Goal: Task Accomplishment & Management: Complete application form

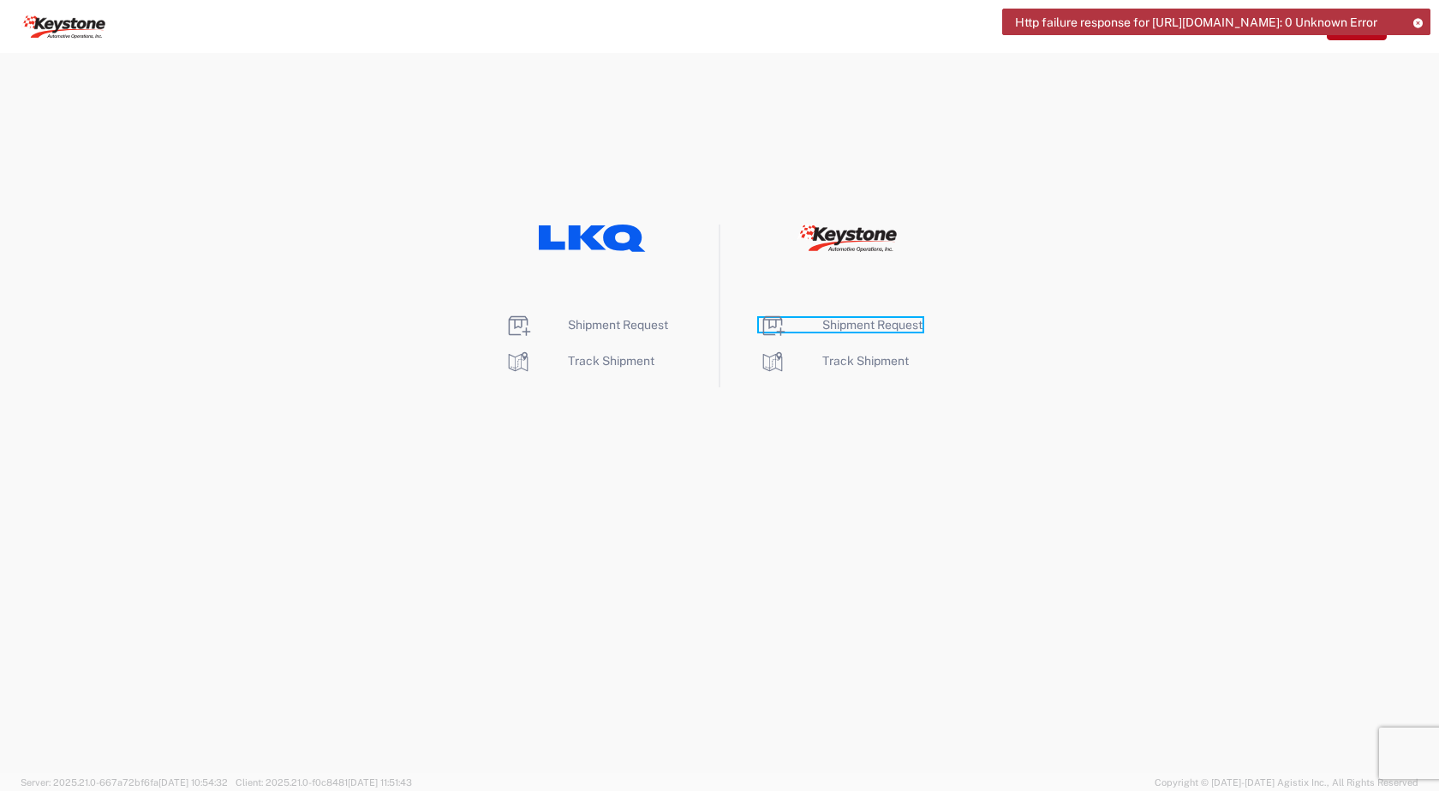
click at [844, 325] on span "Shipment Request" at bounding box center [872, 325] width 100 height 14
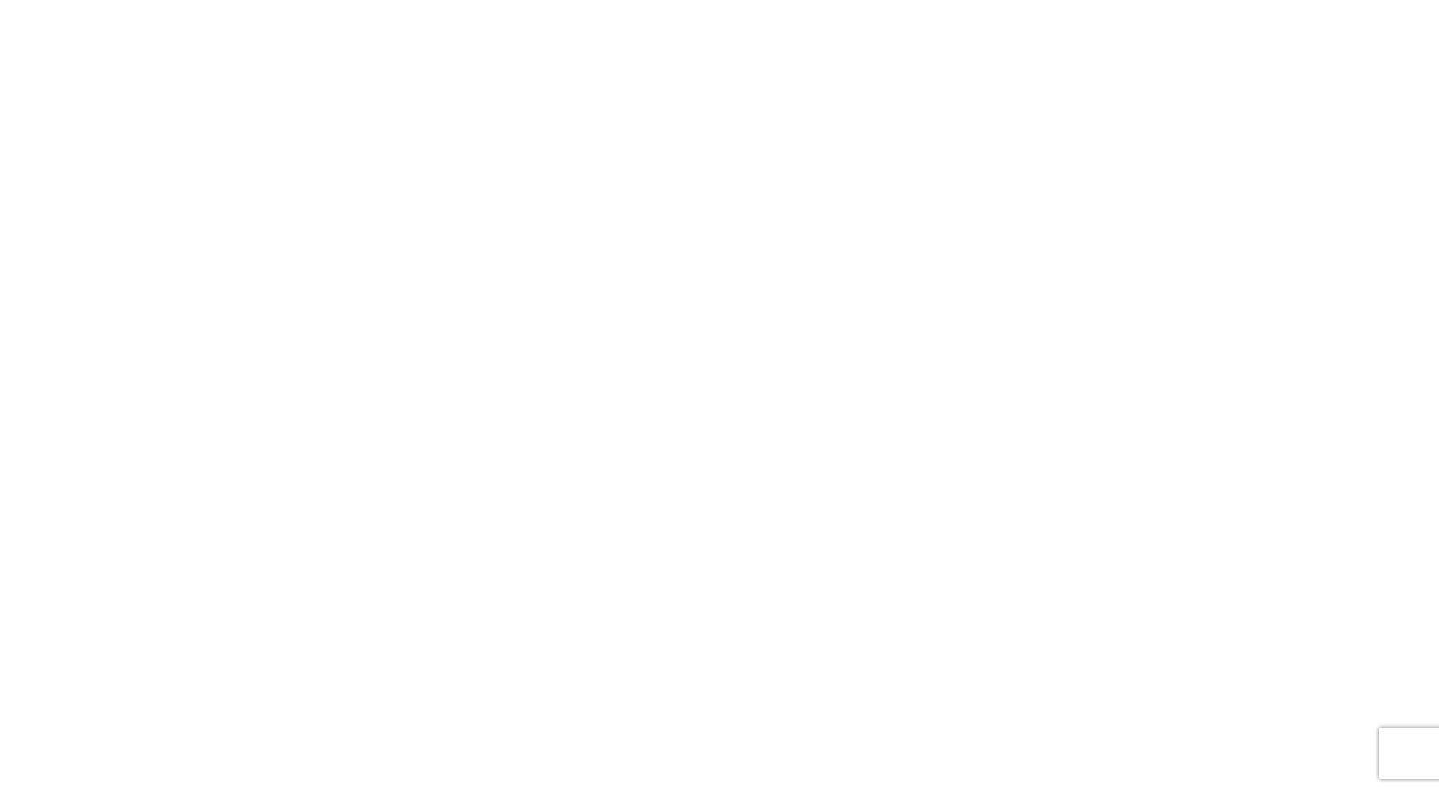
select select "FULL"
select select "LBS"
select select "IN"
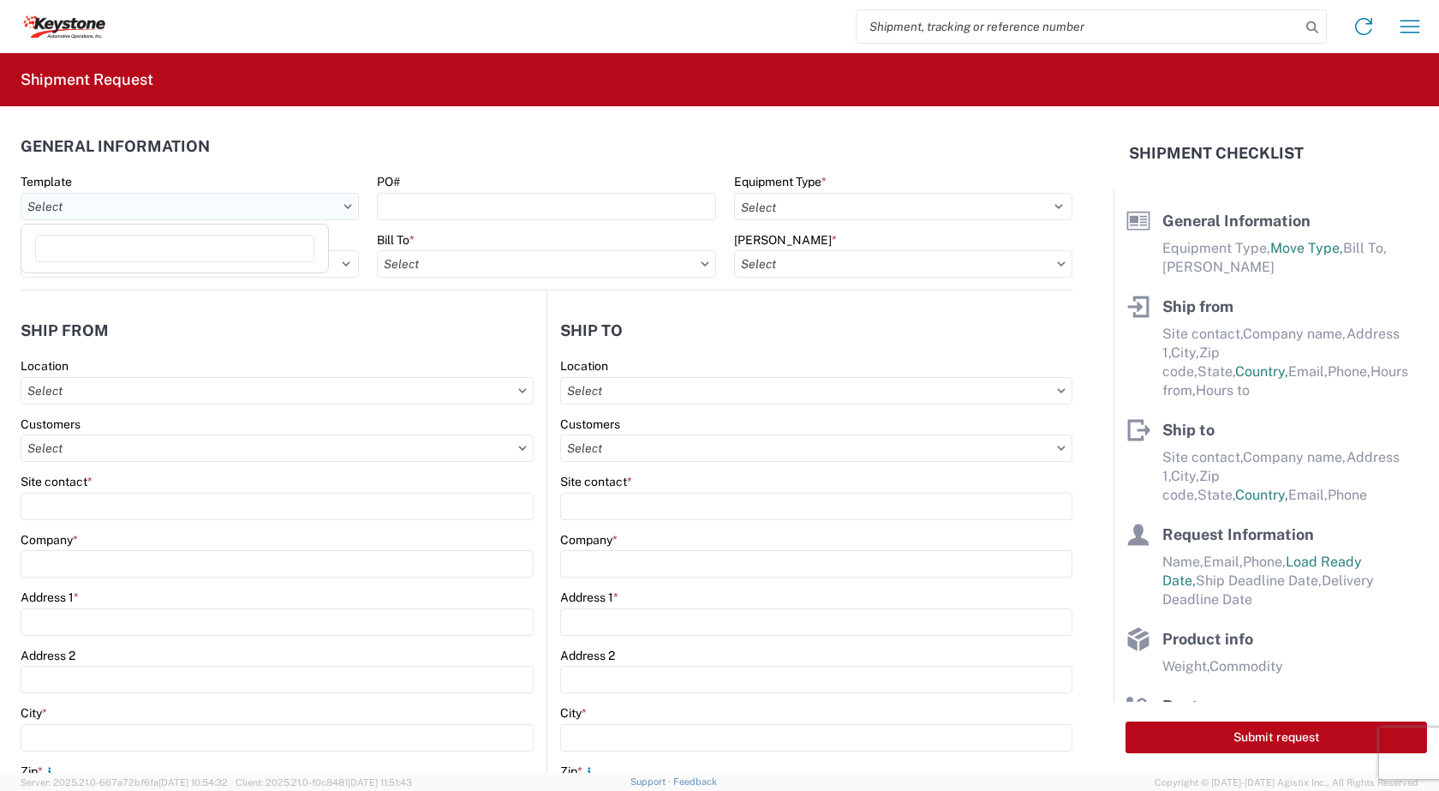
click at [347, 209] on input "text" at bounding box center [190, 206] width 338 height 27
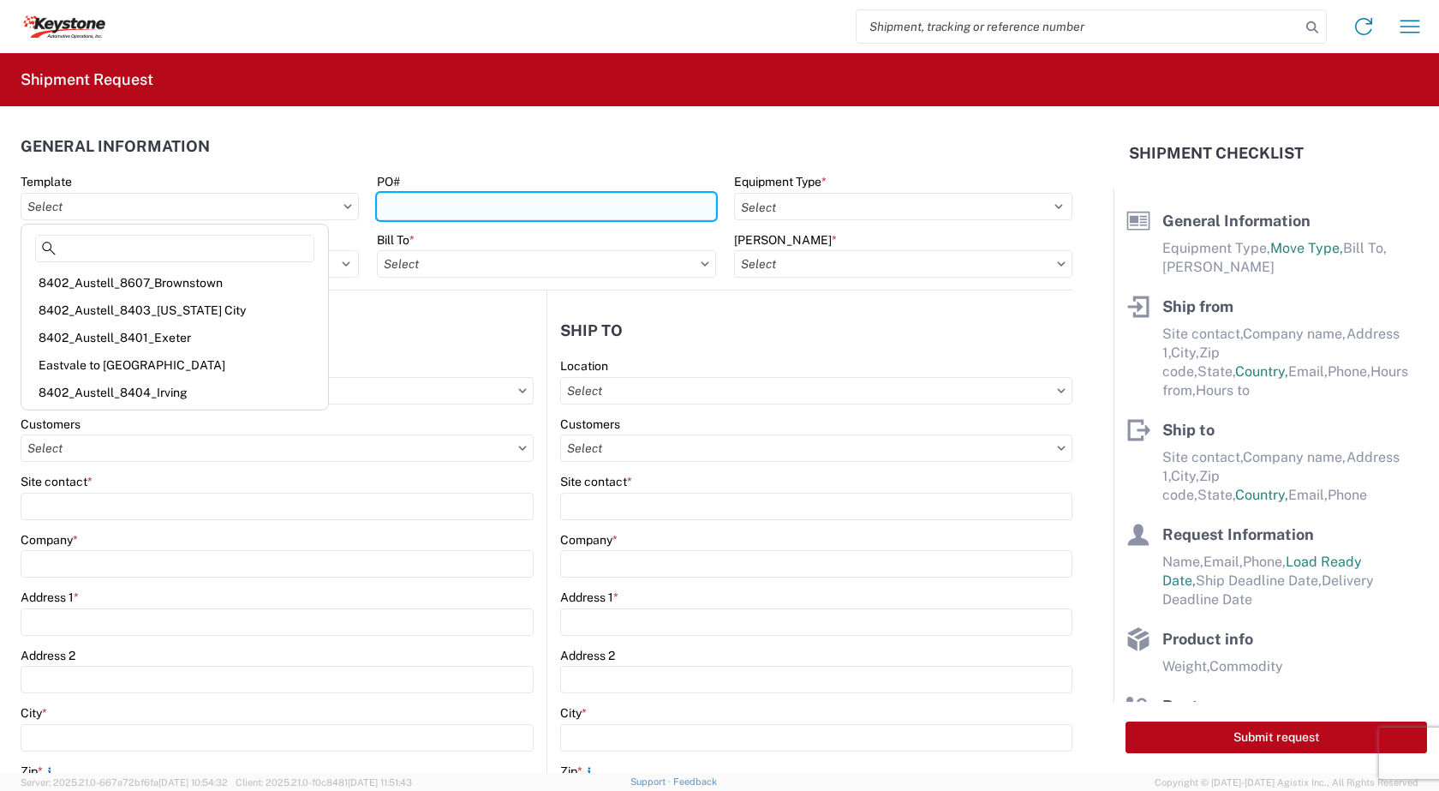
click at [395, 205] on input "PO#" at bounding box center [546, 206] width 338 height 27
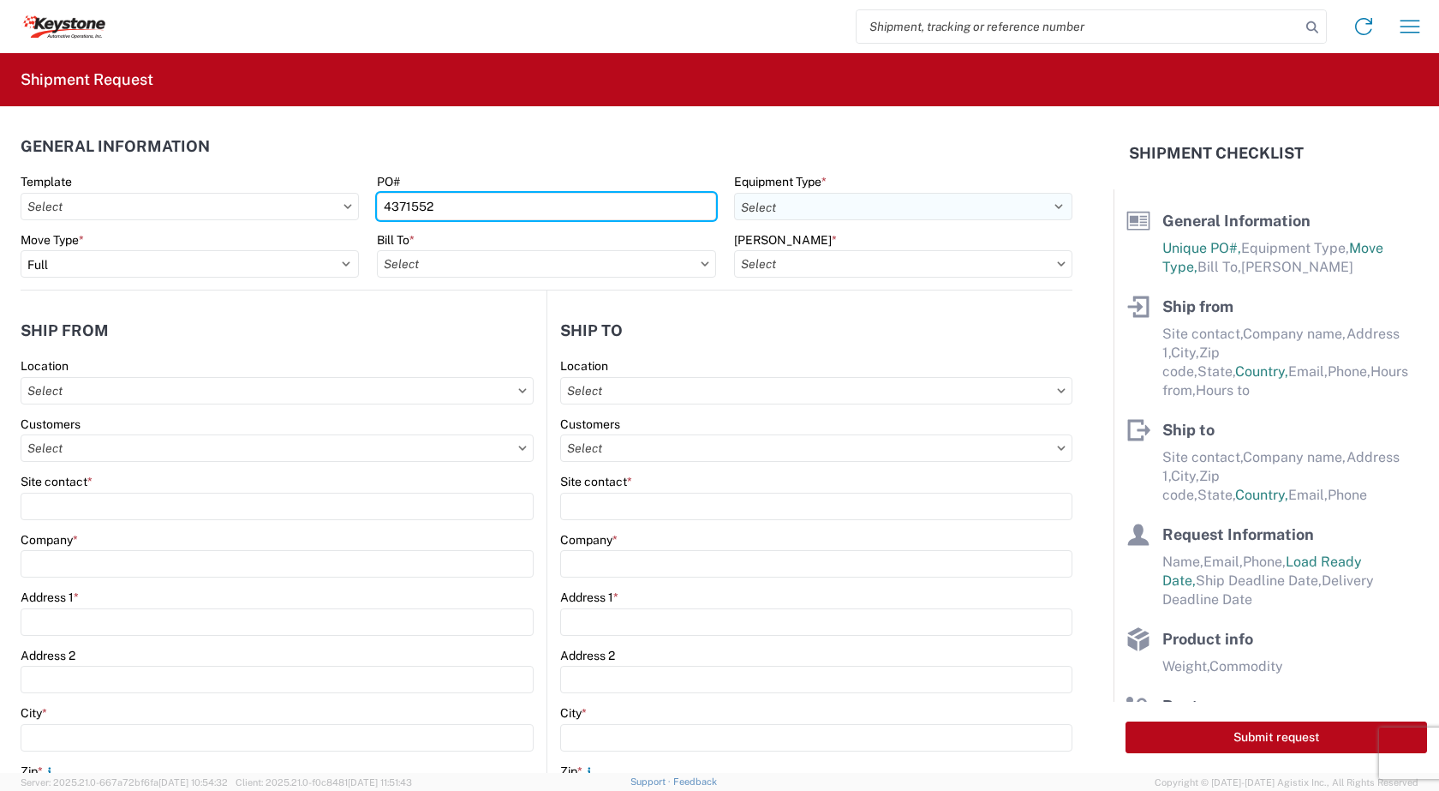
type input "4371552"
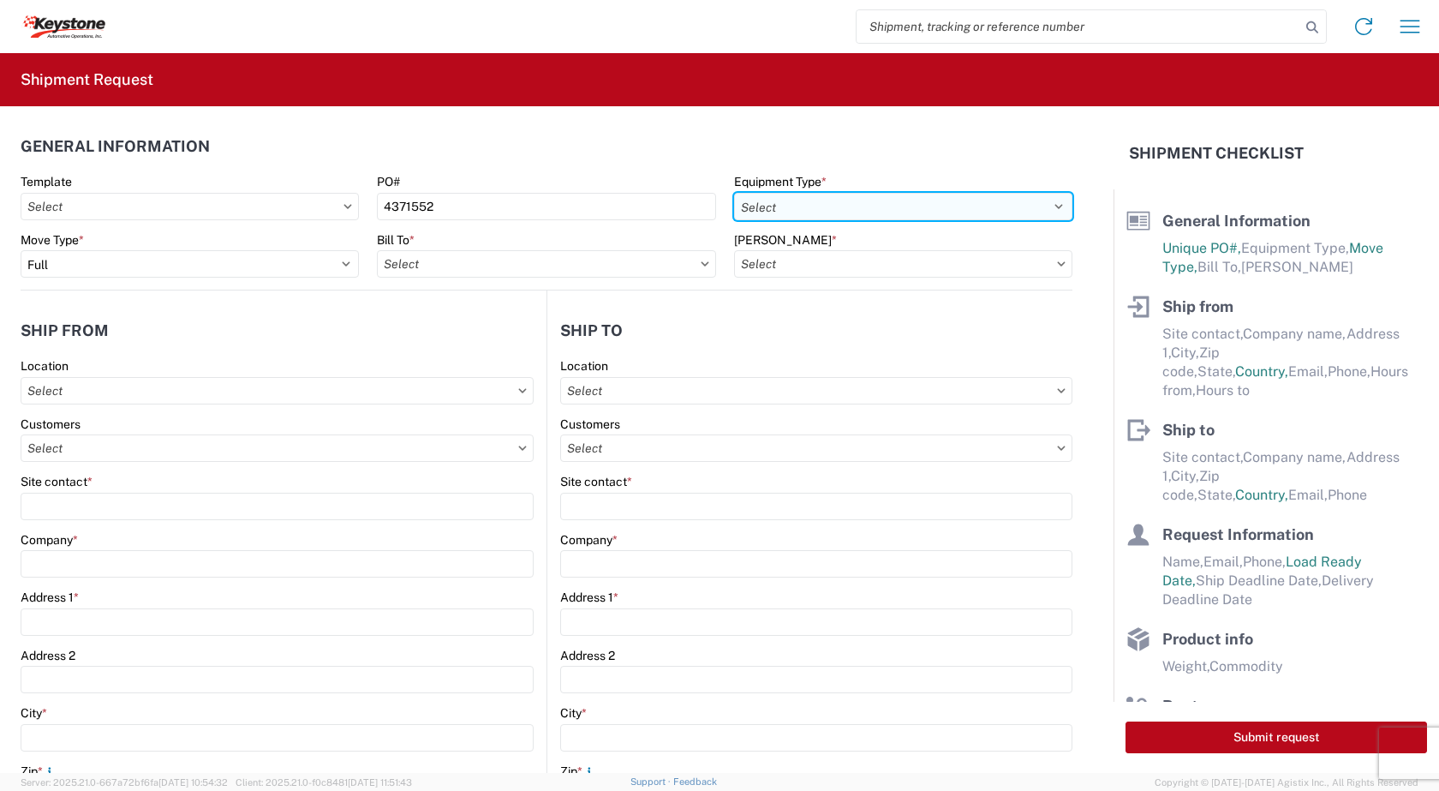
click at [853, 195] on select "Select 53’ Dry Van Flatbed Dropdeck (van) Lowboy (flatbed) Rail" at bounding box center [903, 206] width 338 height 27
select select "STDV"
click at [734, 193] on select "Select 53’ Dry Van Flatbed Dropdeck (van) Lowboy (flatbed) Rail" at bounding box center [903, 206] width 338 height 27
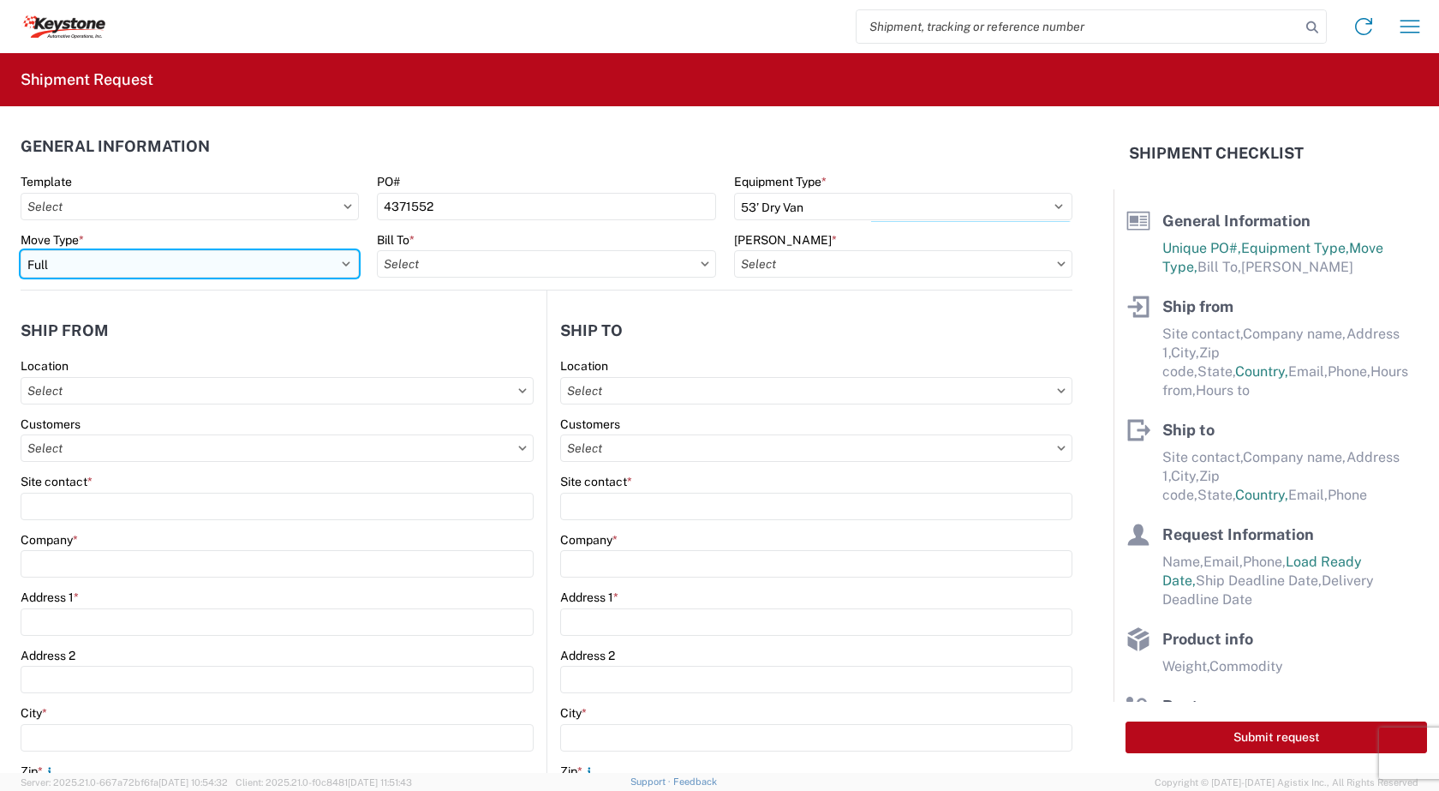
click at [343, 265] on select "Select Full Partial TL" at bounding box center [190, 263] width 338 height 27
select select "PARTIAL_TL"
click at [21, 250] on select "Select Full Partial TL" at bounding box center [190, 263] width 338 height 27
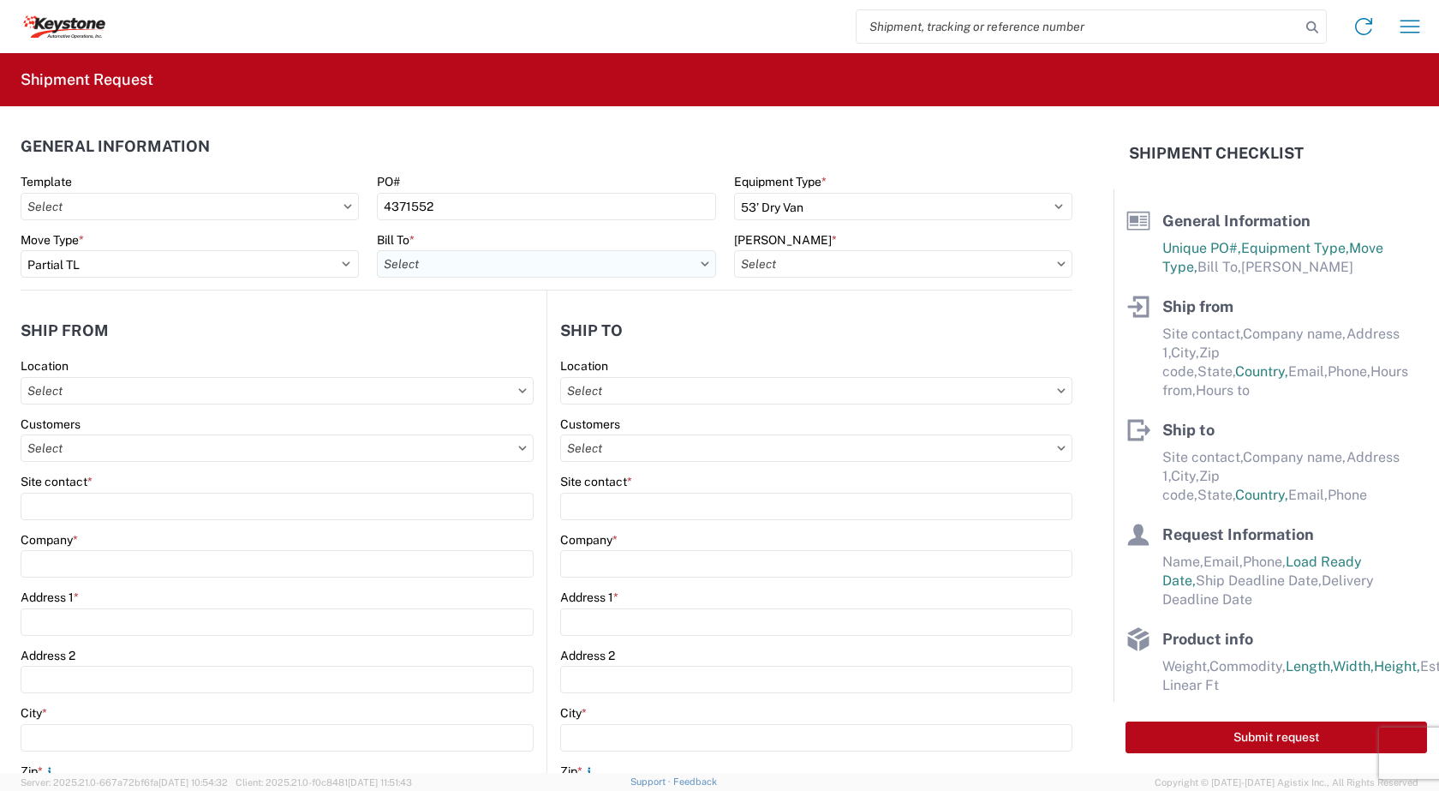
click at [682, 265] on input "text" at bounding box center [546, 263] width 338 height 27
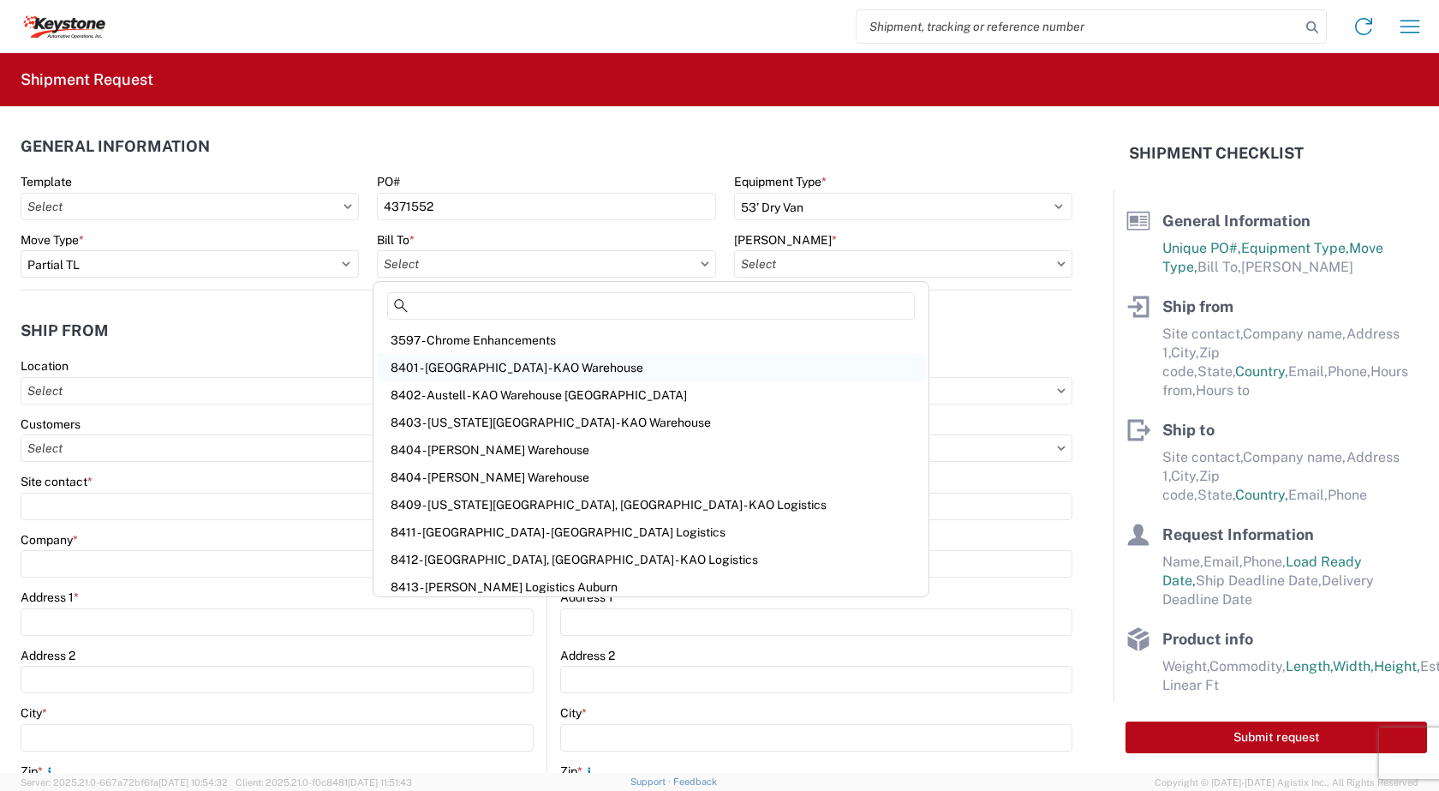
click at [466, 366] on div "8401 - Exeter - KAO Warehouse" at bounding box center [651, 367] width 548 height 27
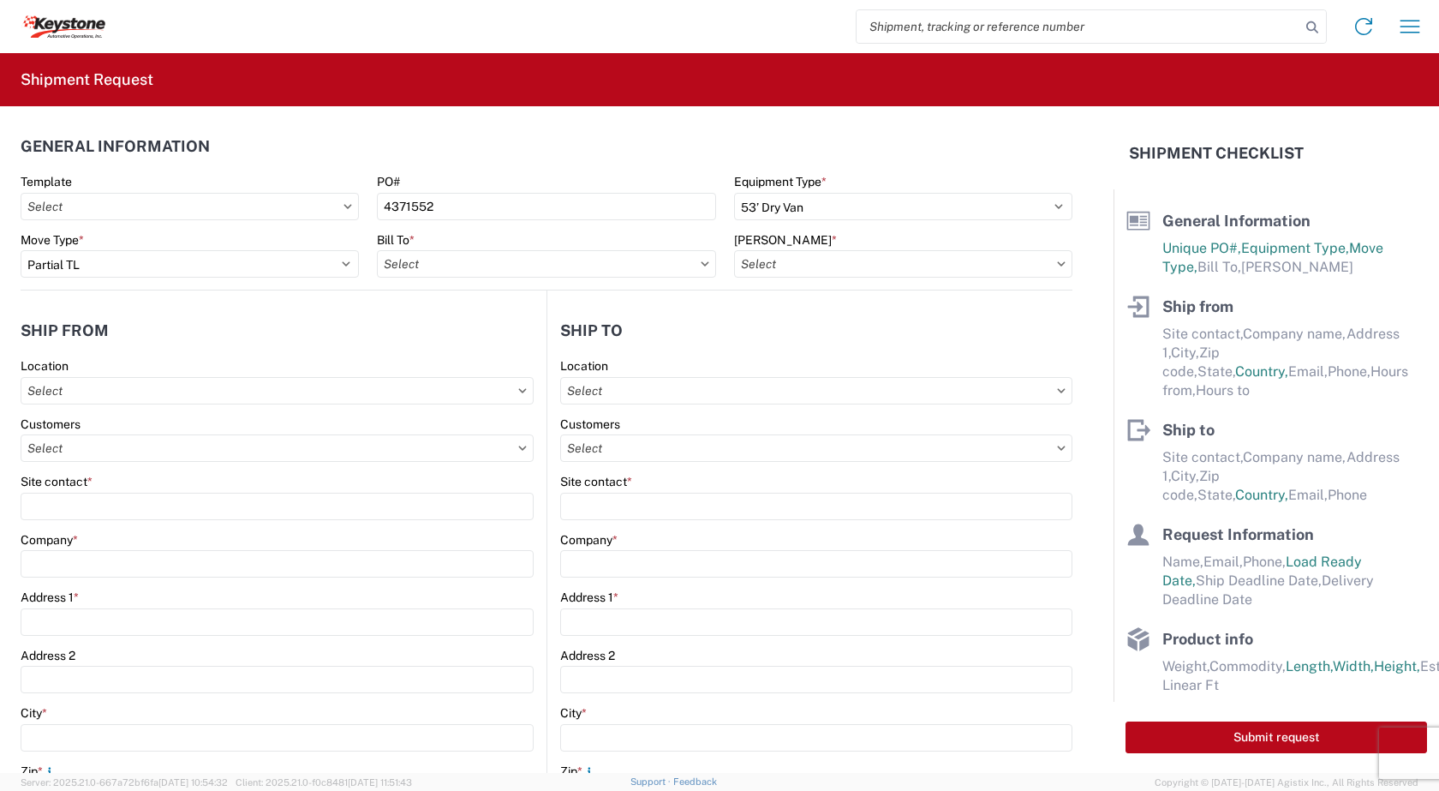
type input "8401 - Exeter - KAO Warehouse"
click at [809, 263] on input "text" at bounding box center [903, 263] width 338 height 27
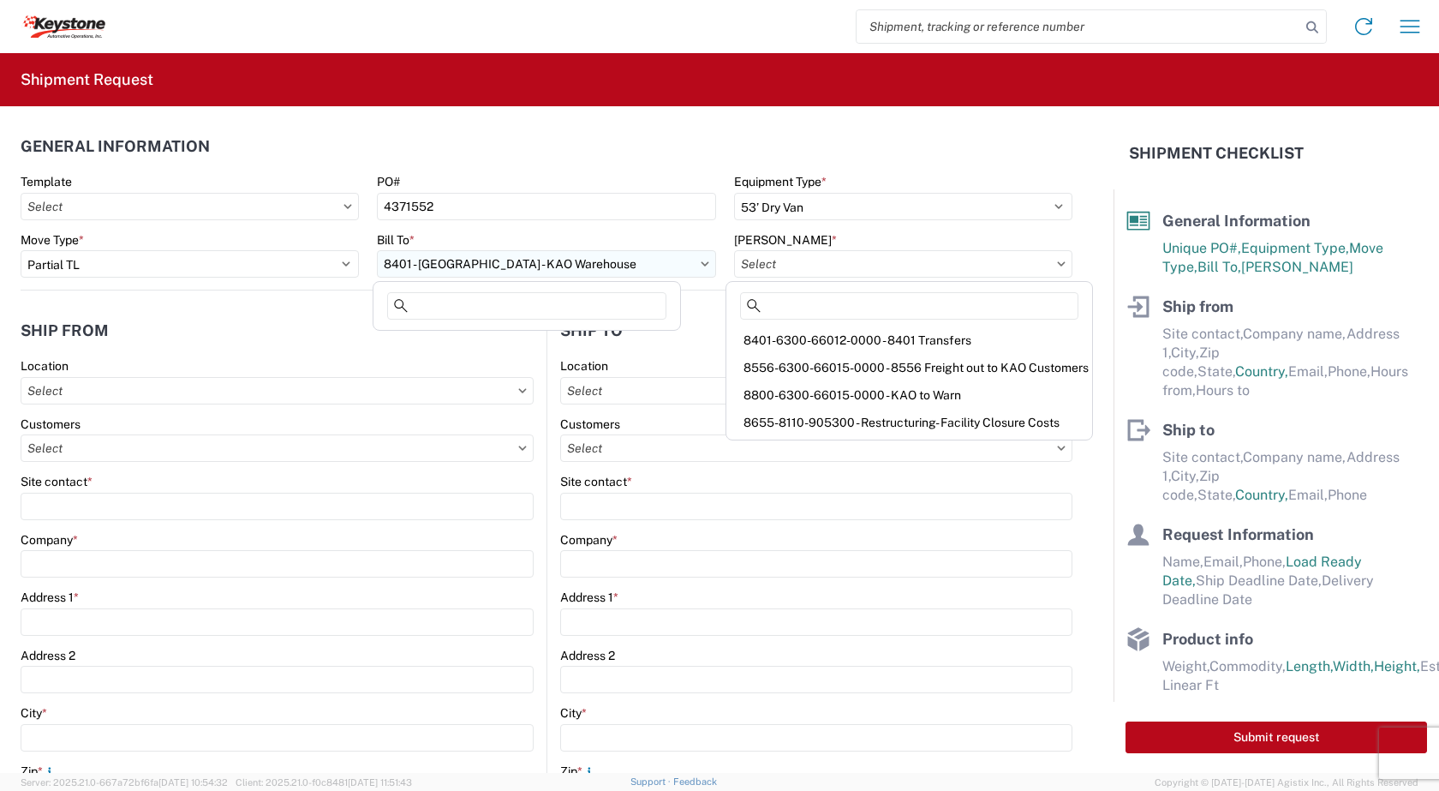
click at [702, 271] on input "8401 - Exeter - KAO Warehouse" at bounding box center [546, 263] width 338 height 27
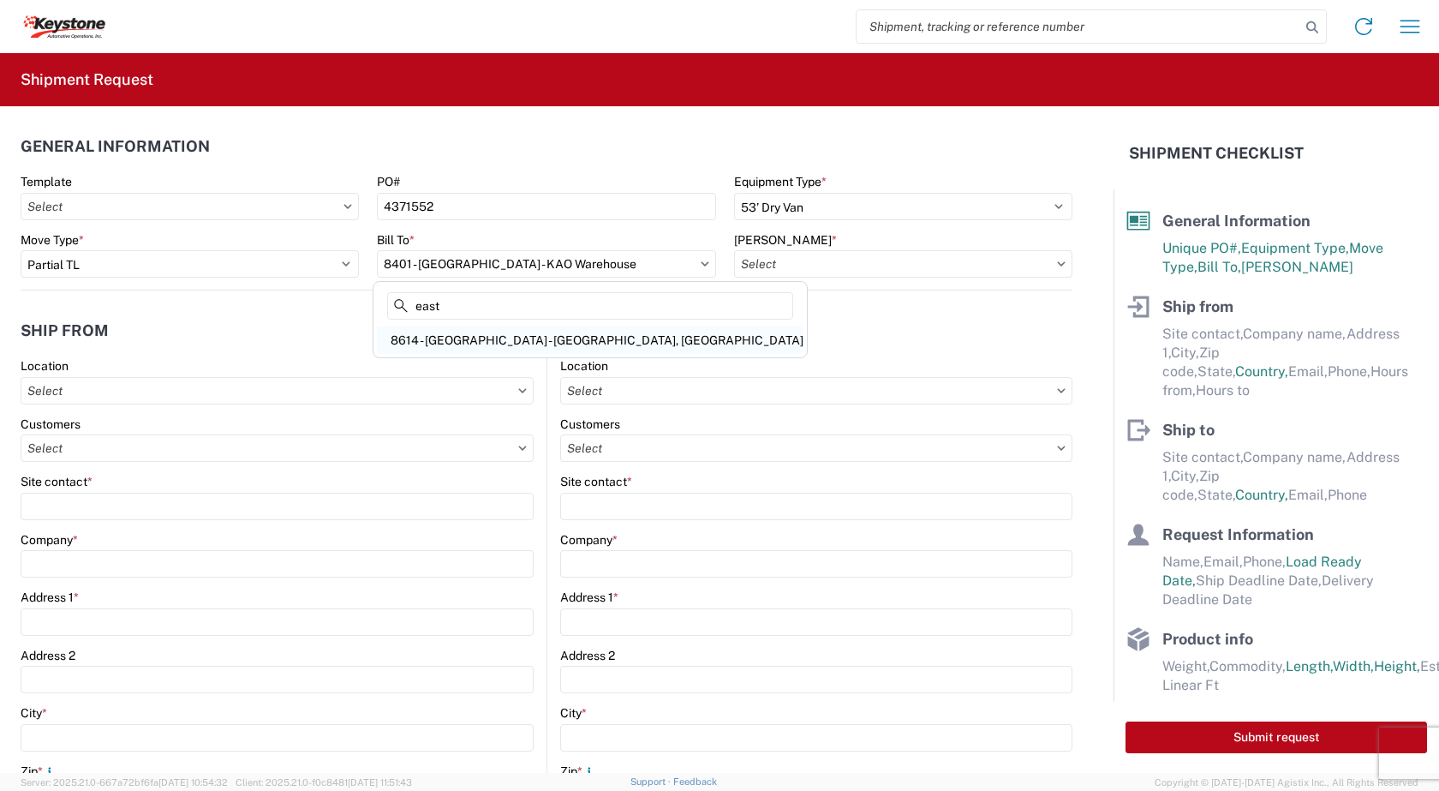
type input "east"
click at [554, 338] on div "8614 - KAO Warehouse - Eastvale, CA" at bounding box center [590, 339] width 427 height 27
type input "8614 - KAO Warehouse - Eastvale, CA"
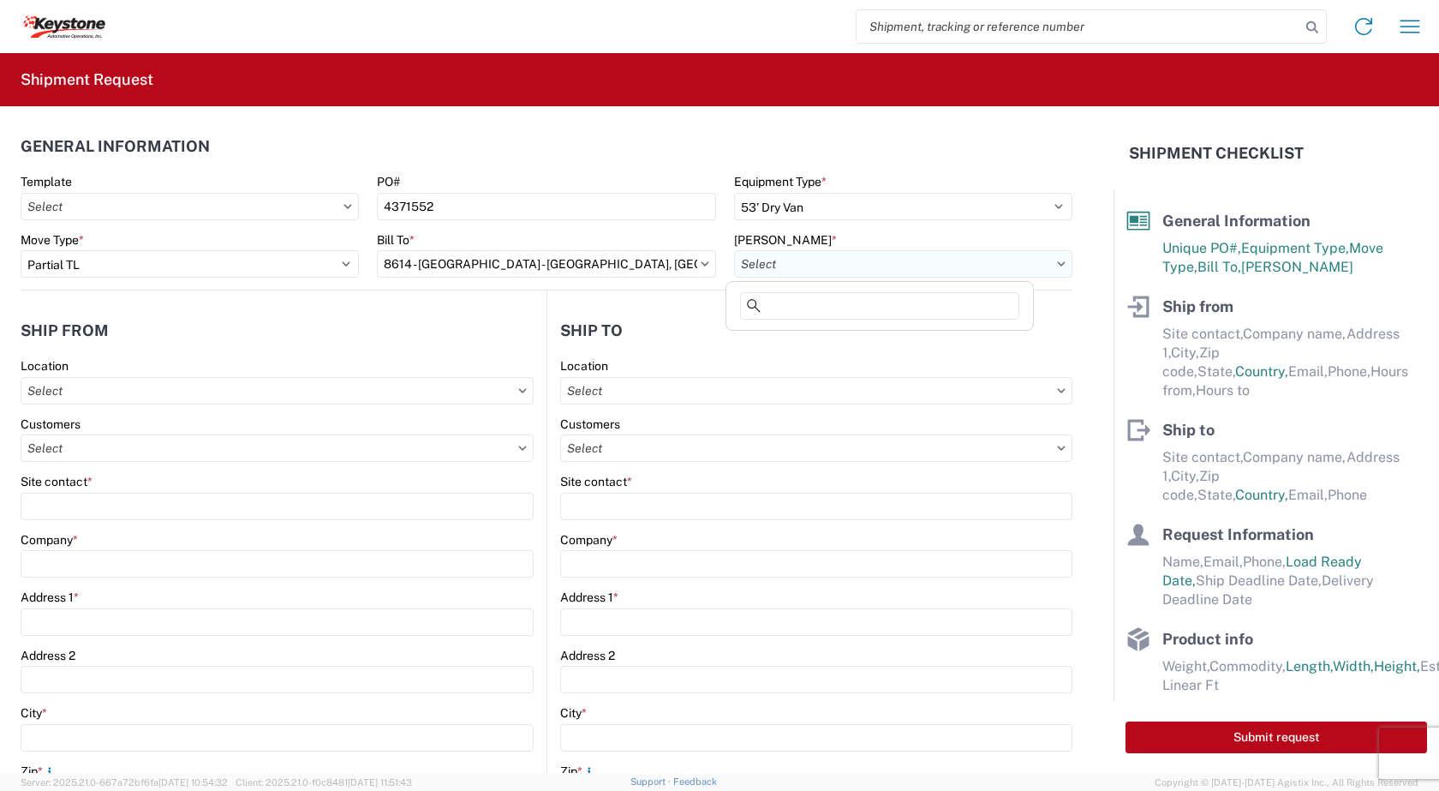
click at [1038, 269] on input "text" at bounding box center [903, 263] width 338 height 27
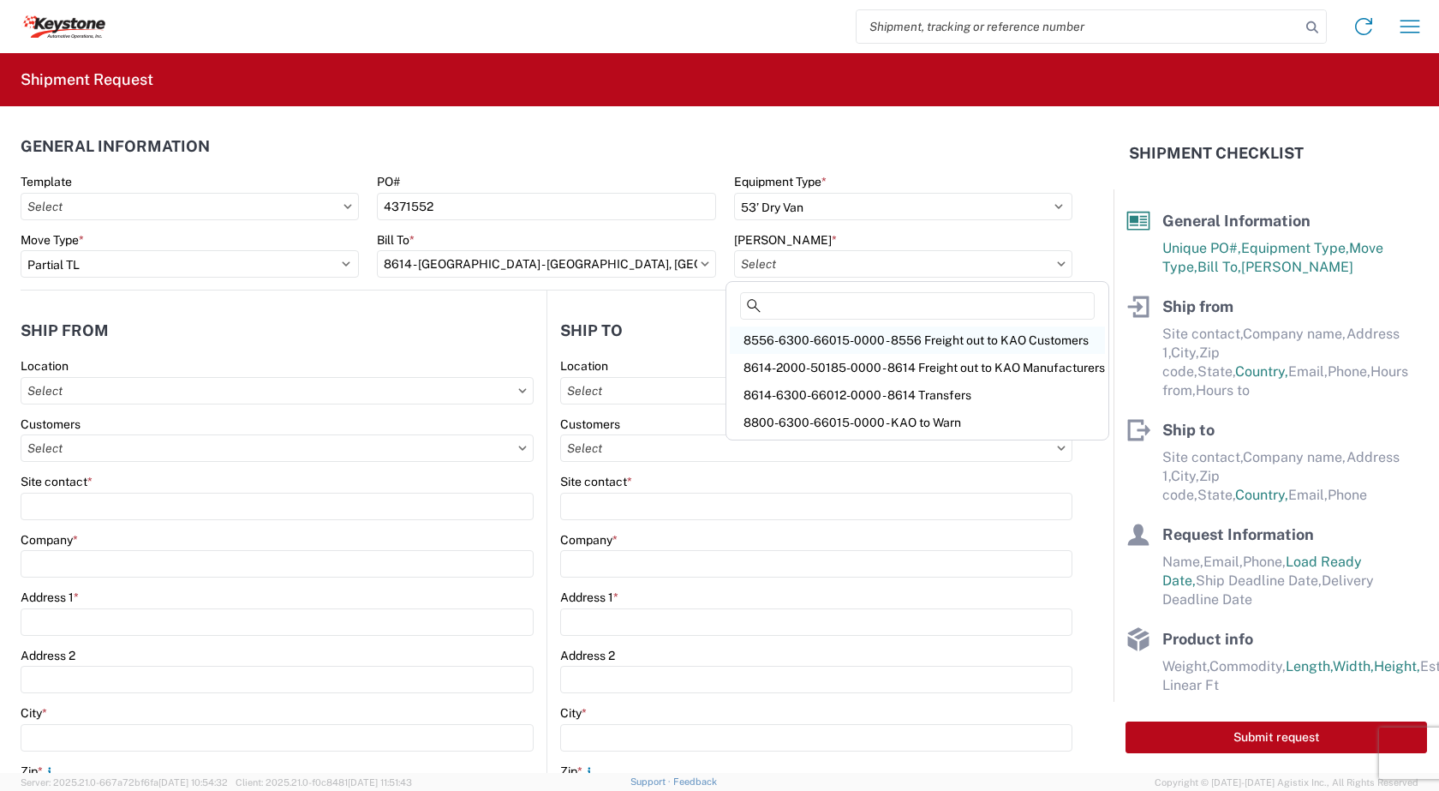
click at [1030, 339] on div "8556-6300-66015-0000 - 8556 Freight out to KAO Customers" at bounding box center [917, 339] width 375 height 27
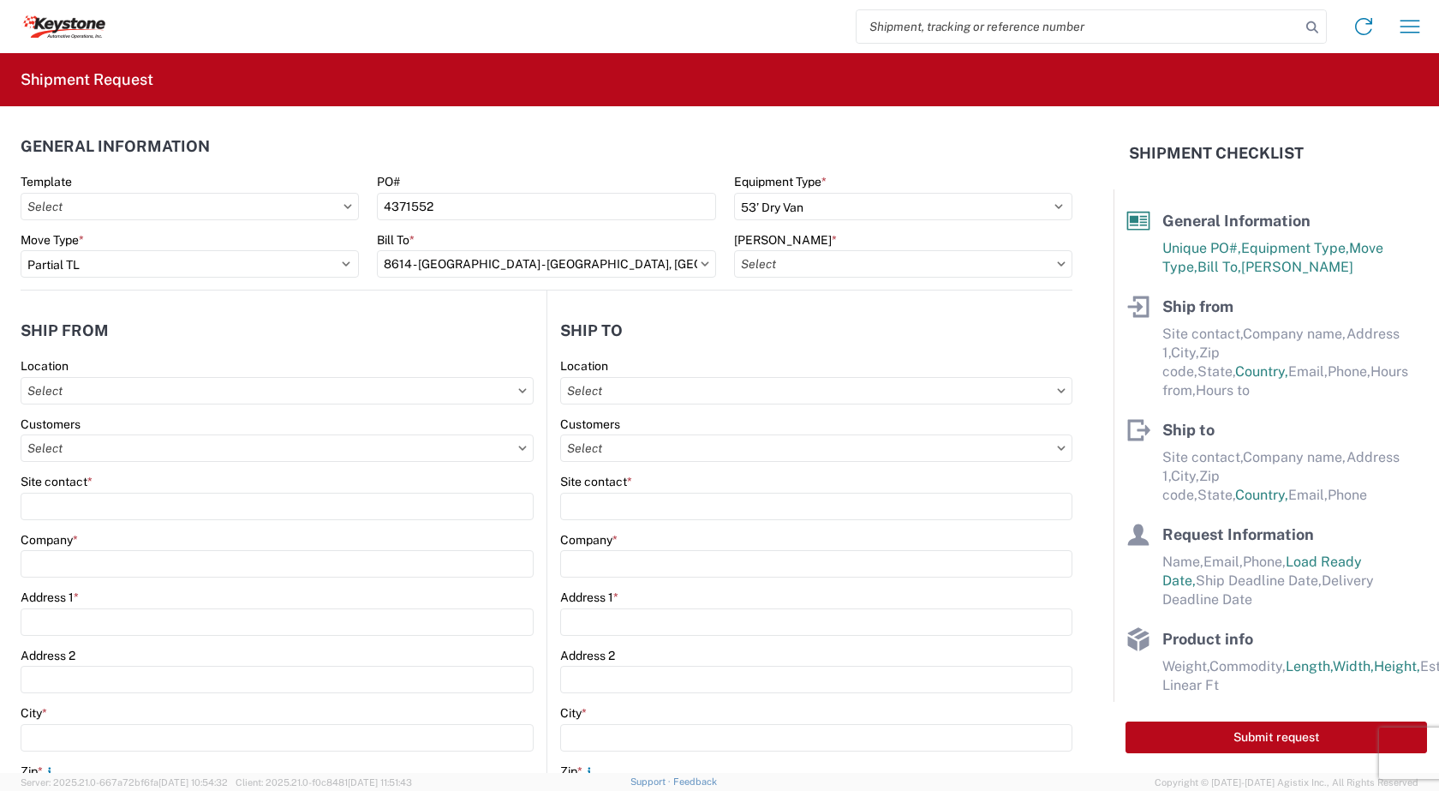
type input "8556-6300-66015-0000 - 8556 Freight out to KAO Customers"
click at [102, 391] on input "text" at bounding box center [277, 390] width 513 height 27
type input "f"
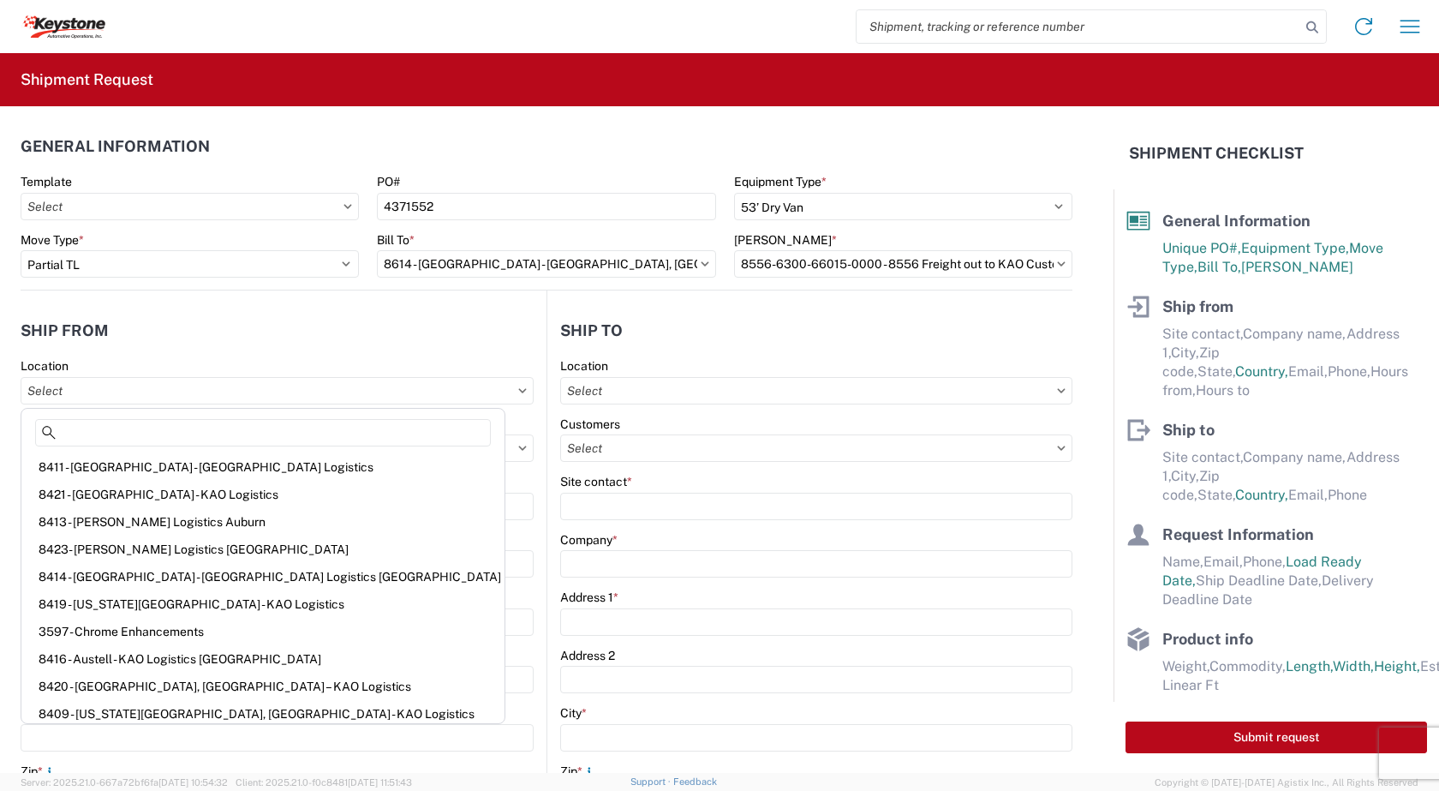
click at [415, 422] on div "Customers" at bounding box center [277, 423] width 513 height 15
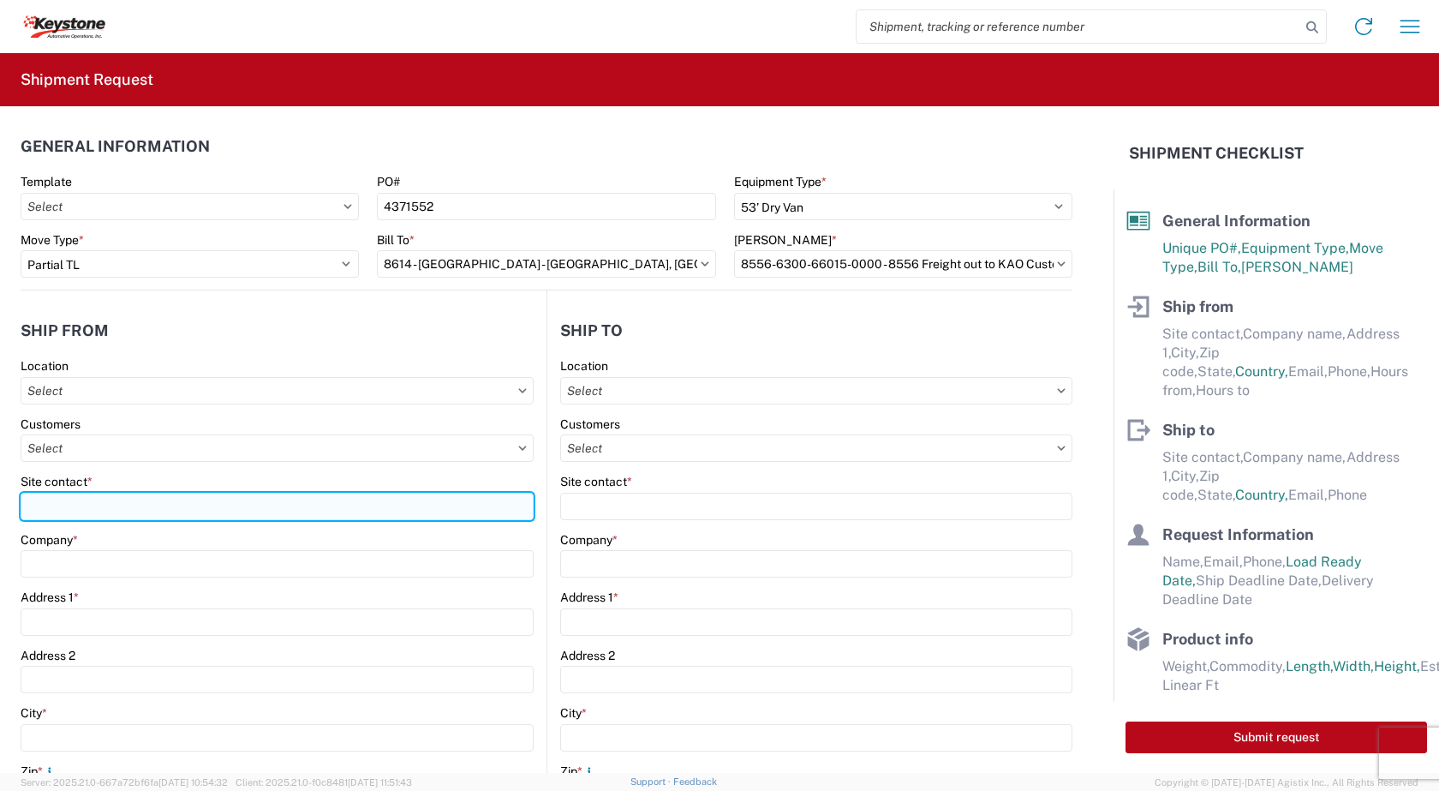
click at [63, 507] on input "Site contact *" at bounding box center [277, 506] width 513 height 27
click at [77, 506] on input "forte" at bounding box center [277, 506] width 513 height 27
type input "forte"
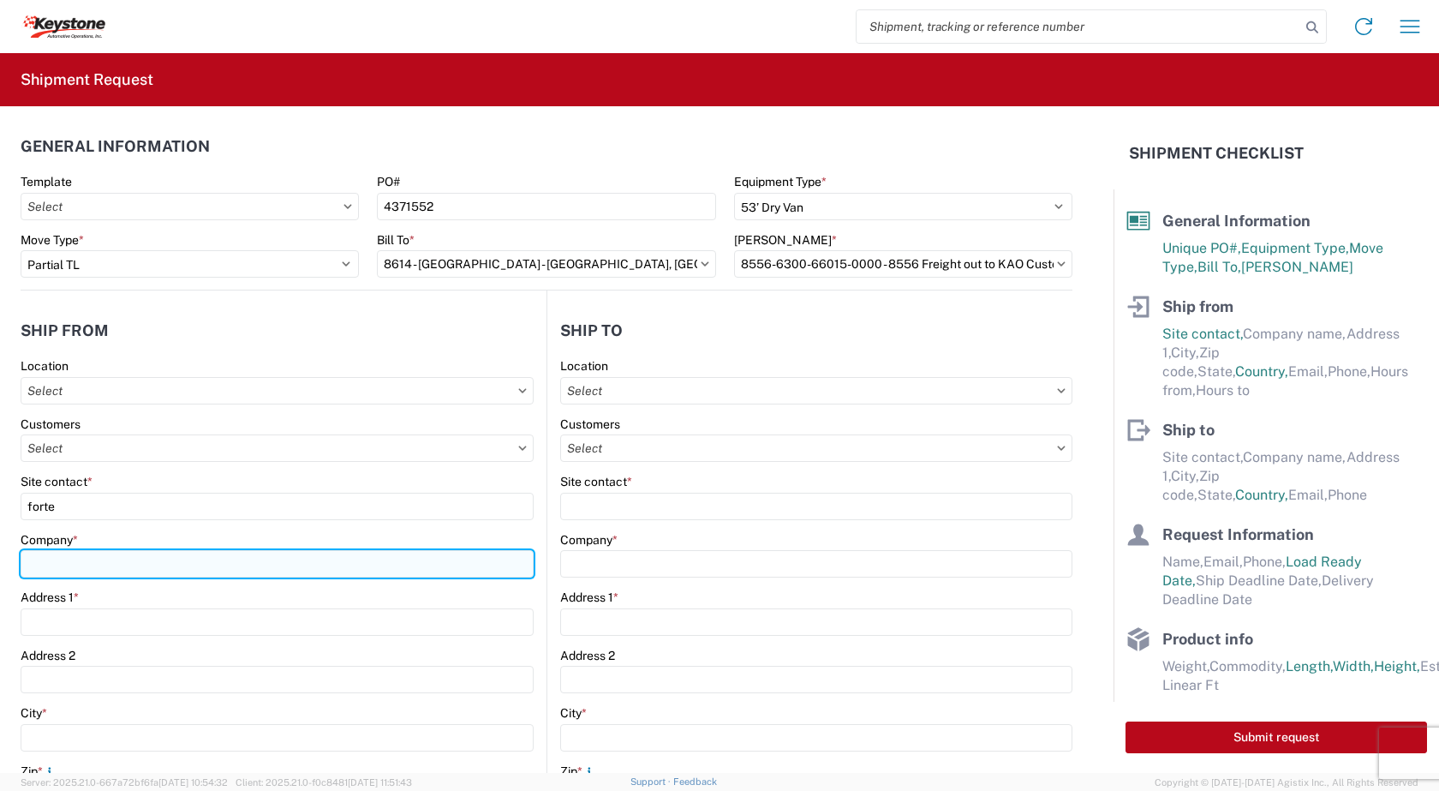
click at [66, 567] on input "Company *" at bounding box center [277, 563] width 513 height 27
type input "RV Products Div. of Airxcel c/o Forte Products"
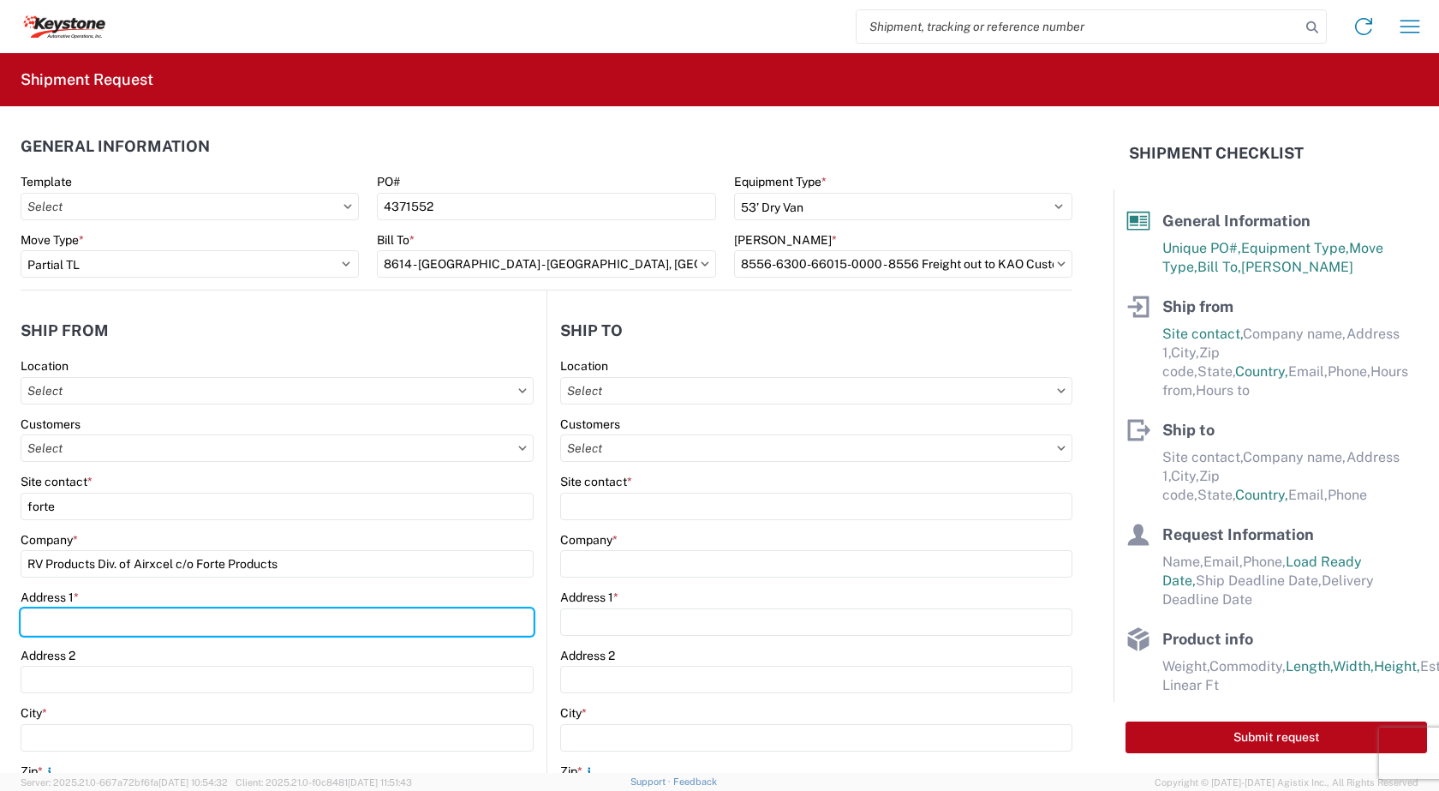
type input "[STREET_ADDRESS]"
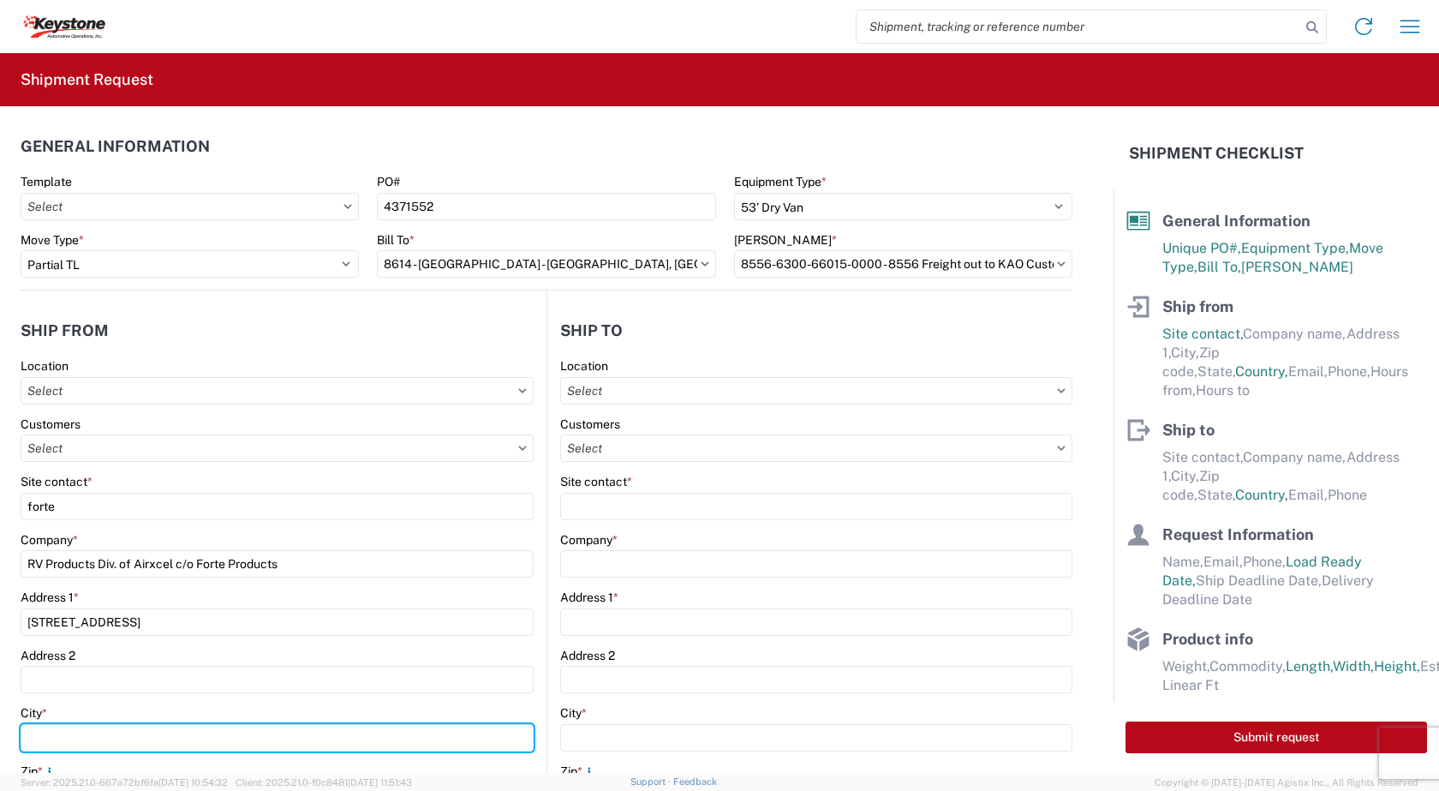
type input "Burlington"
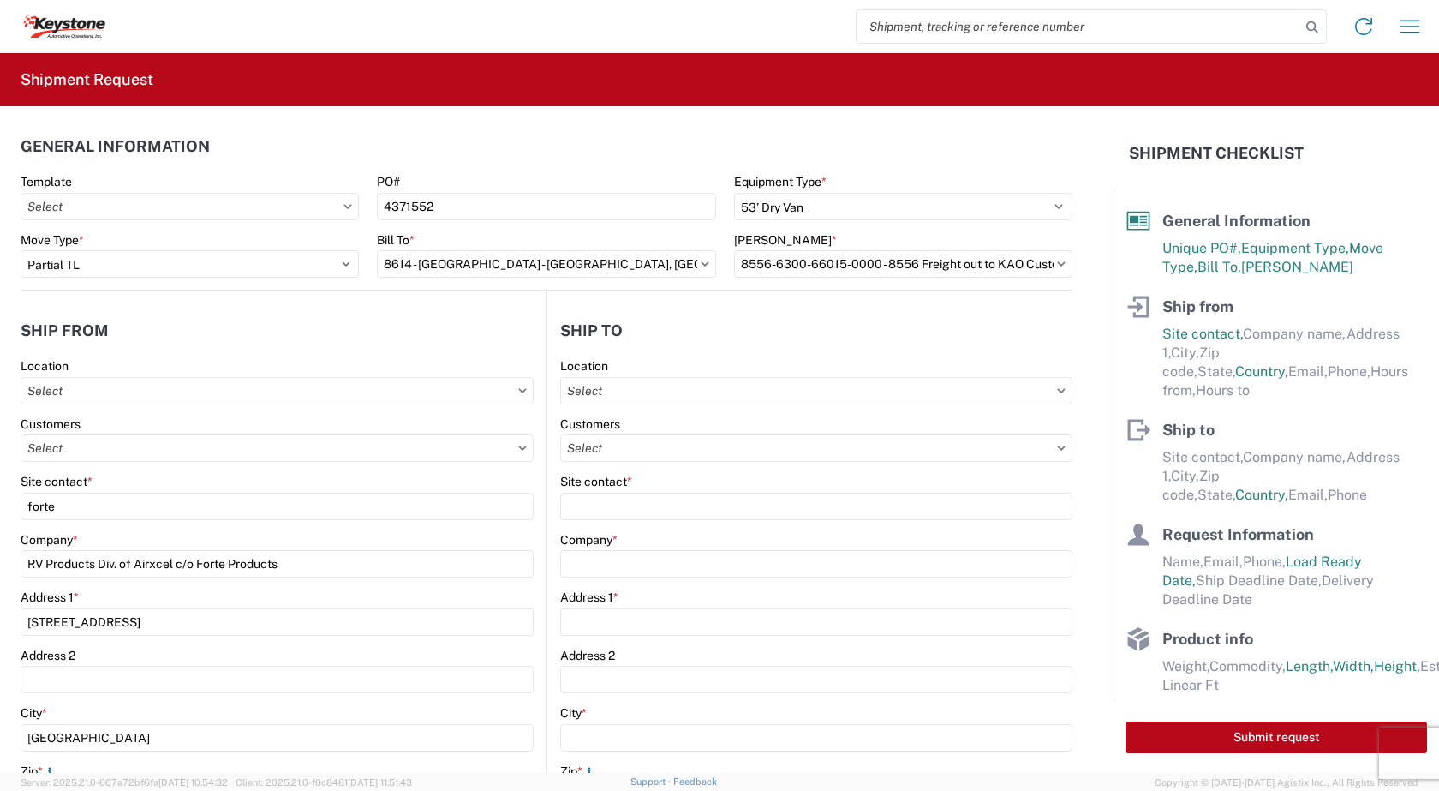
type input "66839"
select select "KS"
type input "[EMAIL_ADDRESS][DOMAIN_NAME]"
type input "6203642701"
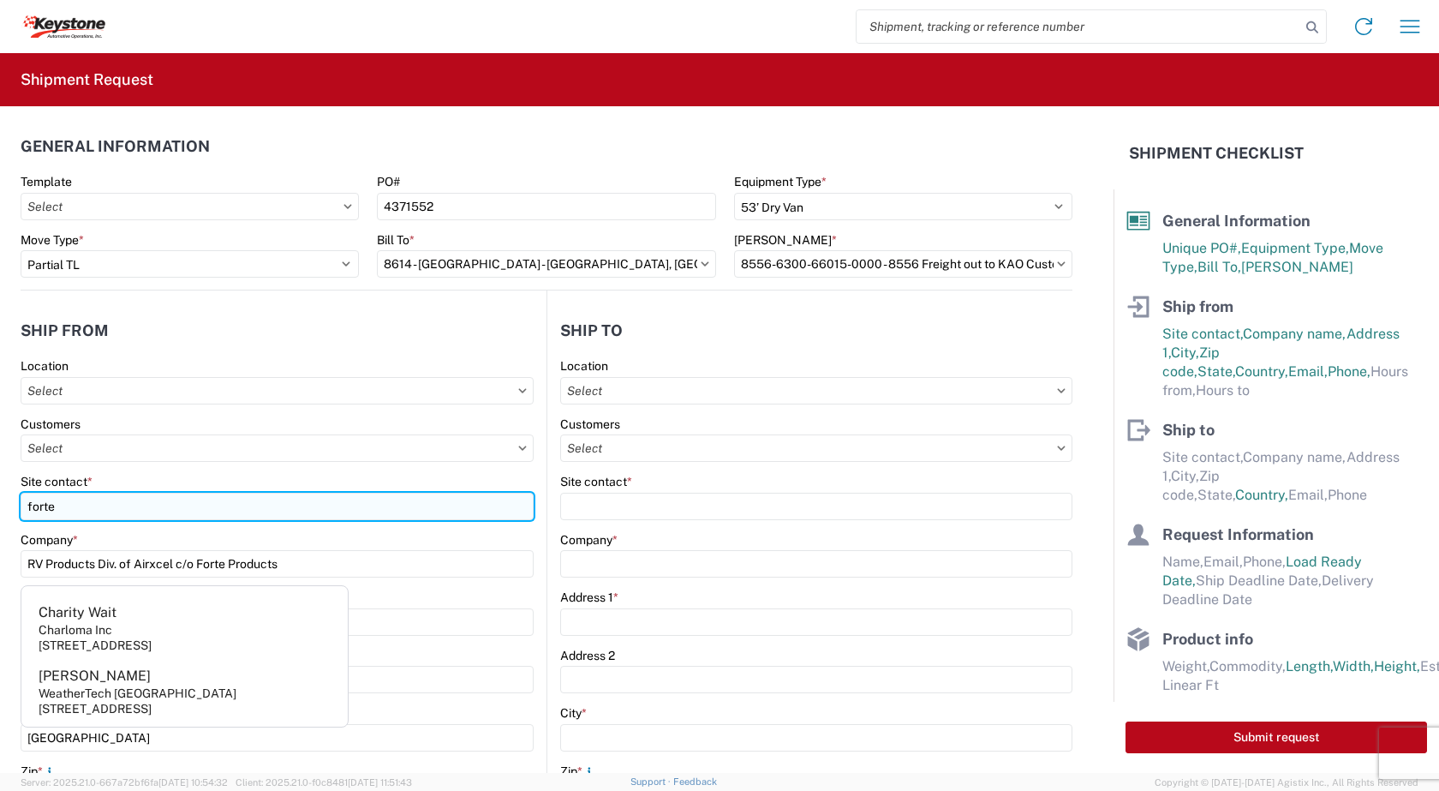
click at [76, 503] on input "forte" at bounding box center [277, 506] width 513 height 27
type input "f"
type input "j"
type input "b"
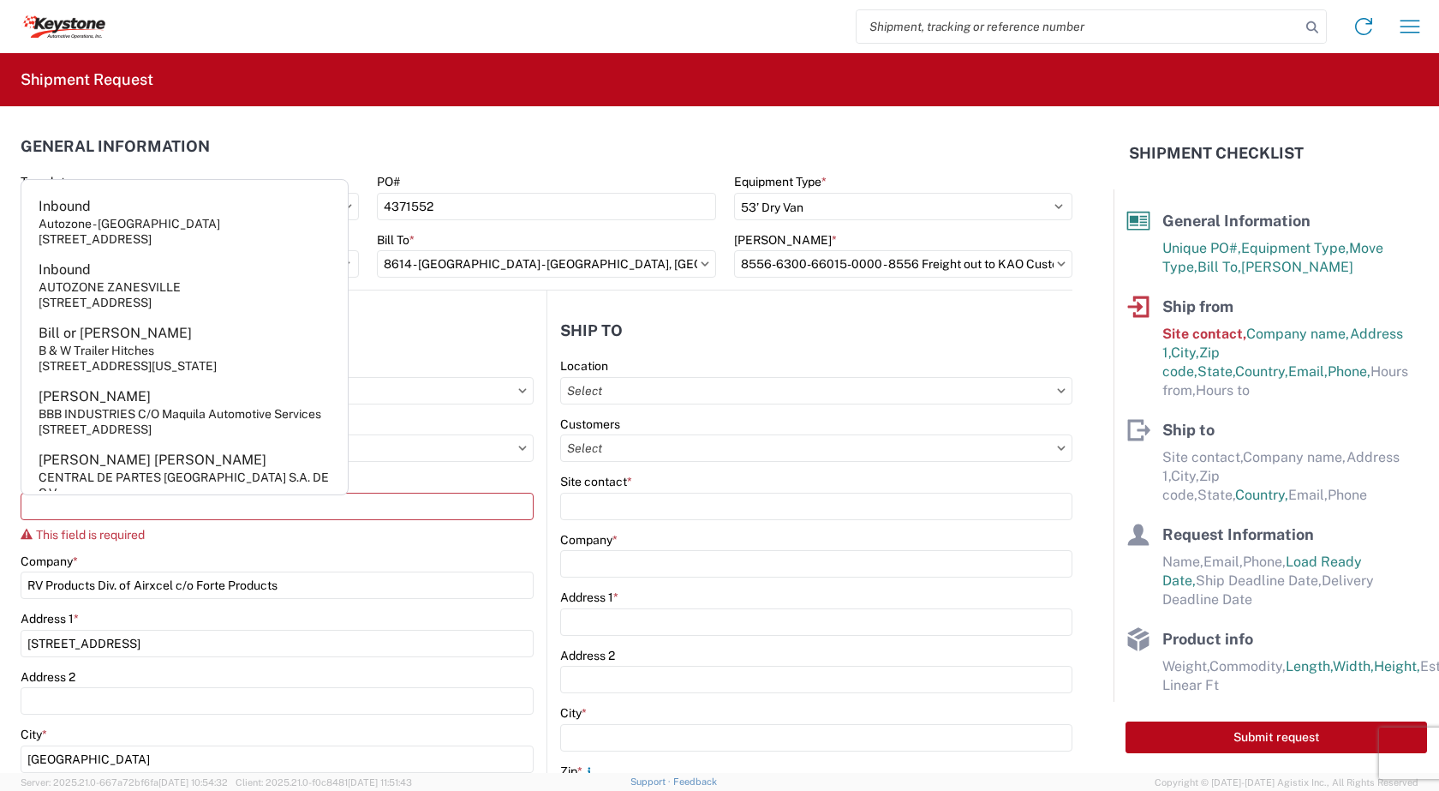
click at [392, 482] on div "Site contact *" at bounding box center [277, 481] width 513 height 15
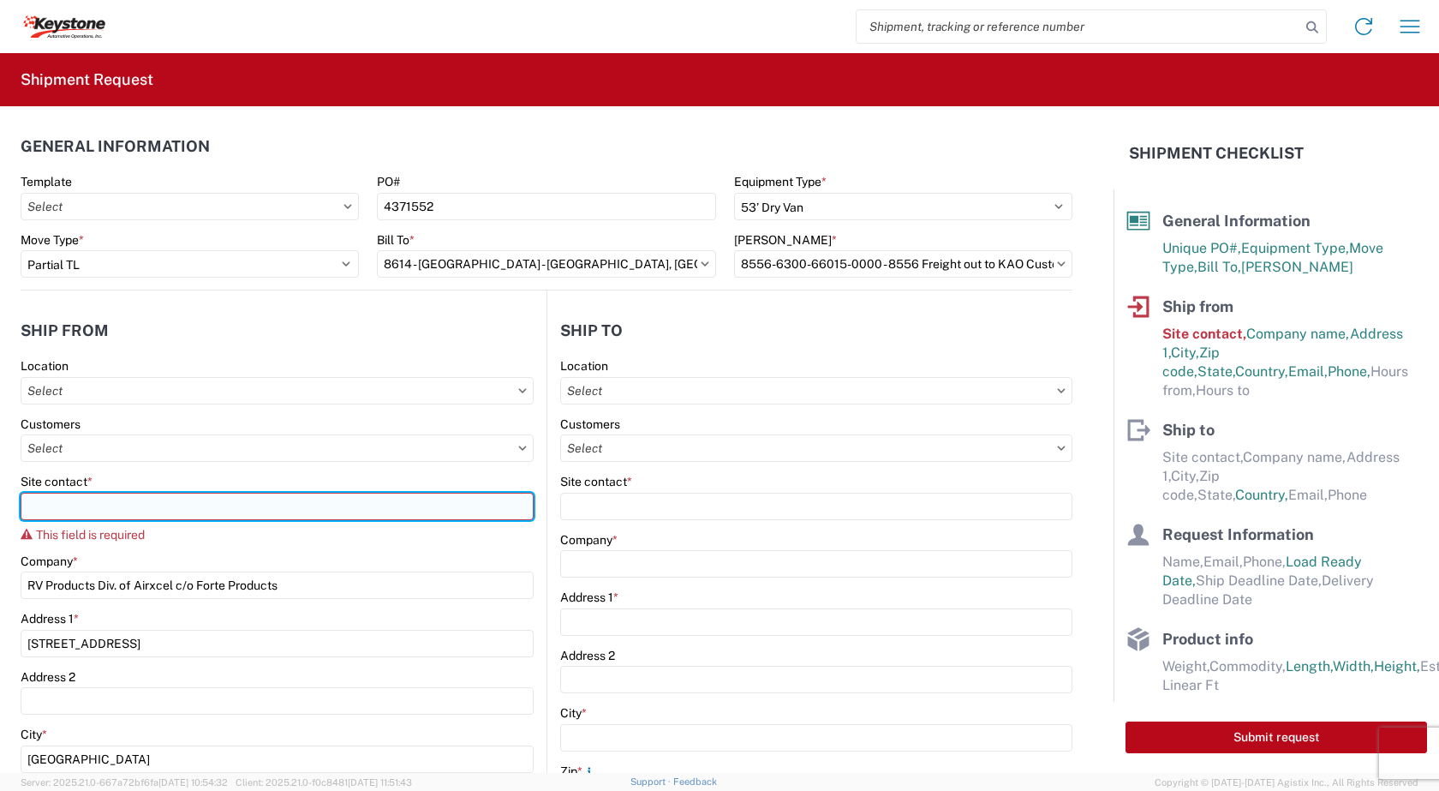
click at [104, 501] on input "Site contact *" at bounding box center [277, 506] width 513 height 27
type input "Sarah Thomas"
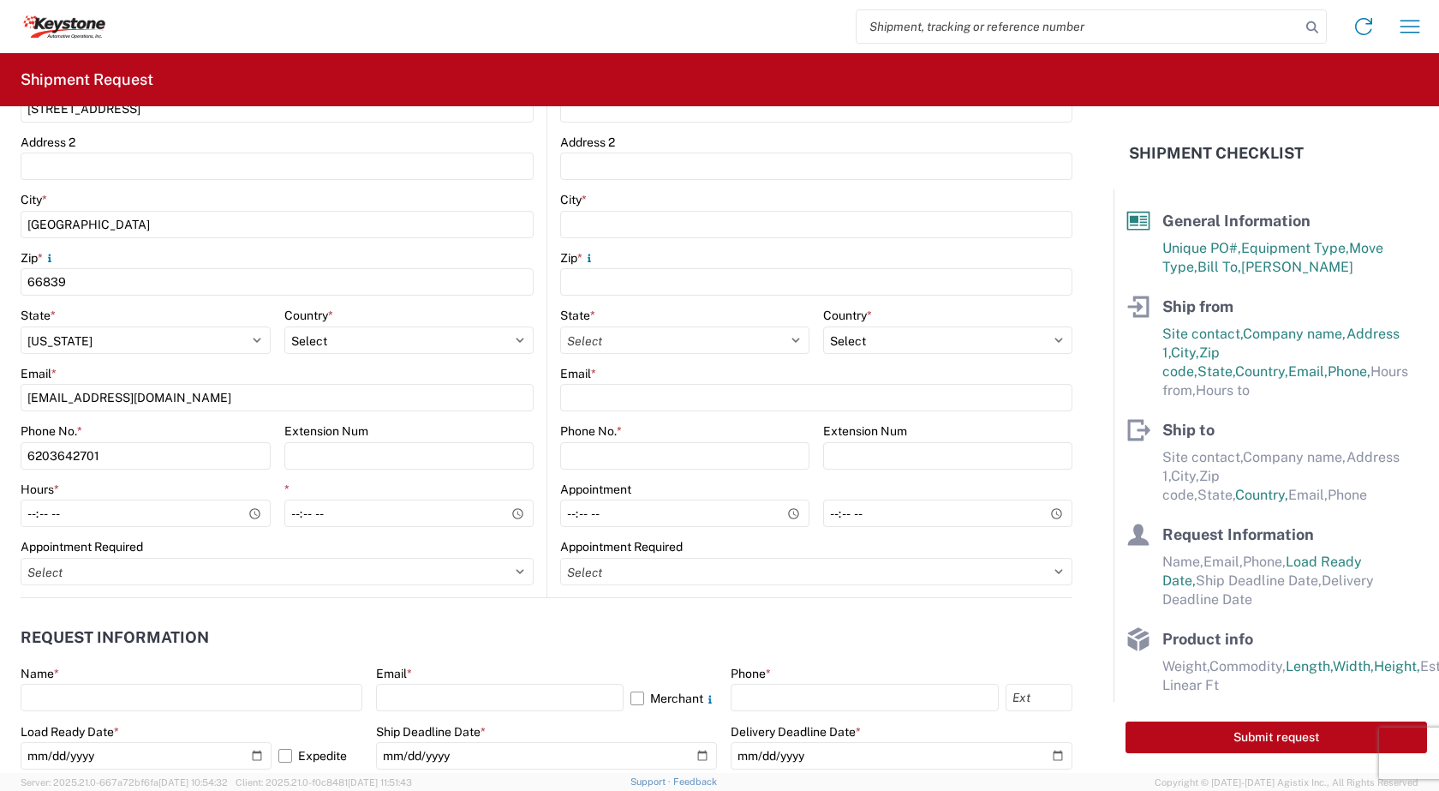
scroll to position [514, 0]
click at [249, 515] on input "Hours *" at bounding box center [146, 512] width 250 height 27
click at [71, 510] on input "Hours *" at bounding box center [146, 512] width 250 height 27
type input "08:00"
type input "16:00"
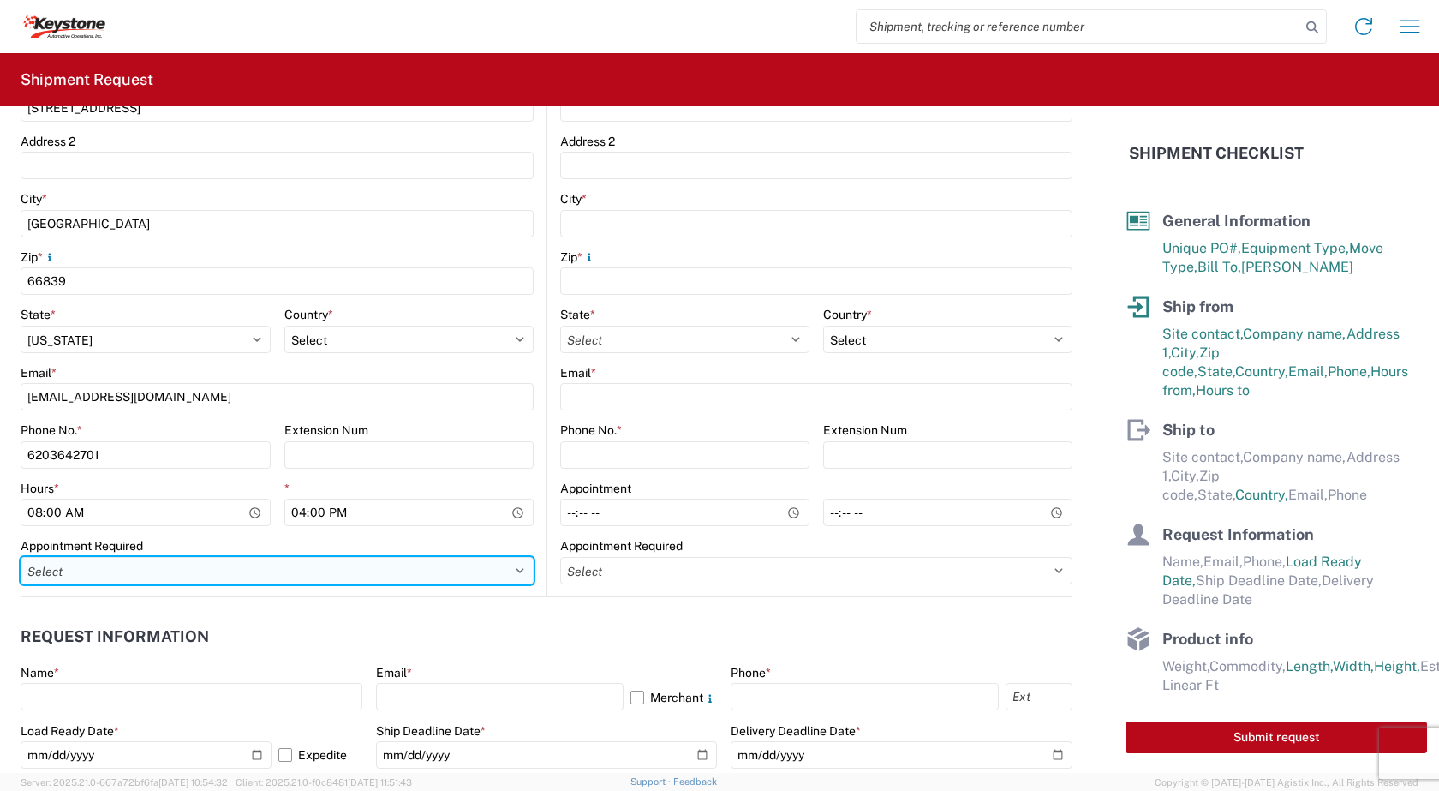
click at [511, 576] on select "Select Appt Required Appt Not Required Appt - First available" at bounding box center [277, 570] width 513 height 27
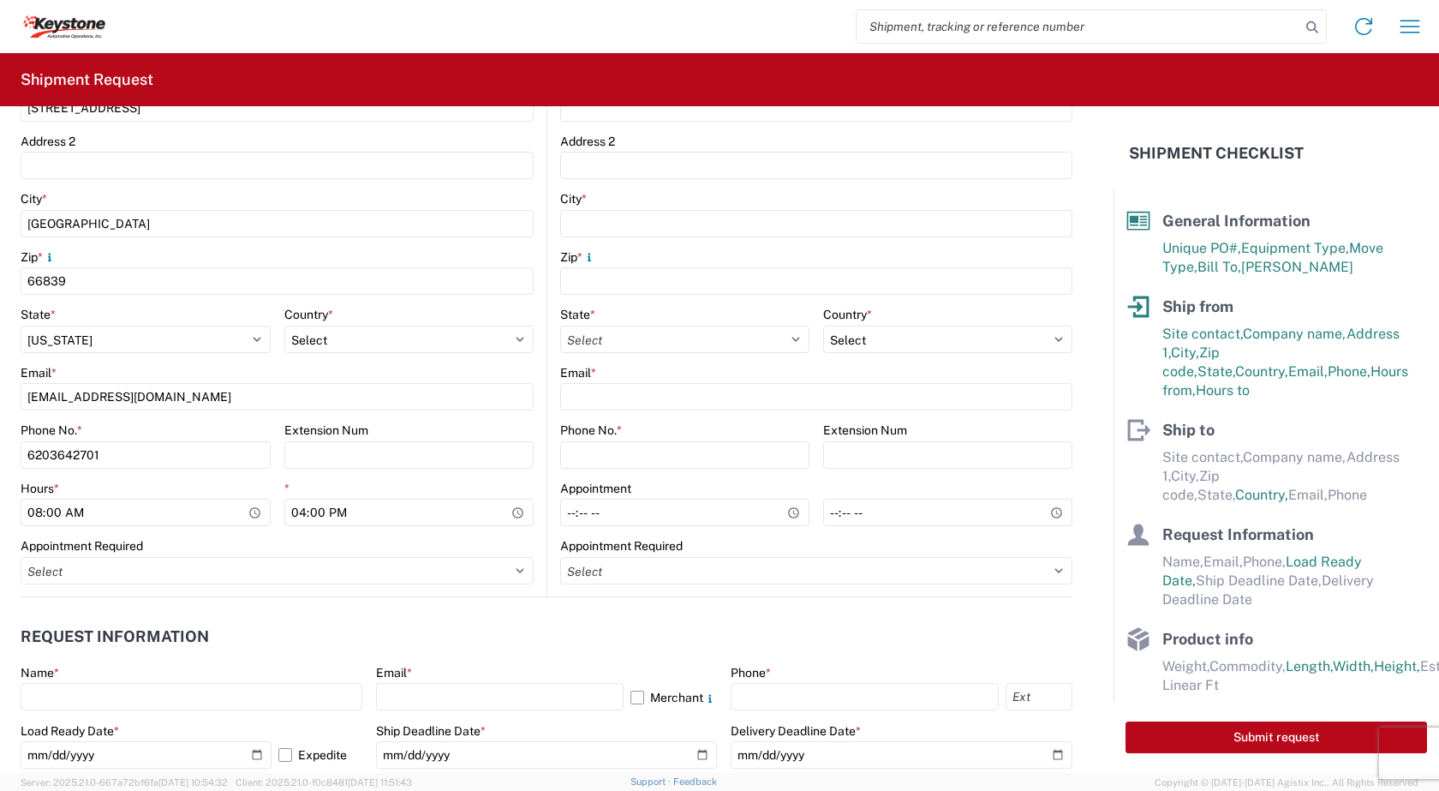
click at [600, 630] on header "Request Information" at bounding box center [547, 637] width 1052 height 39
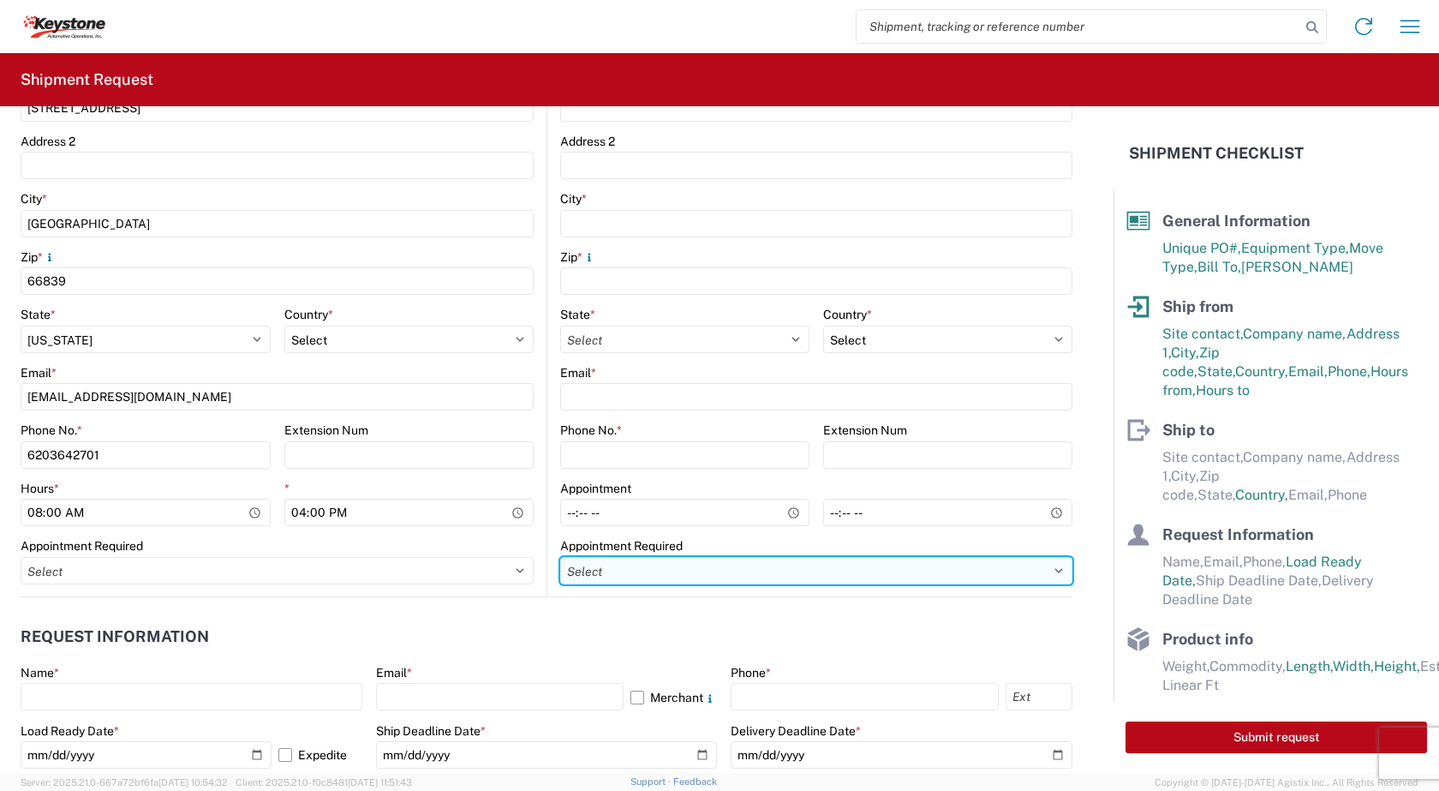
click at [1044, 574] on select "Select Appt Required Appt Not Required Appt - First available" at bounding box center [816, 570] width 512 height 27
select select "apptRequired"
click at [560, 557] on select "Select Appt Required Appt Not Required Appt - First available" at bounding box center [816, 570] width 512 height 27
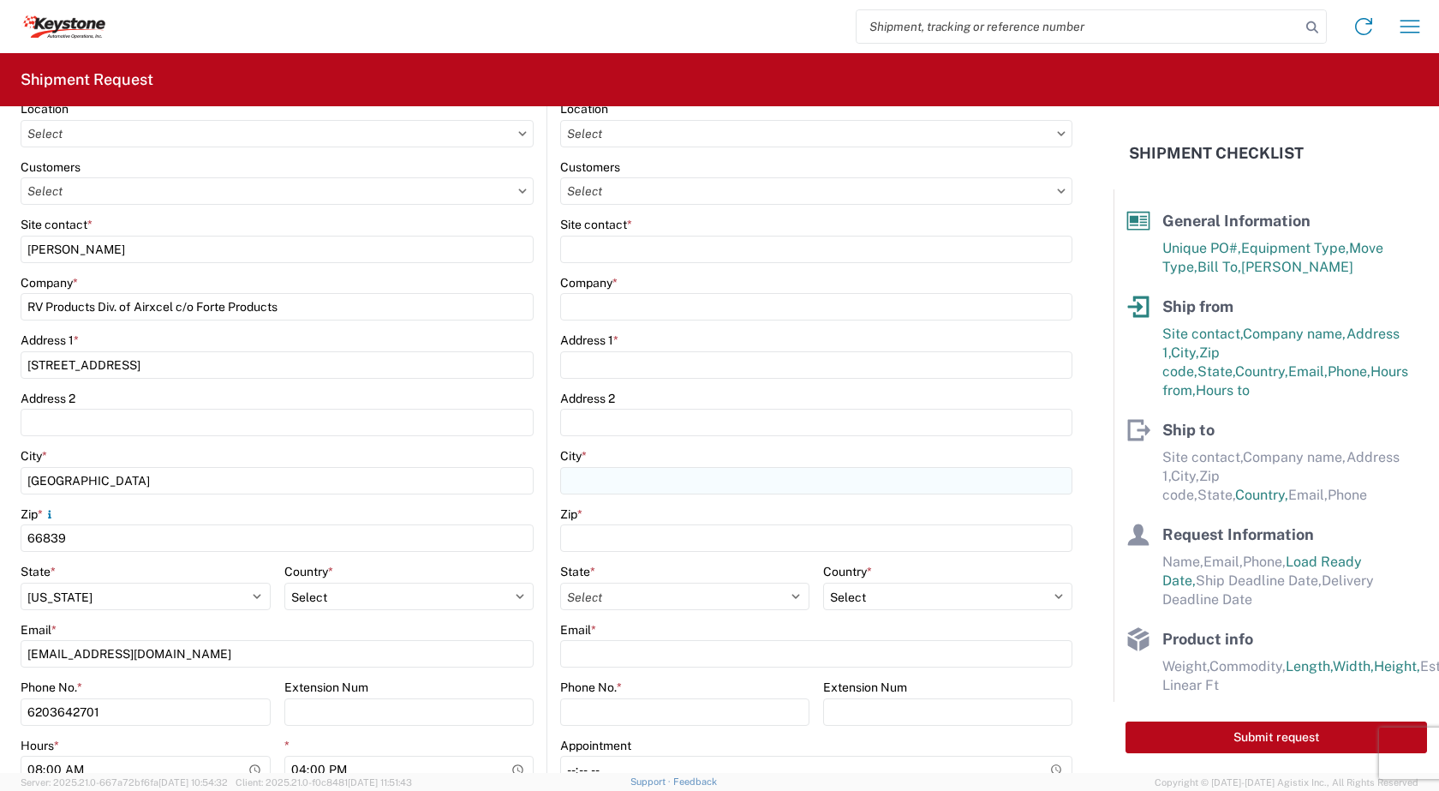
scroll to position [171, 0]
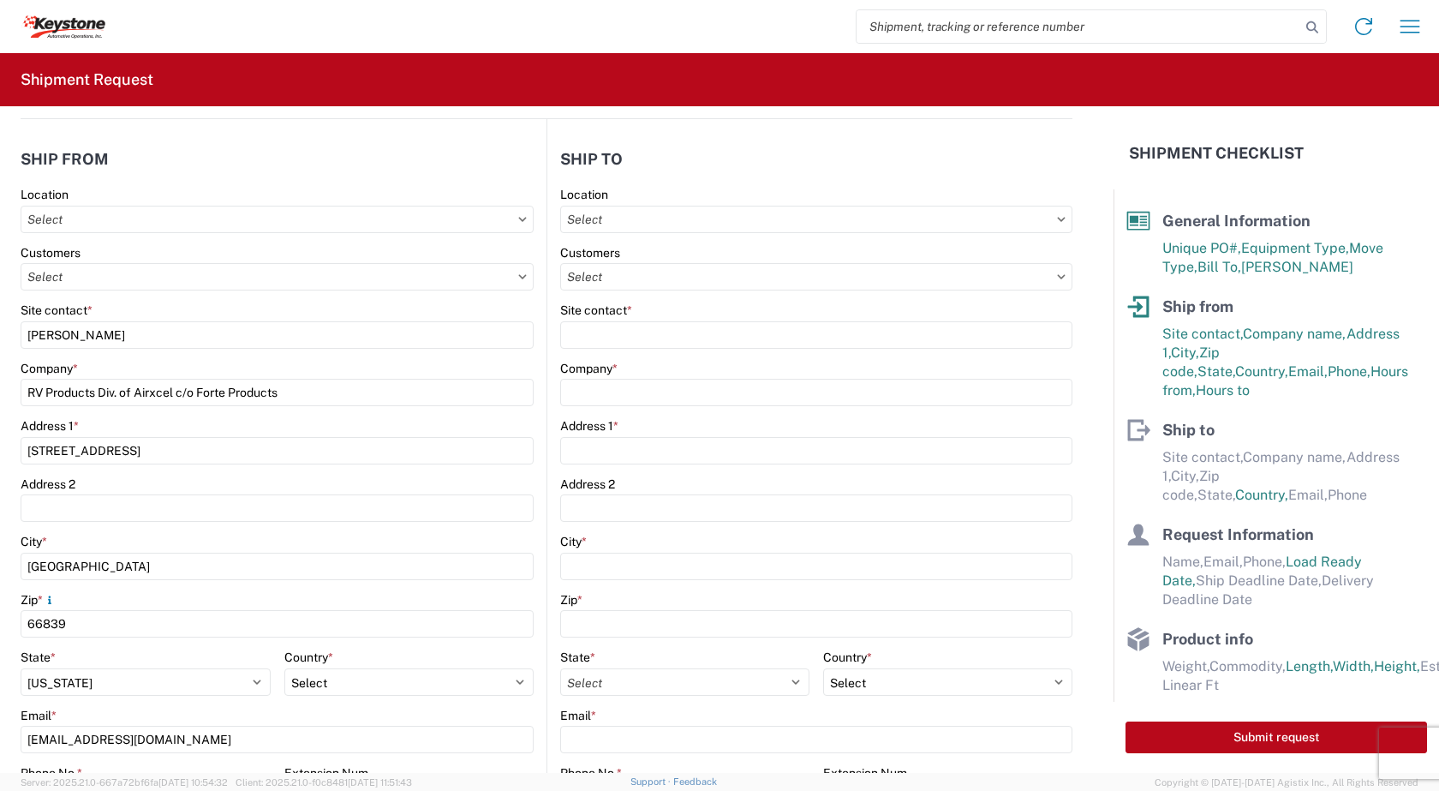
click at [1058, 277] on icon at bounding box center [1062, 276] width 8 height 4
click at [993, 281] on input "text" at bounding box center [816, 276] width 512 height 27
click at [987, 308] on div "Site contact *" at bounding box center [816, 309] width 512 height 15
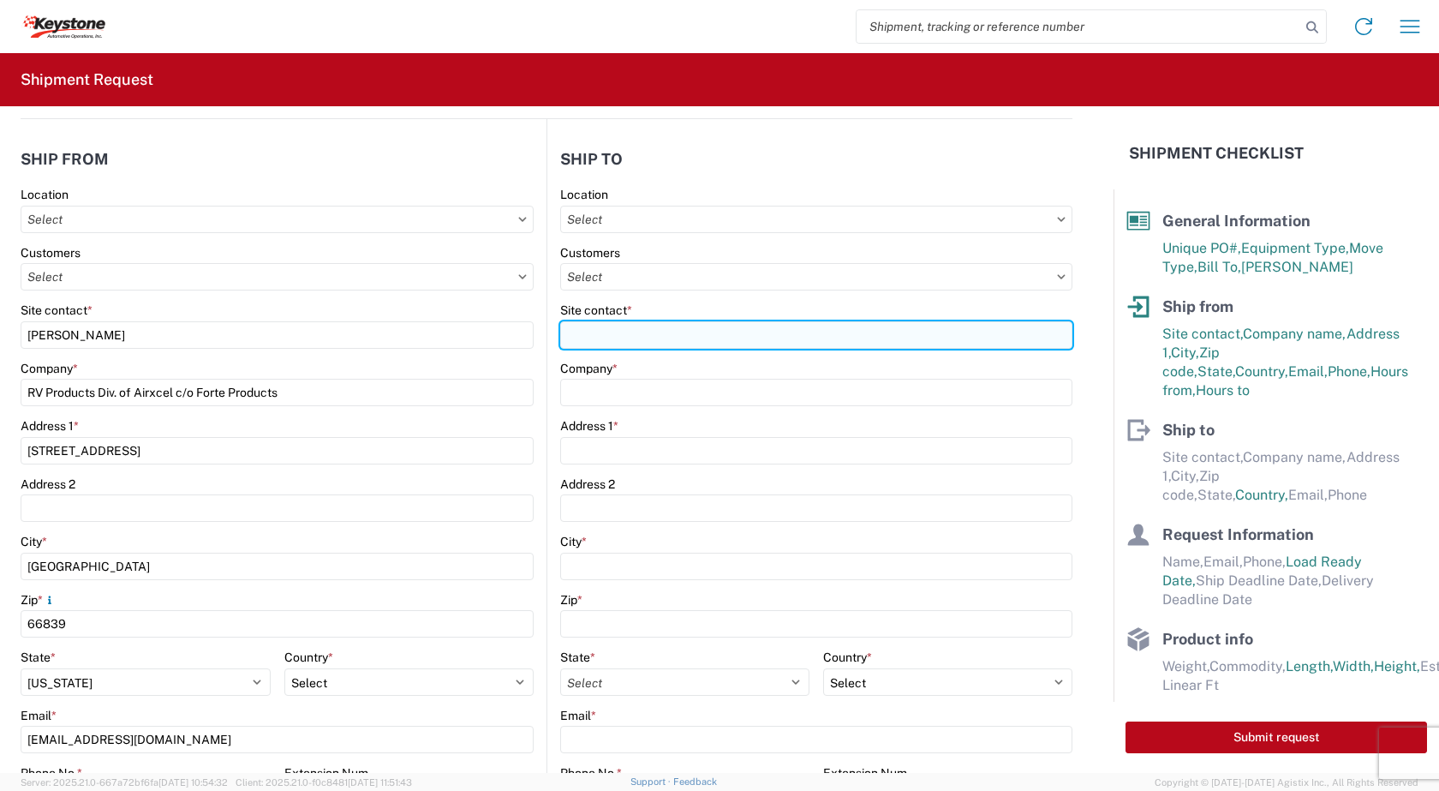
click at [627, 331] on input "Site contact *" at bounding box center [816, 334] width 512 height 27
type input "k"
type input "8"
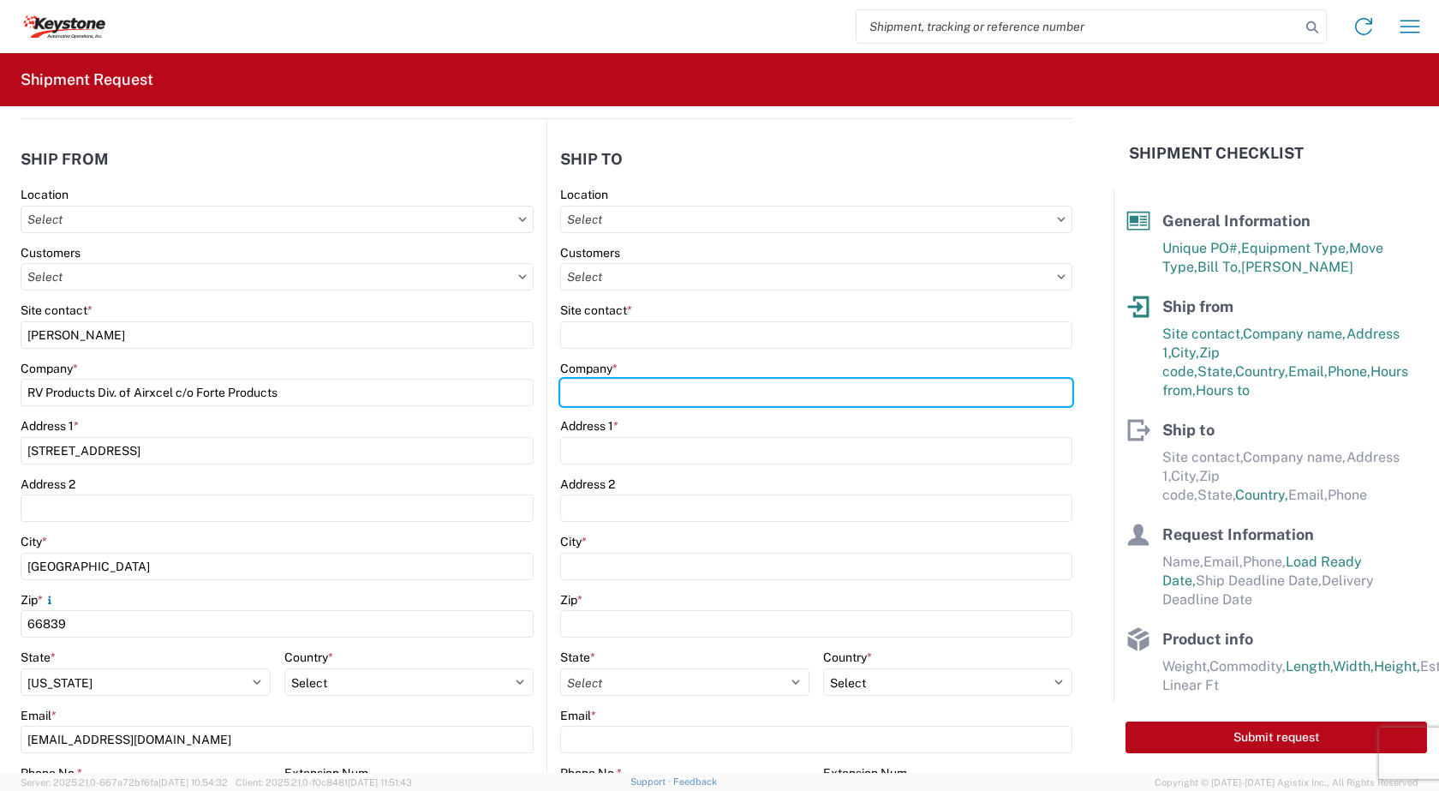
click at [618, 397] on div "Company *" at bounding box center [816, 384] width 512 height 46
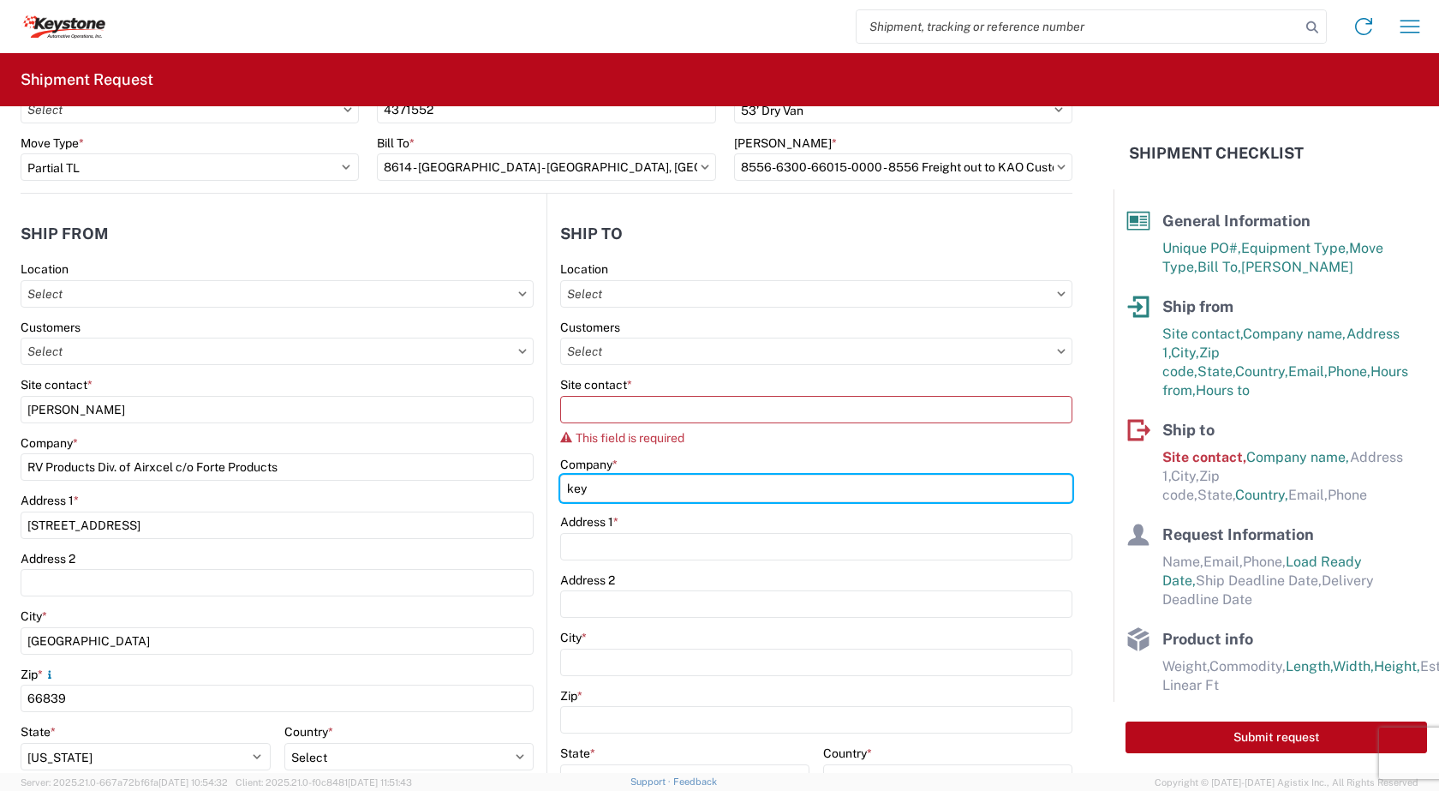
scroll to position [86, 0]
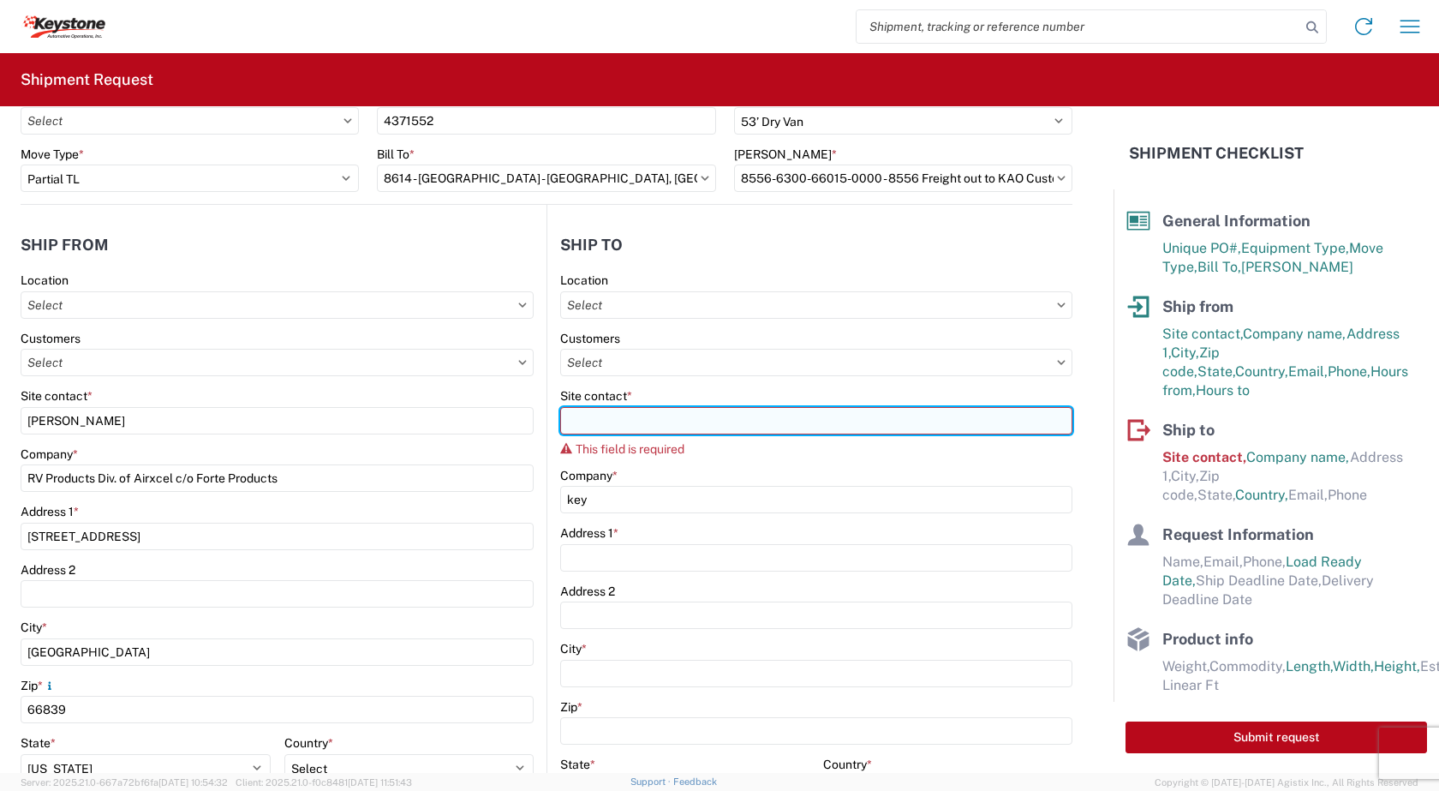
click at [610, 415] on input "Site contact *" at bounding box center [816, 420] width 512 height 27
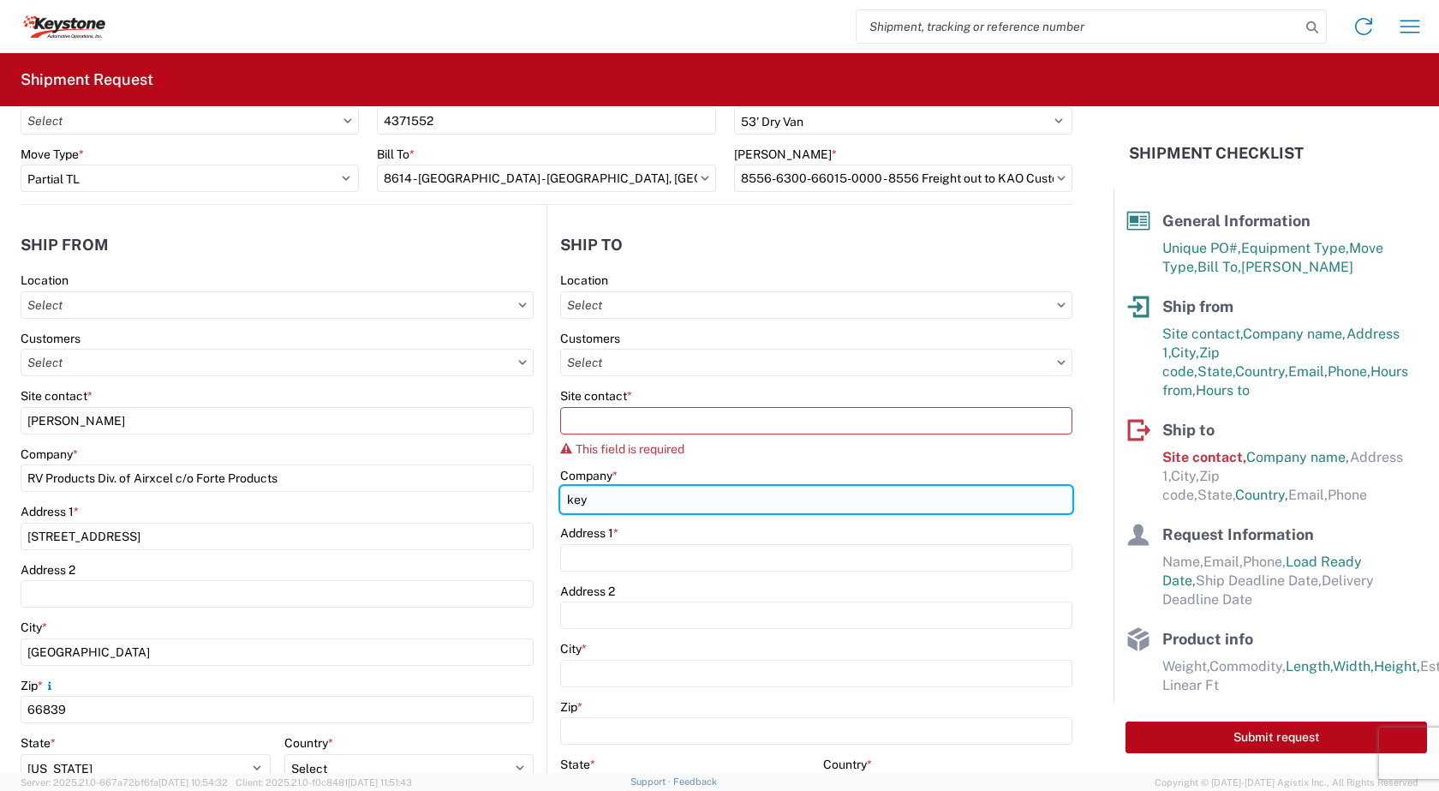
click at [606, 497] on input "key" at bounding box center [816, 499] width 512 height 27
type input "k"
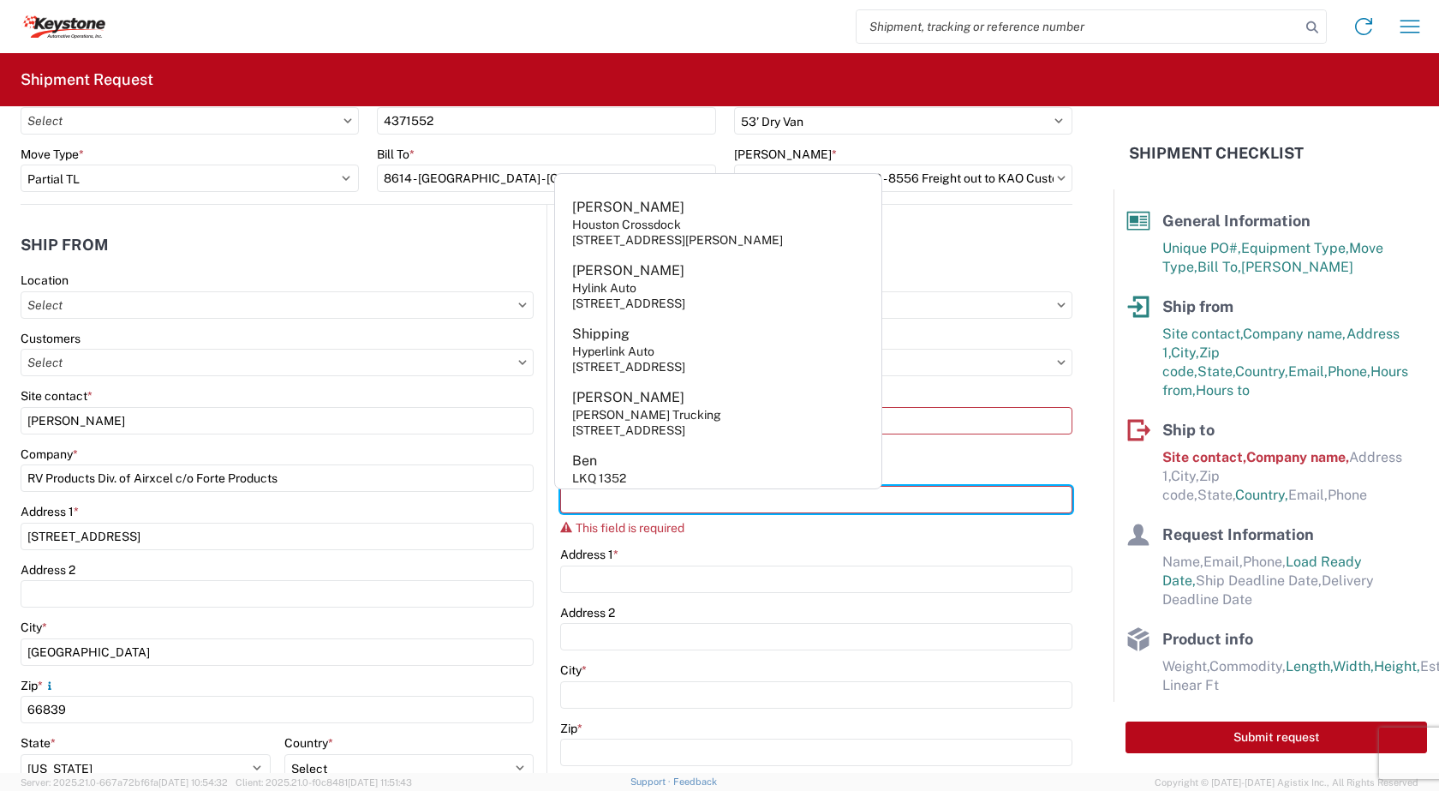
scroll to position [343, 0]
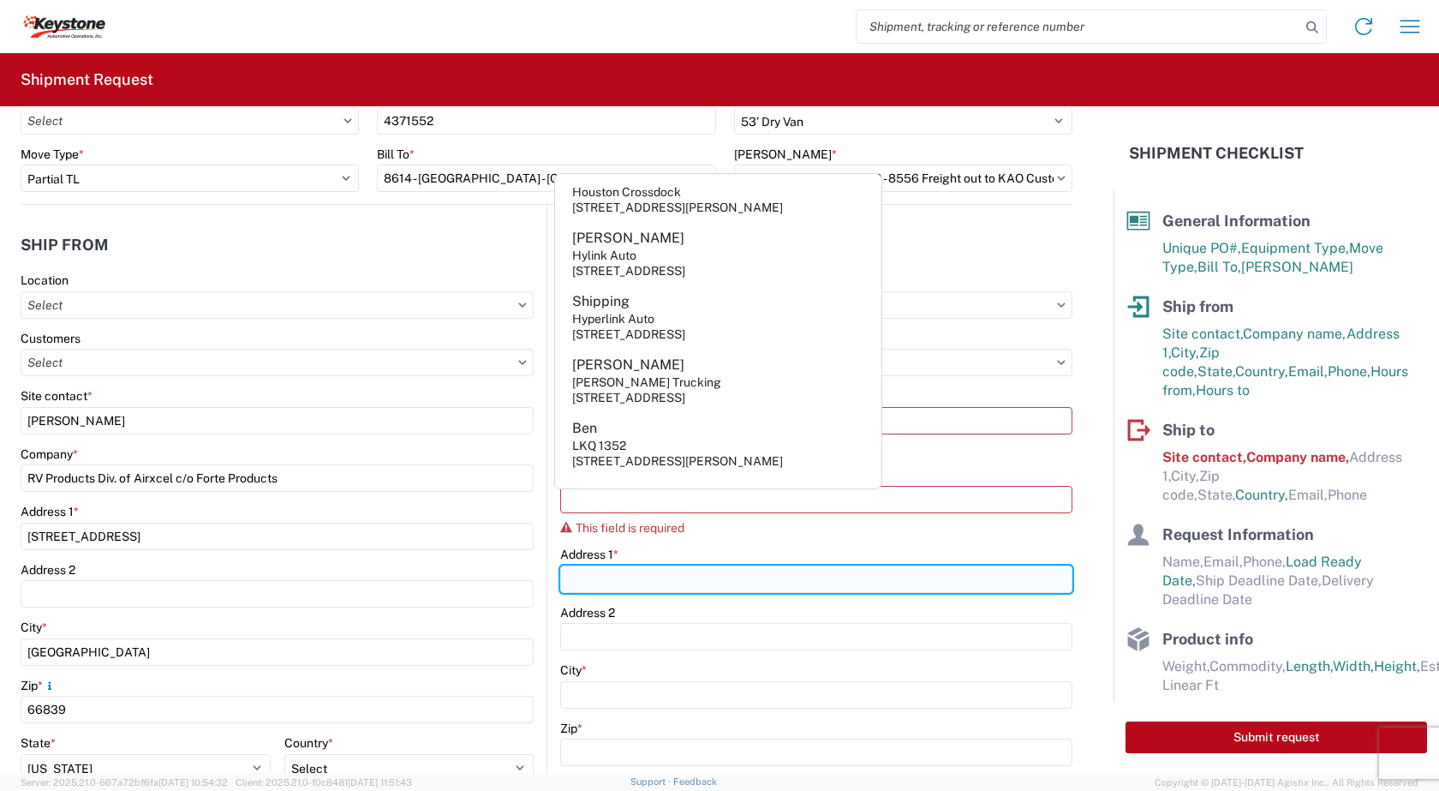
click at [595, 575] on input "Address 1 *" at bounding box center [816, 578] width 512 height 27
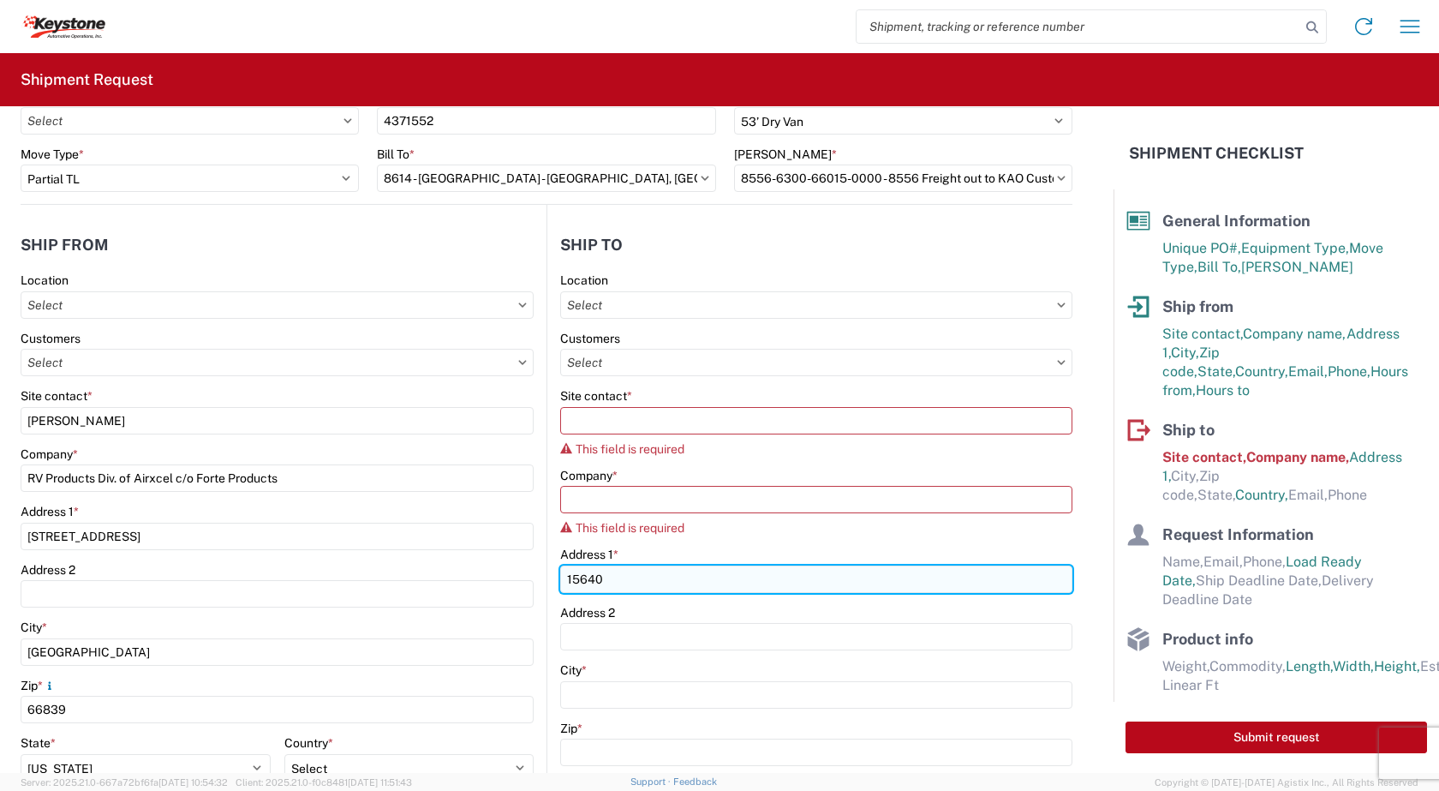
click at [627, 583] on input "15640" at bounding box center [816, 578] width 512 height 27
type input "1"
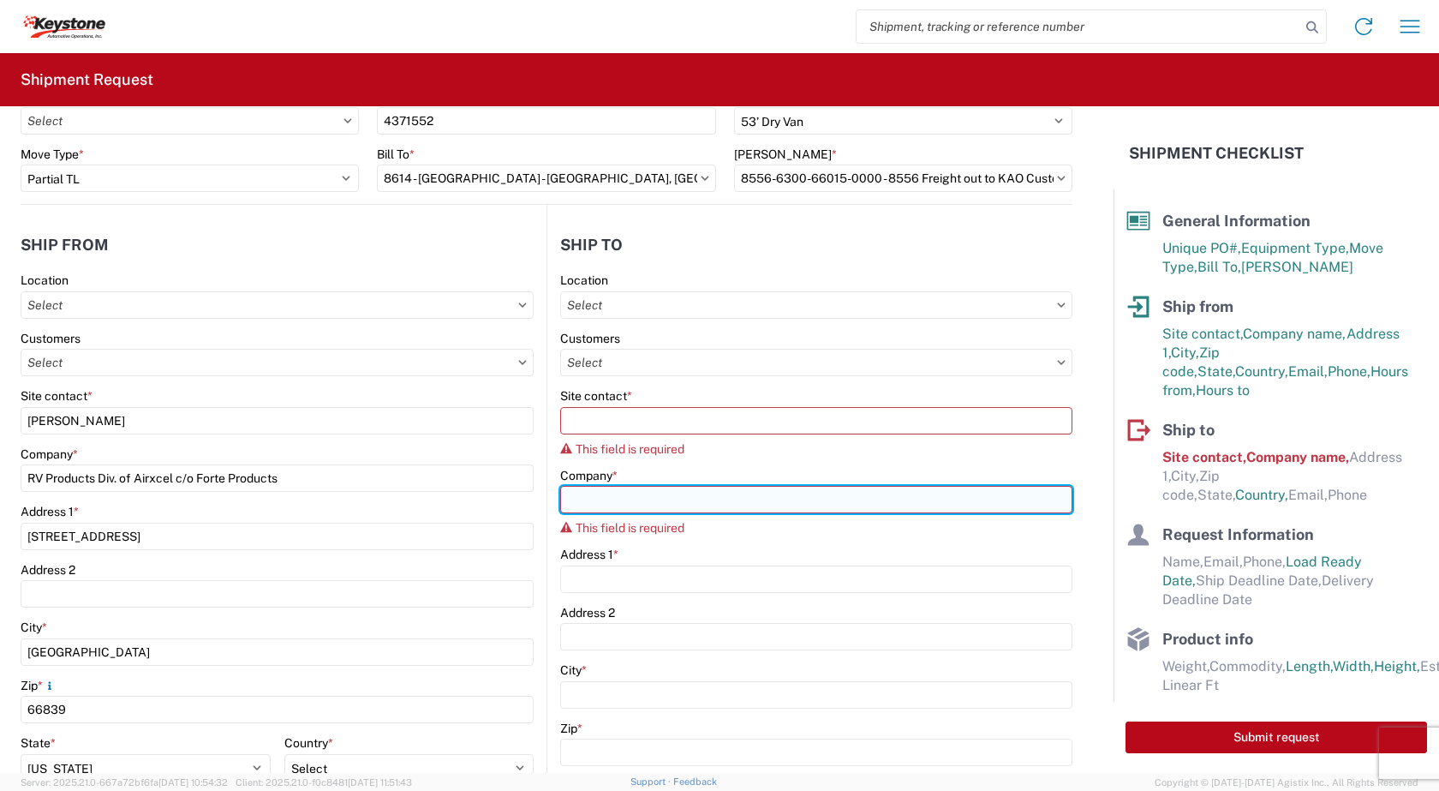
click at [617, 506] on input "Company *" at bounding box center [816, 499] width 512 height 27
type input "k"
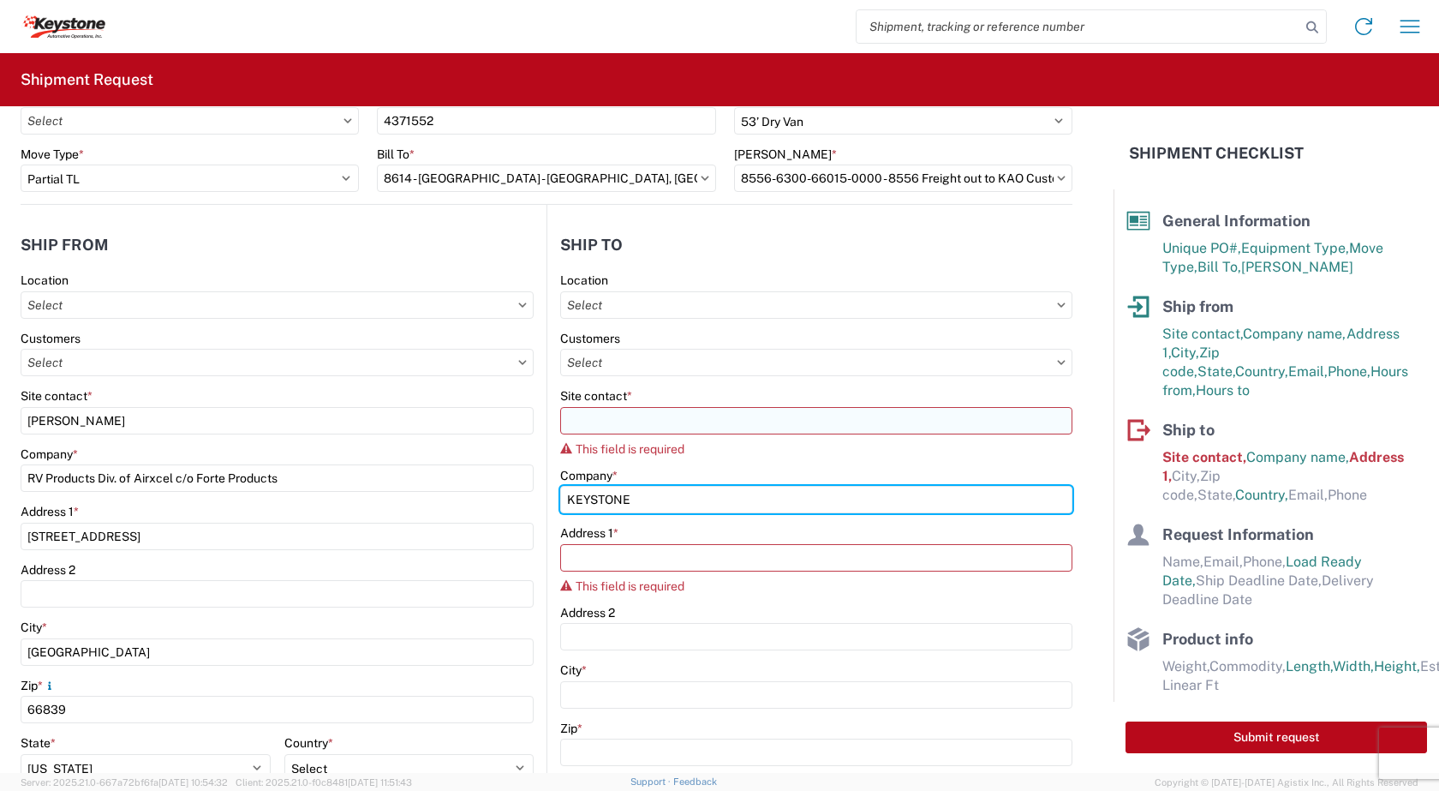
type input "KEYSTONE"
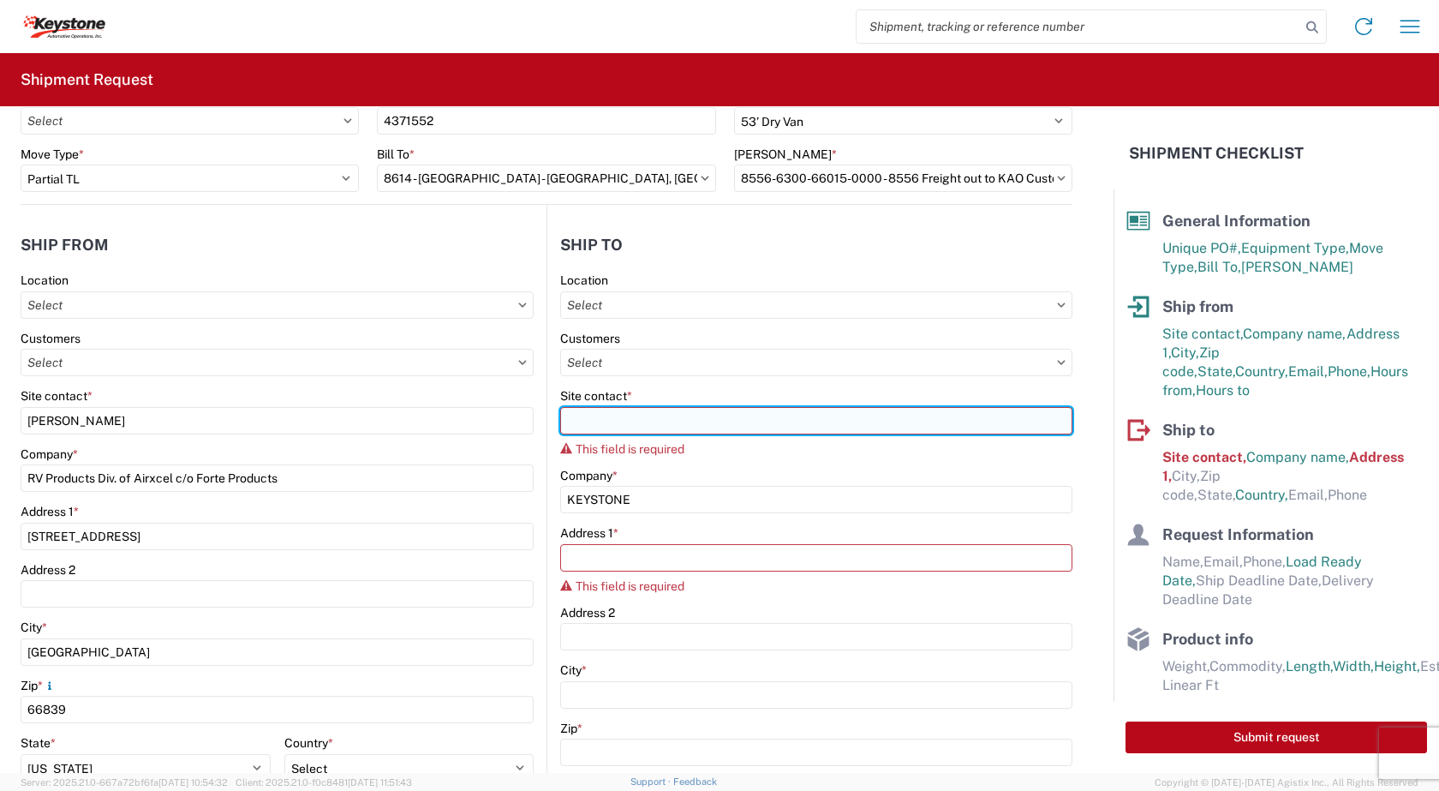
click at [657, 415] on input "Site contact *" at bounding box center [816, 420] width 512 height 27
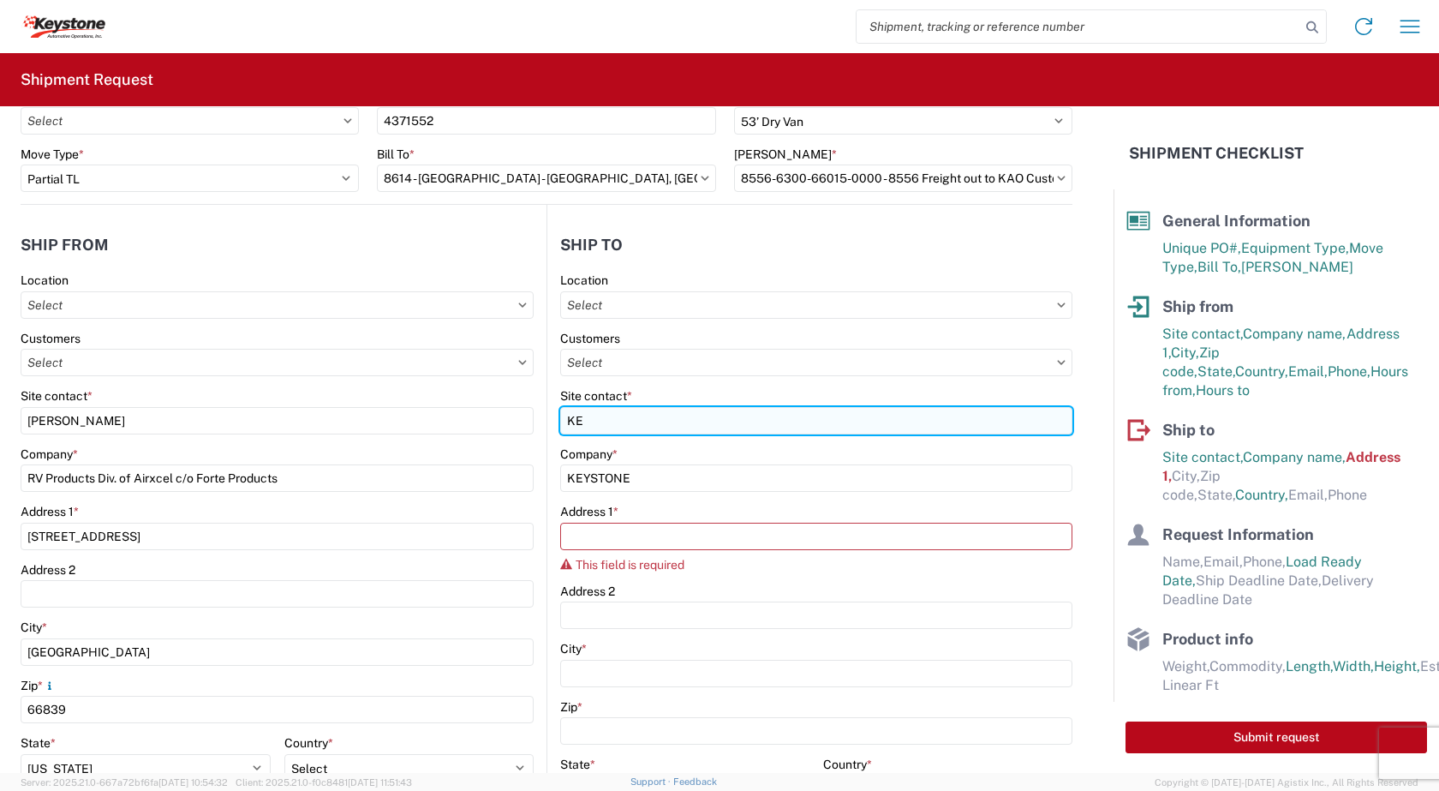
type input "K"
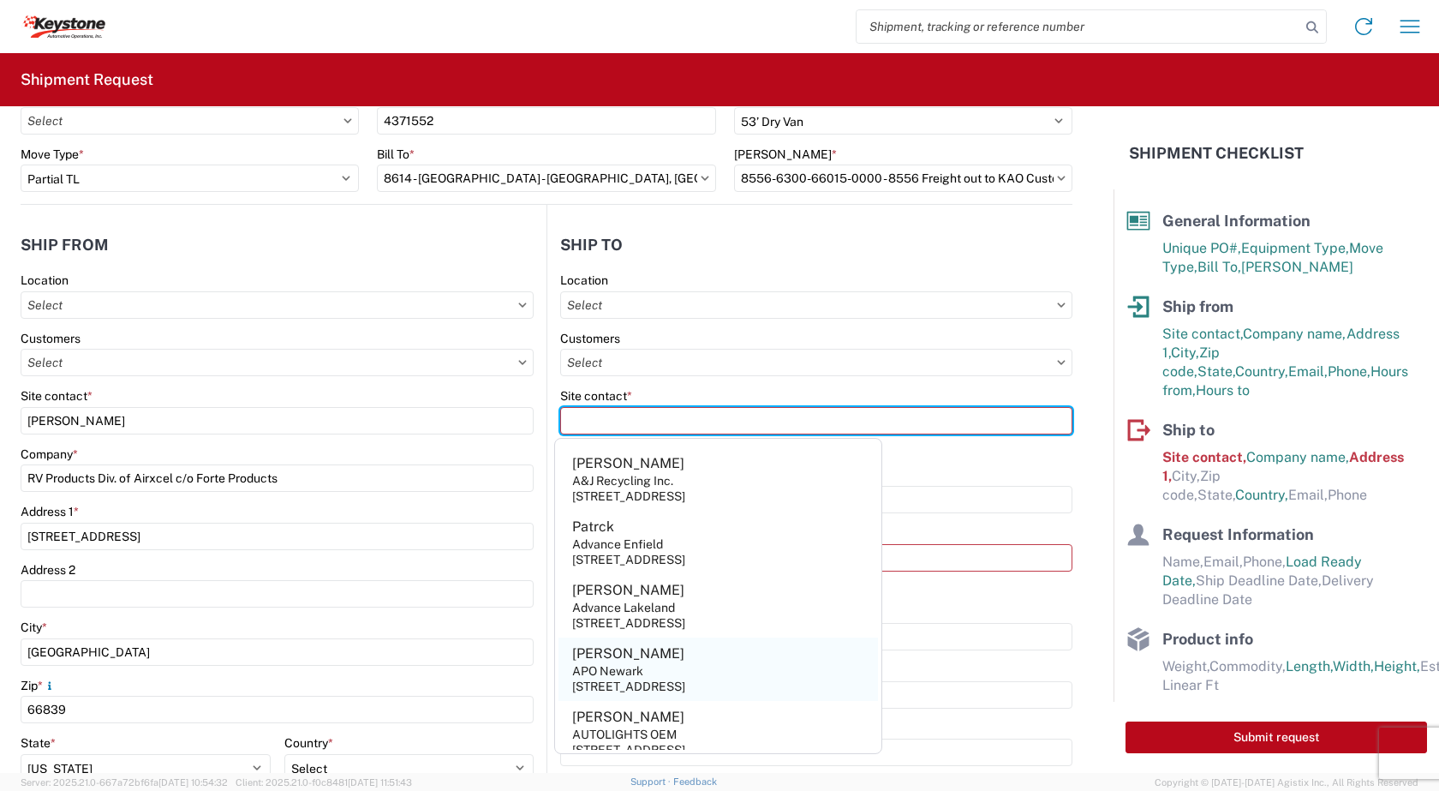
scroll to position [0, 0]
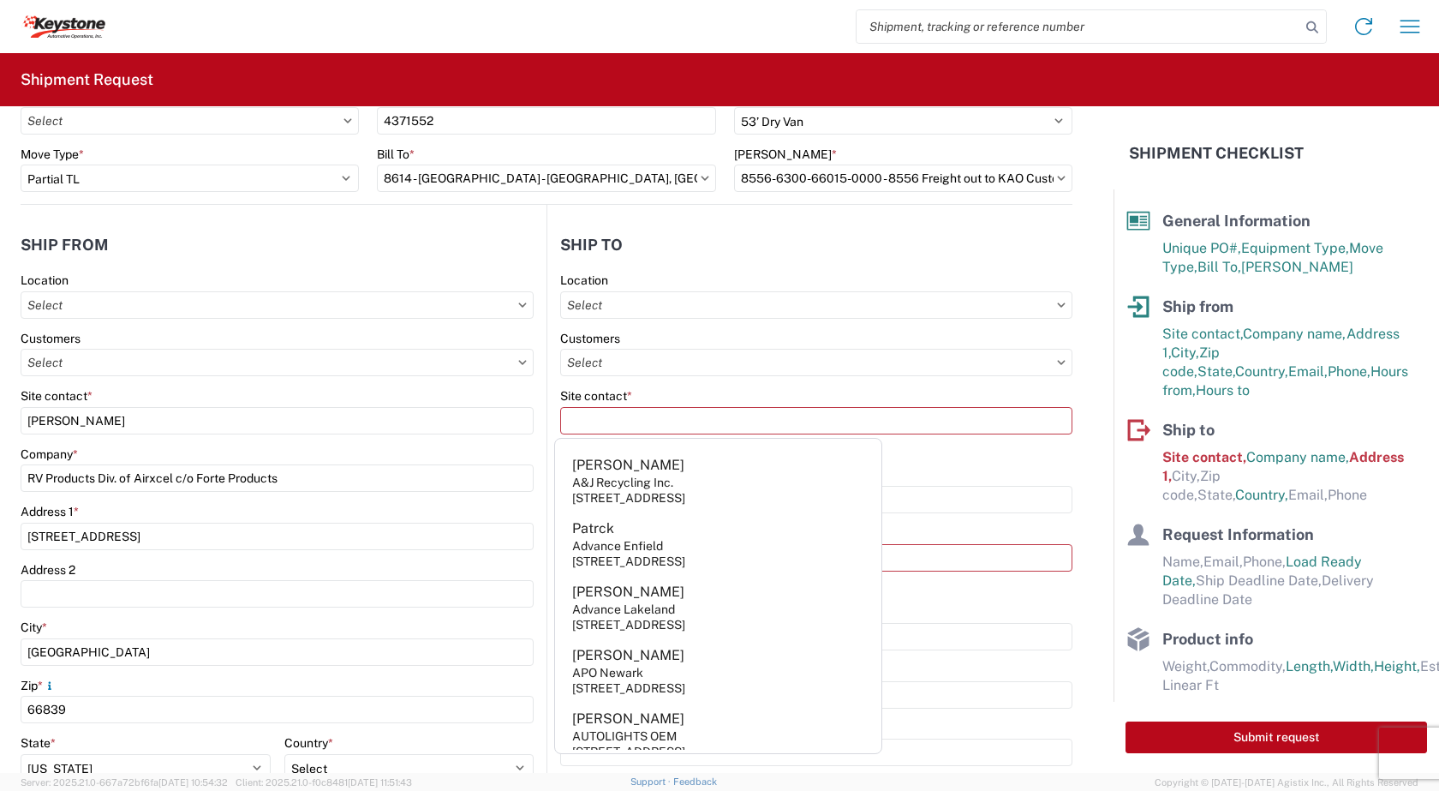
drag, startPoint x: 958, startPoint y: 463, endPoint x: 896, endPoint y: 471, distance: 62.2
click at [953, 463] on agx-form-control-wrapper-v2 "Site contact * This field is required" at bounding box center [816, 428] width 512 height 80
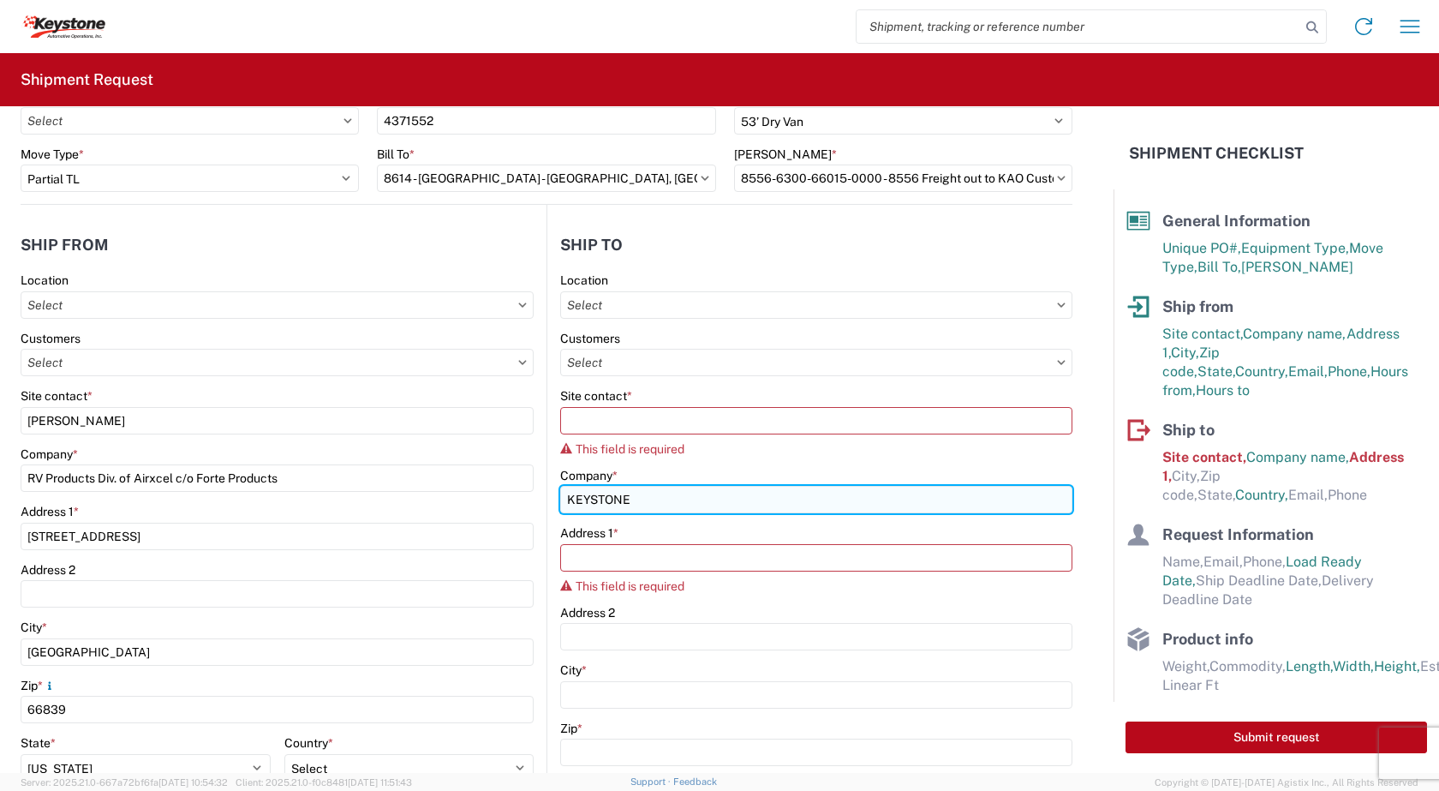
click at [832, 496] on input "KEYSTONE" at bounding box center [816, 499] width 512 height 27
type input "K"
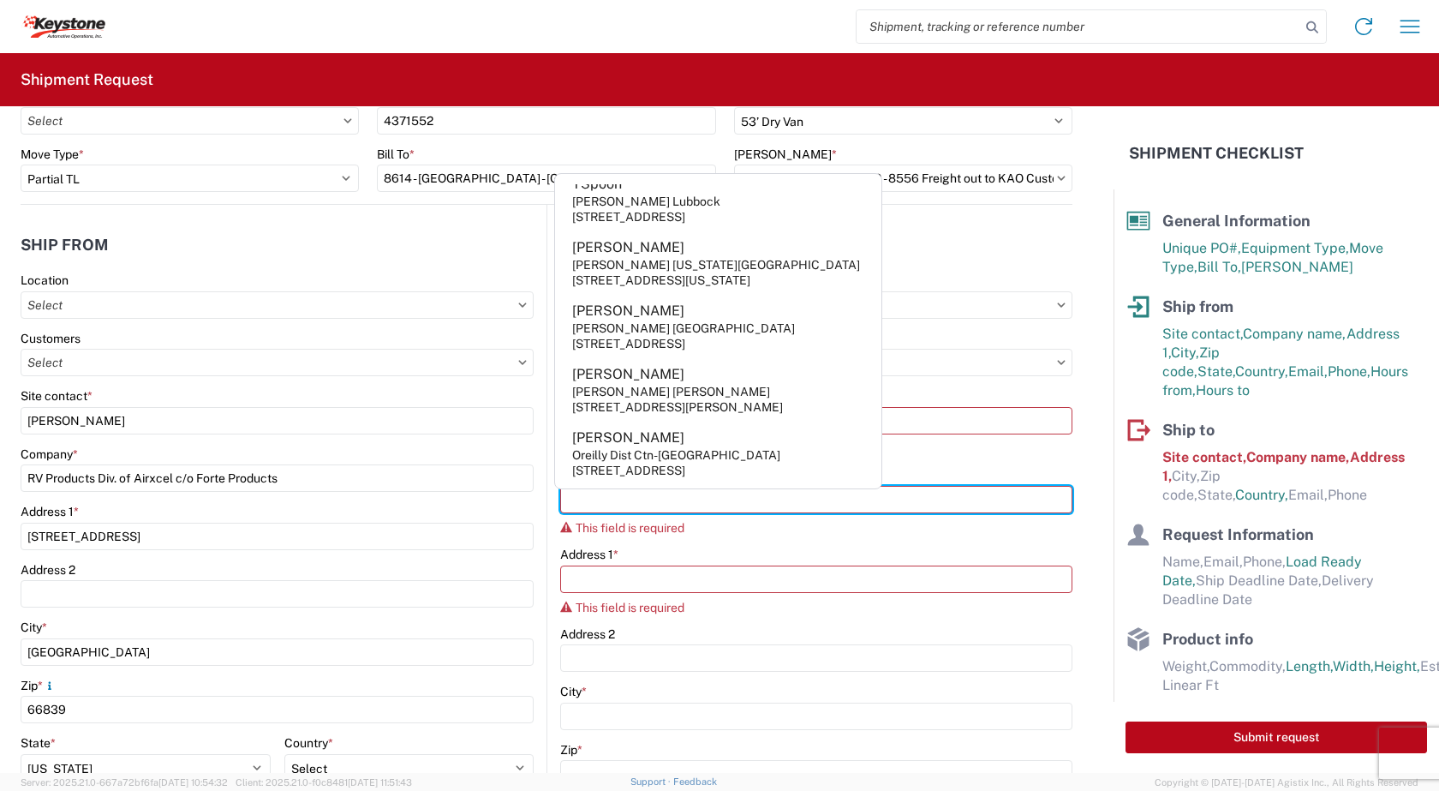
scroll to position [1077, 0]
click at [940, 439] on div "Site contact * This field is required" at bounding box center [816, 422] width 512 height 68
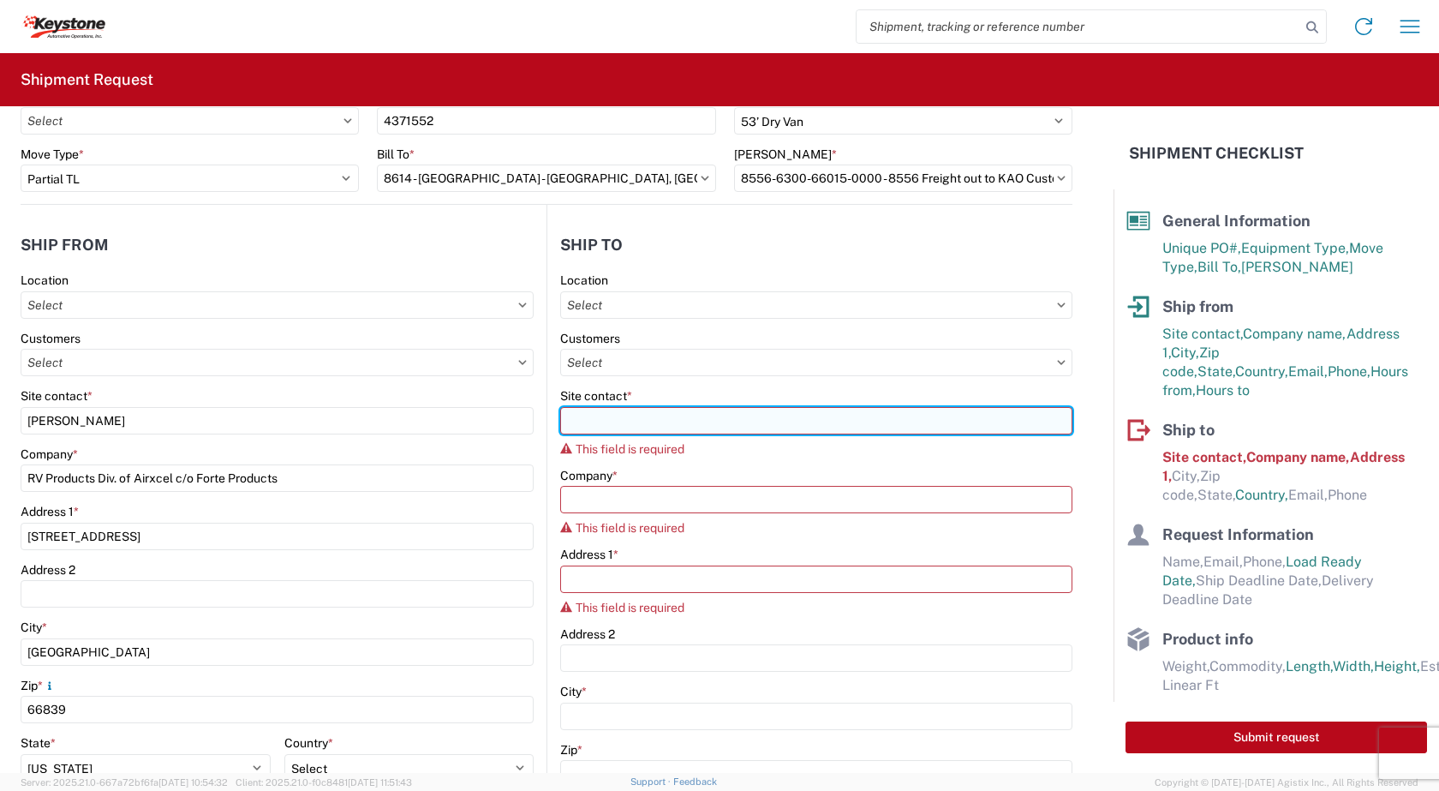
click at [615, 416] on input "Site contact *" at bounding box center [816, 420] width 512 height 27
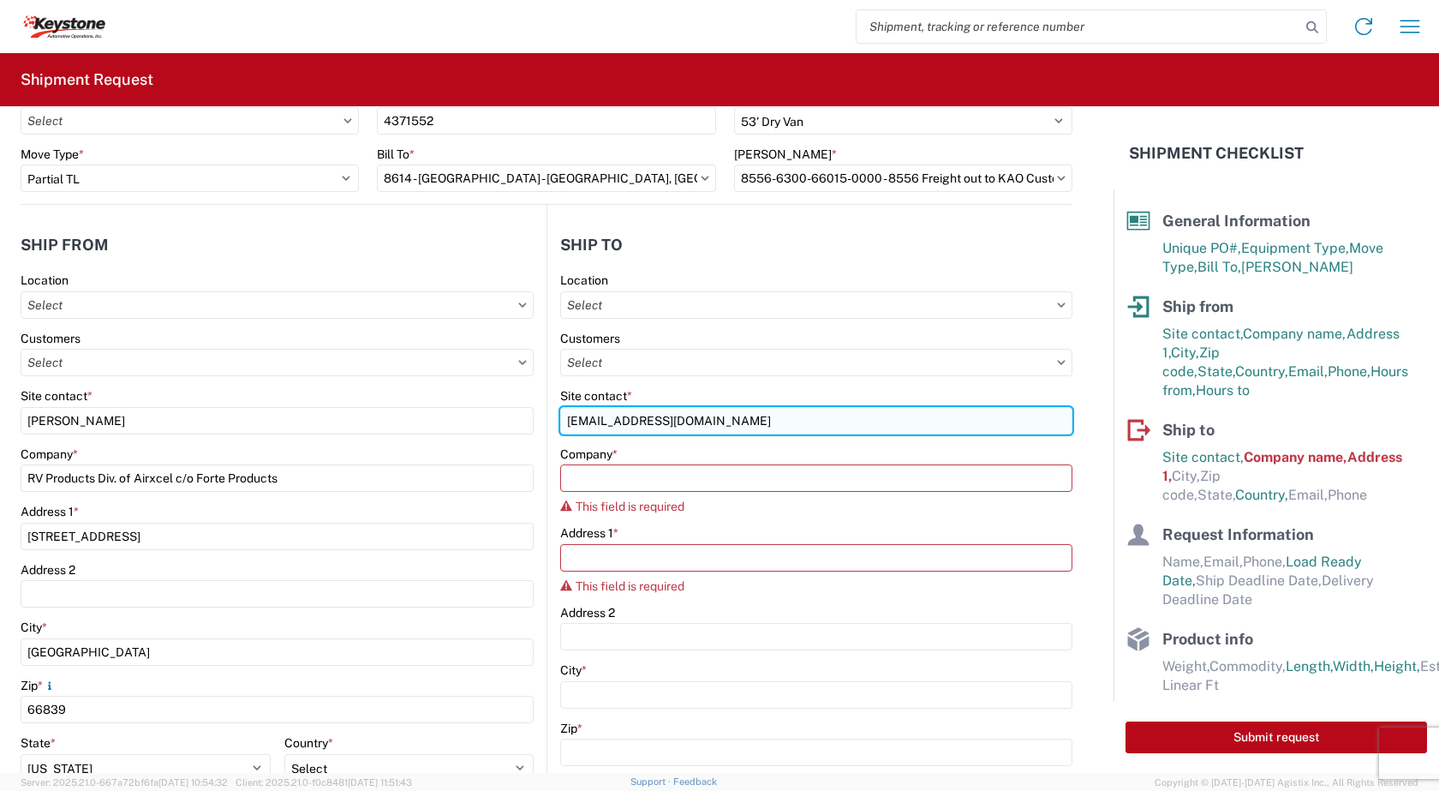
type input "KEYCA-APPT@KEY-STONE.COM"
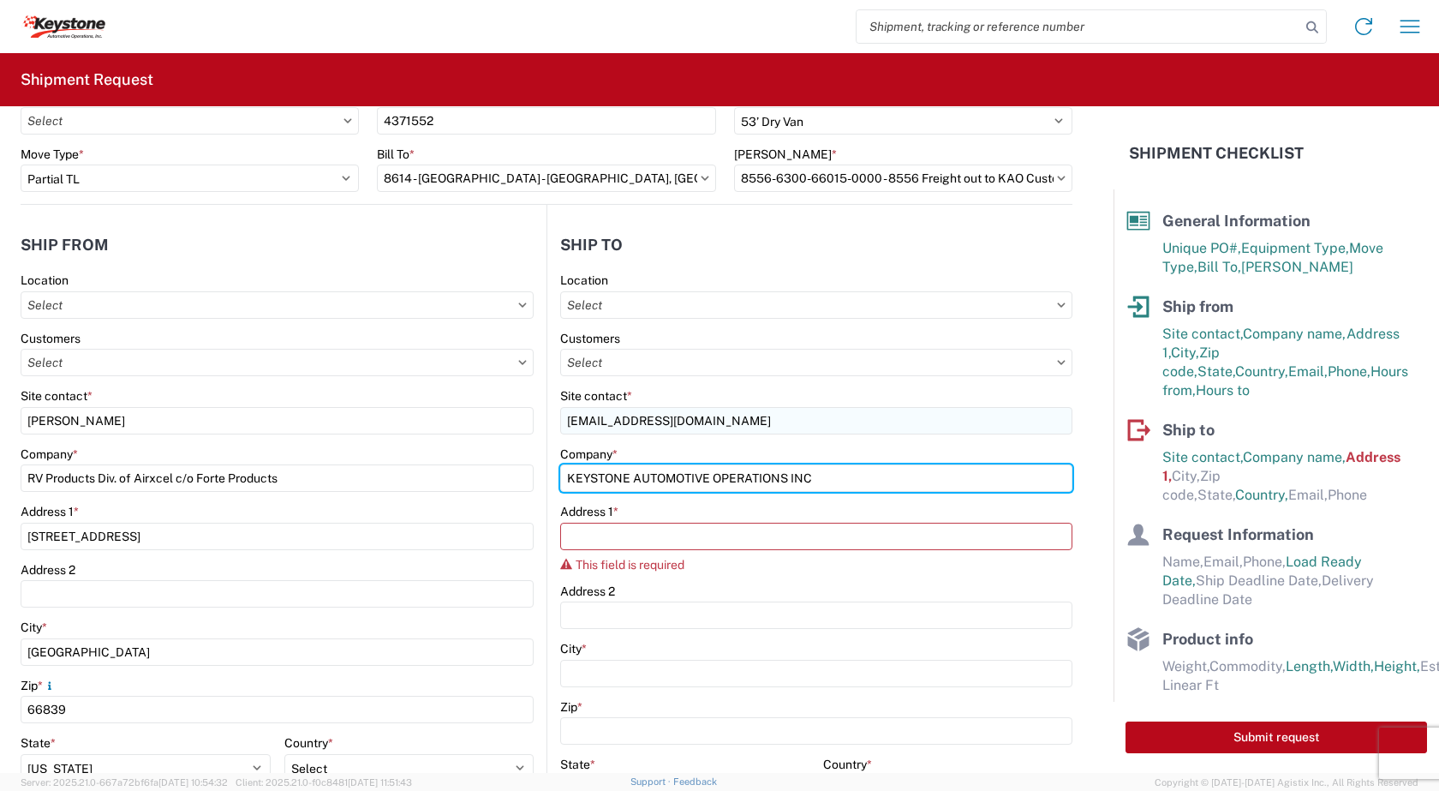
type input "KEYSTONE AUTOMOTIVE OPERATIONS INC"
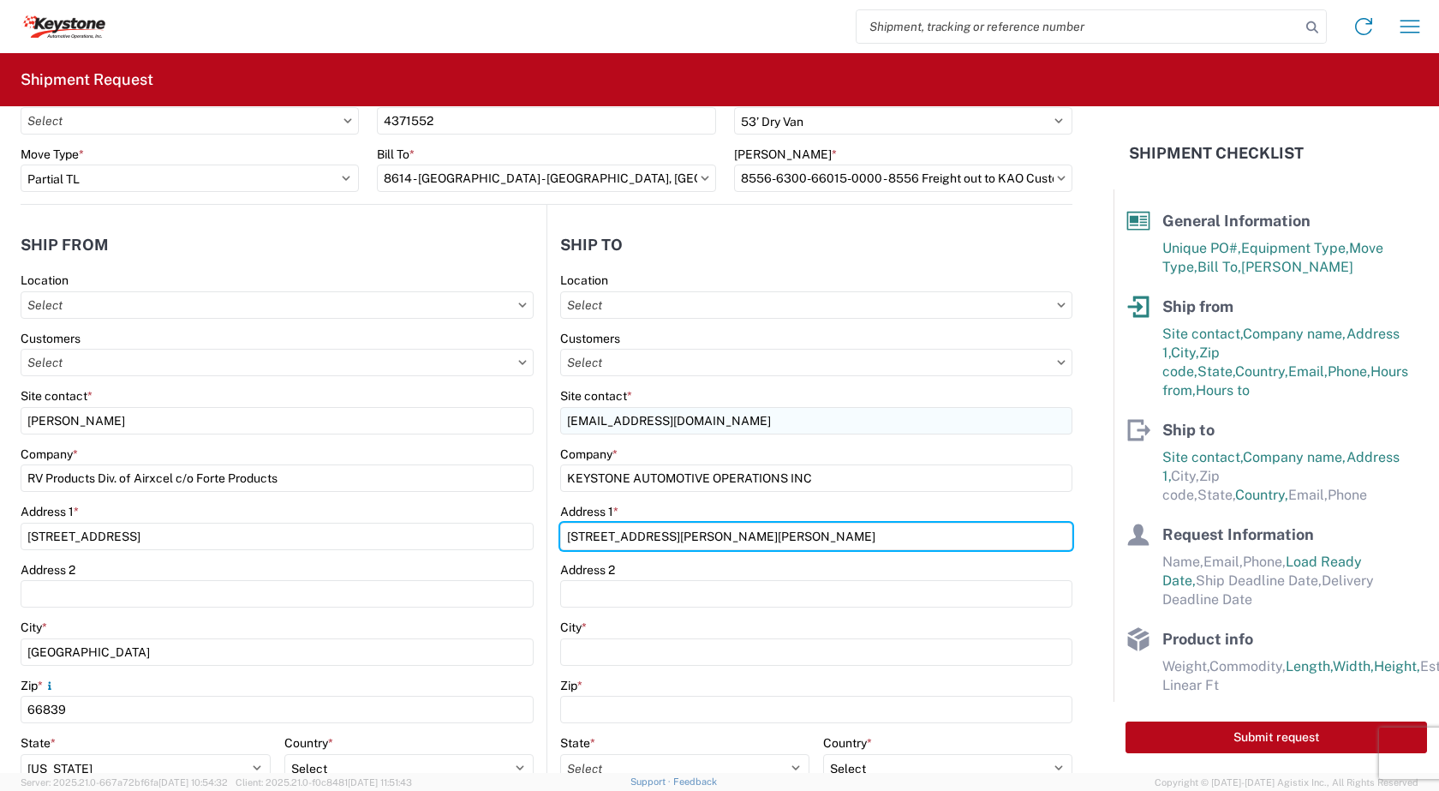
type input "[STREET_ADDRESS][PERSON_NAME][PERSON_NAME]"
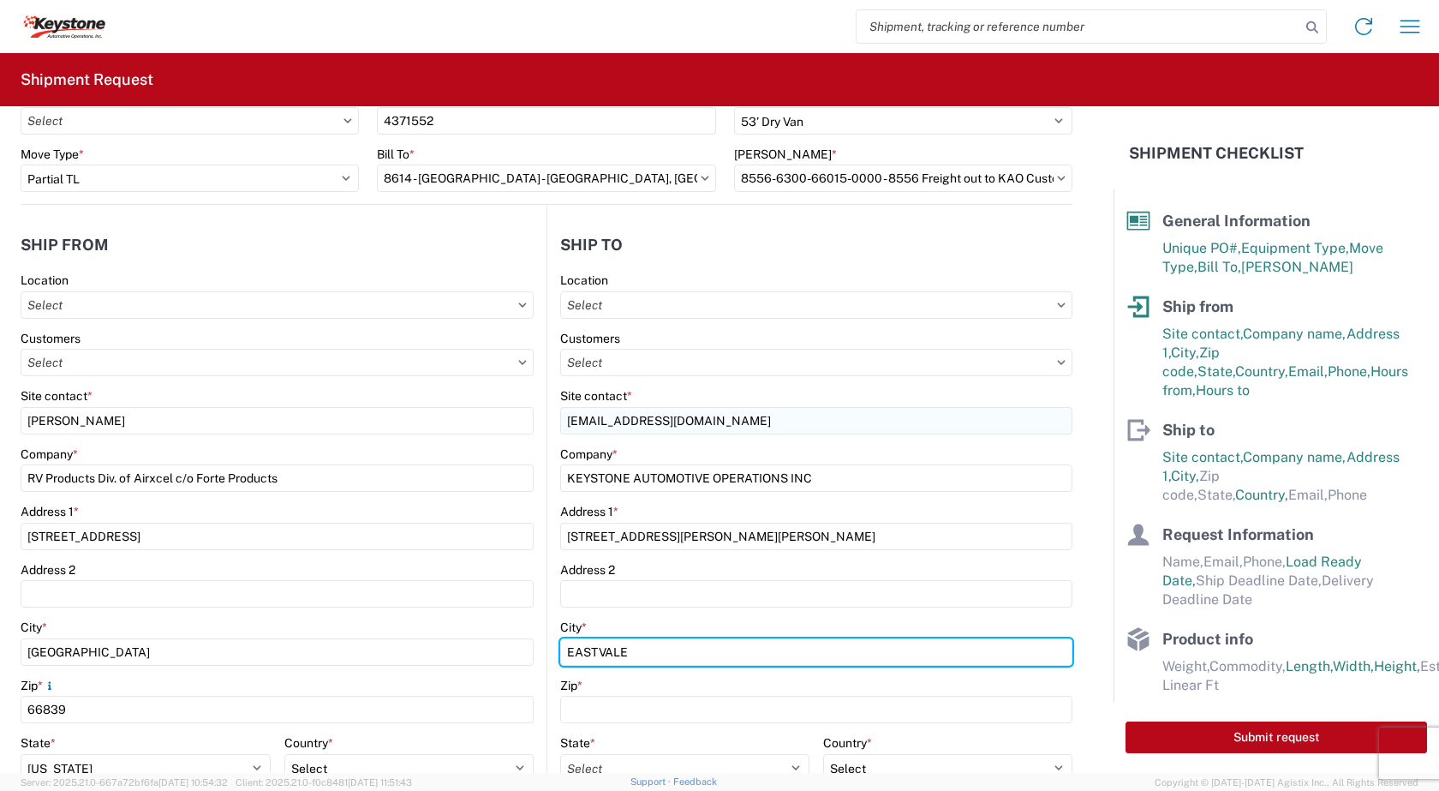
type input "EASTVALE"
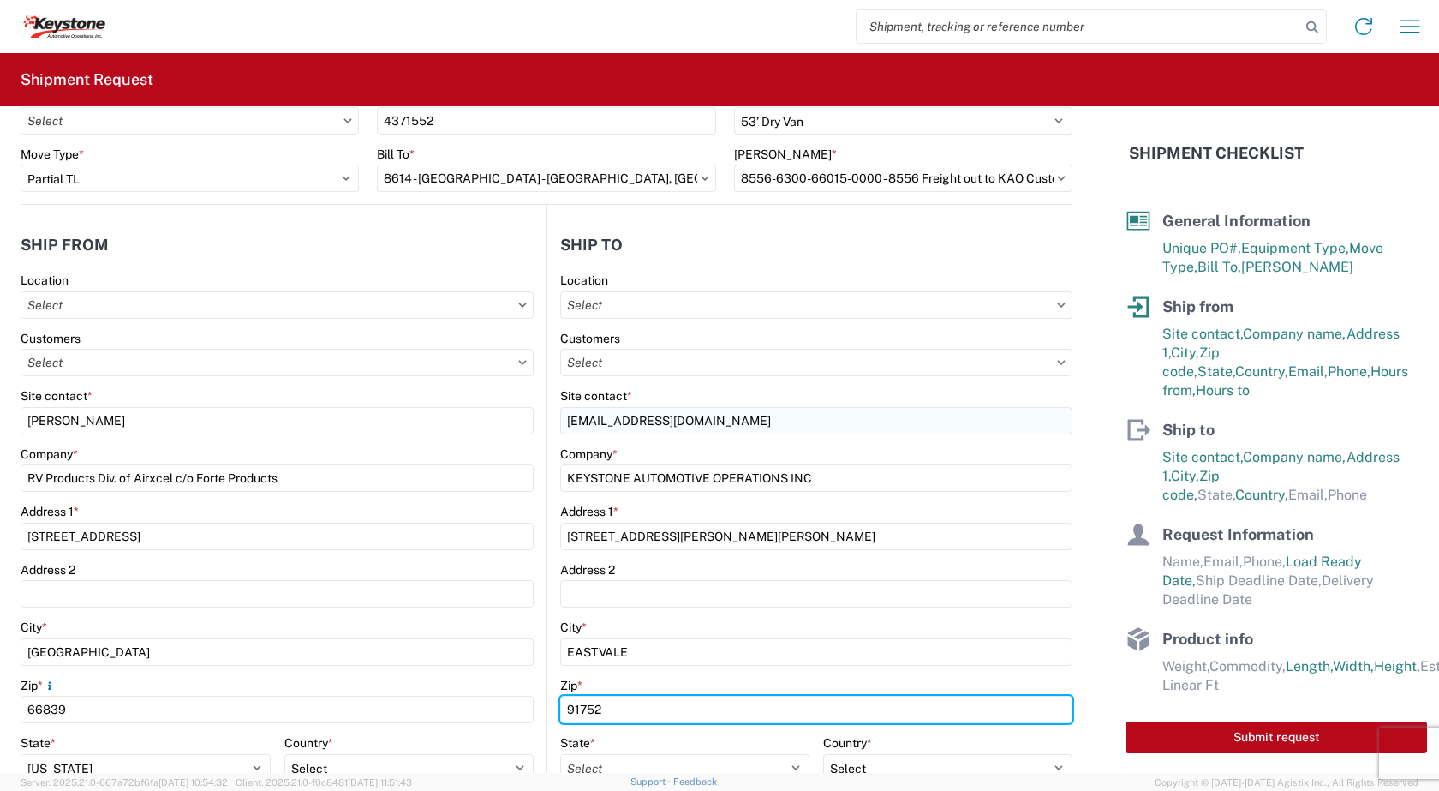
type input "91752"
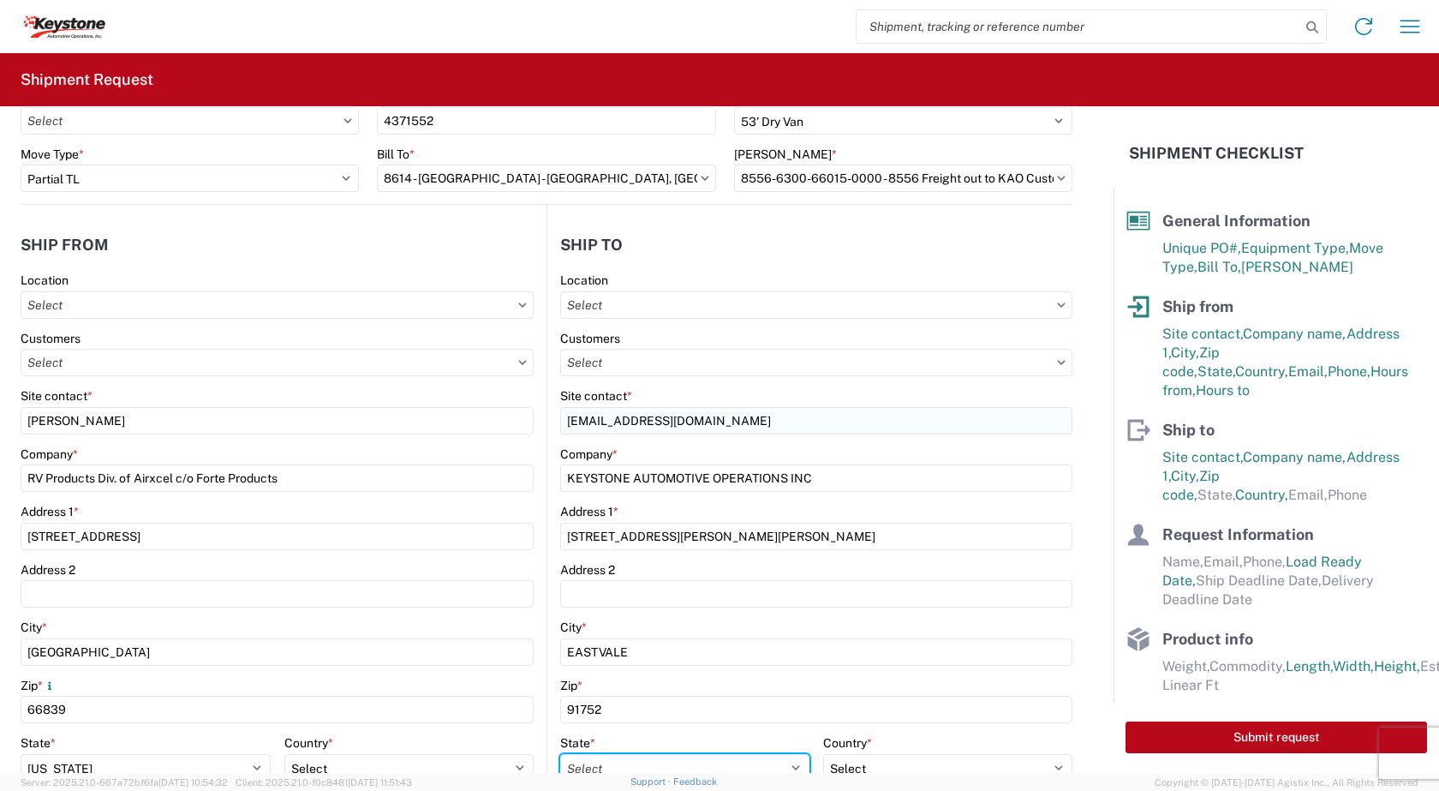
scroll to position [94, 0]
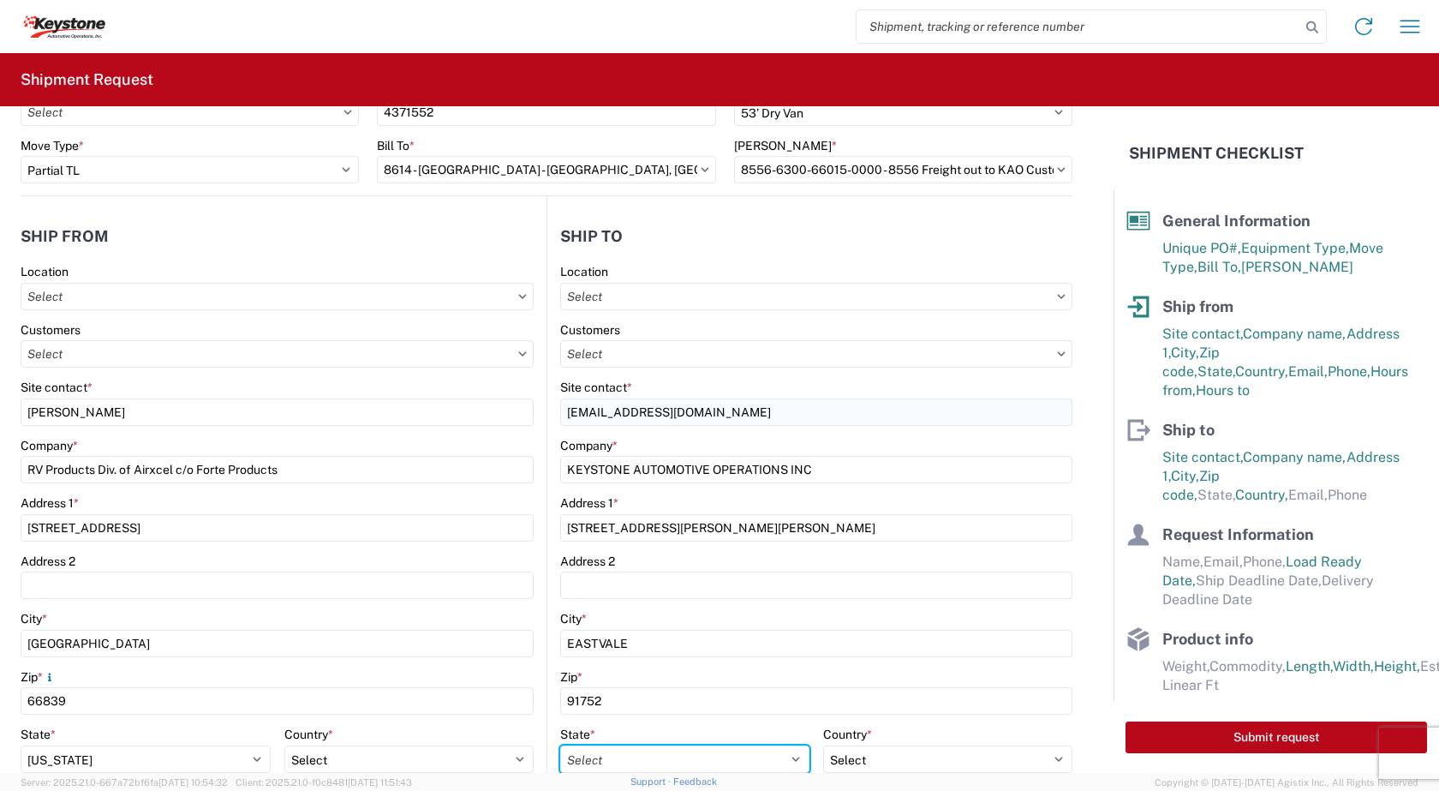
select select "CA"
select select "US"
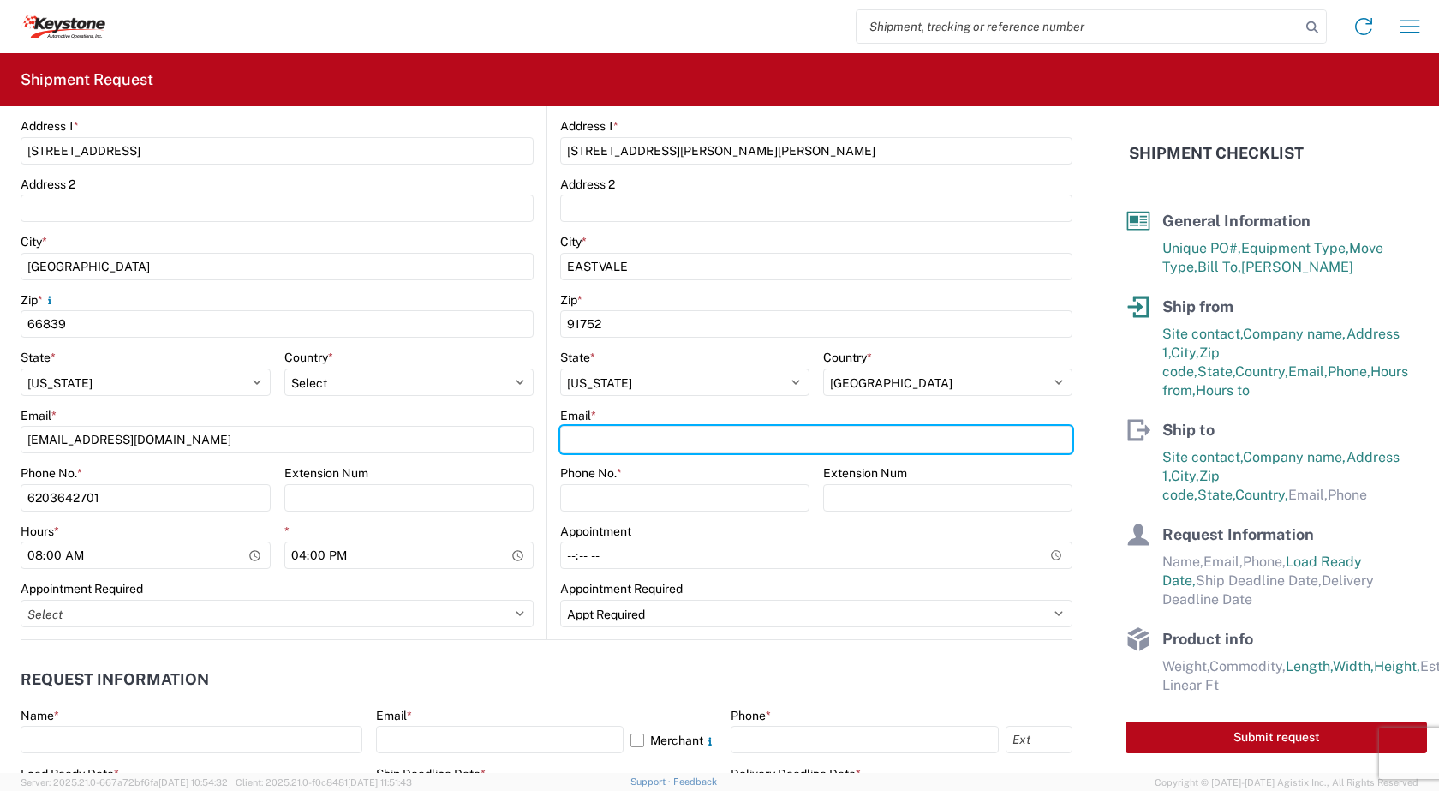
paste input "KEYCA-APPT@KEY-STONE.COM"
type input "KEYCA-APPT@KEY-STONE.COM"
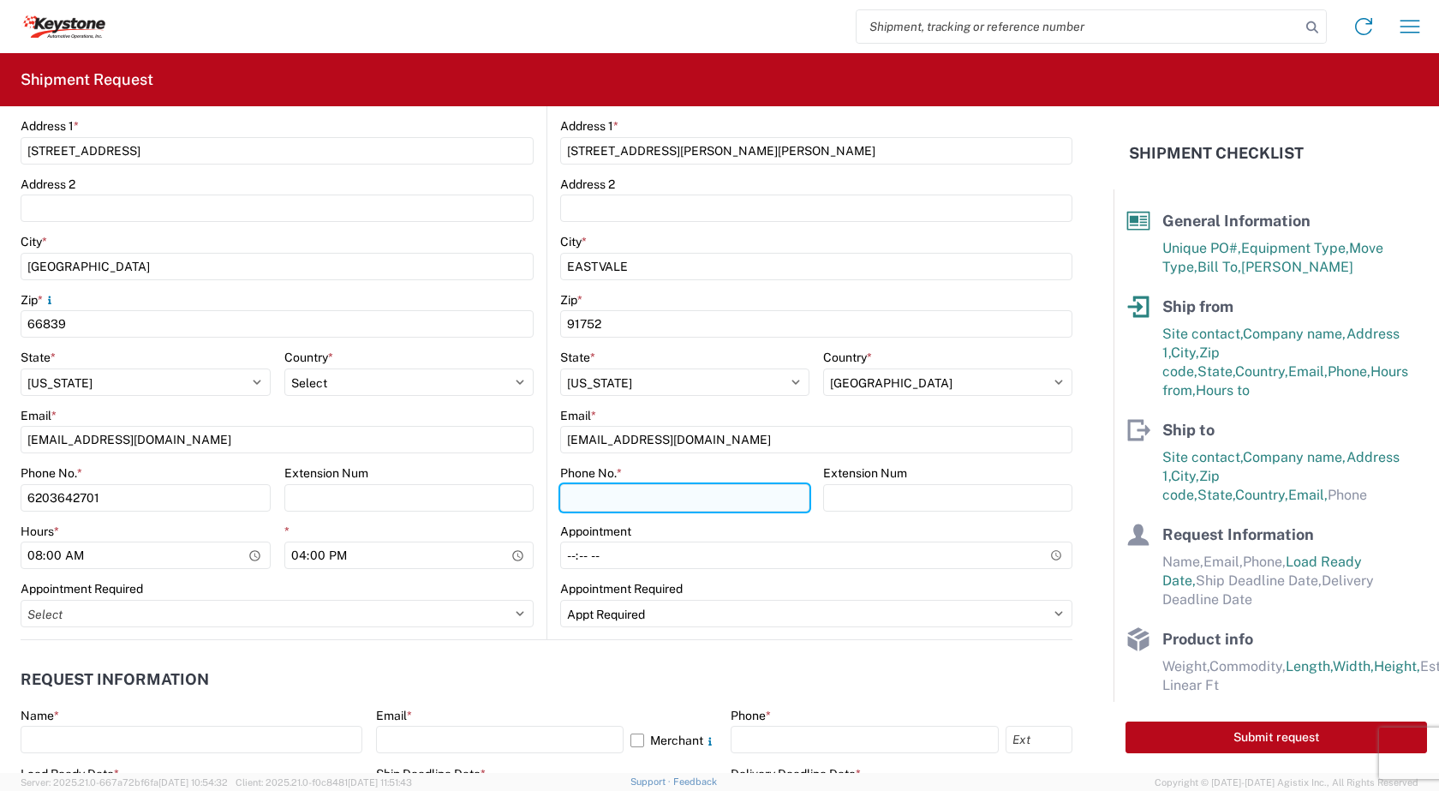
click at [624, 505] on input "Phone No. *" at bounding box center [684, 497] width 249 height 27
type input "[PHONE_NUMBER]"
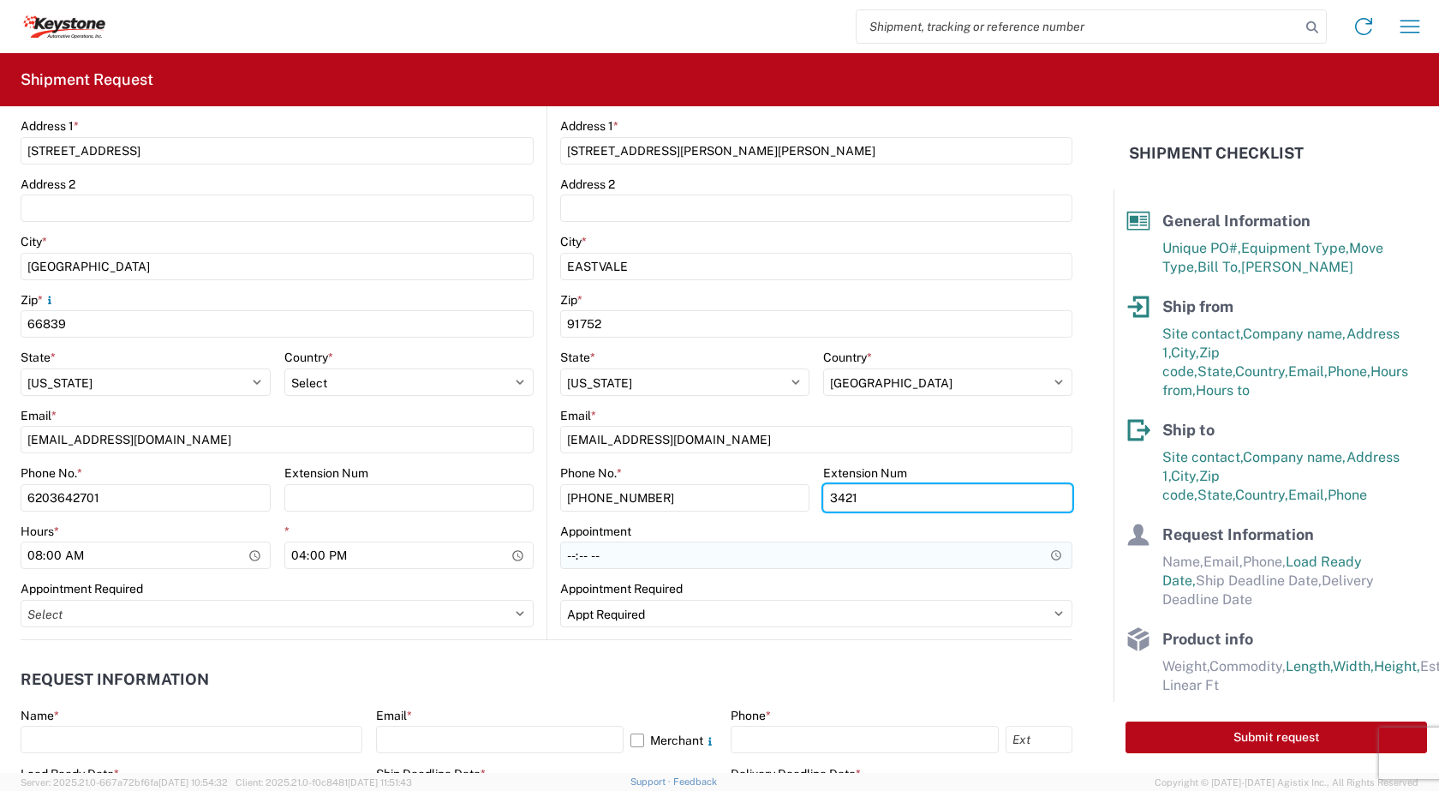
type input "3421"
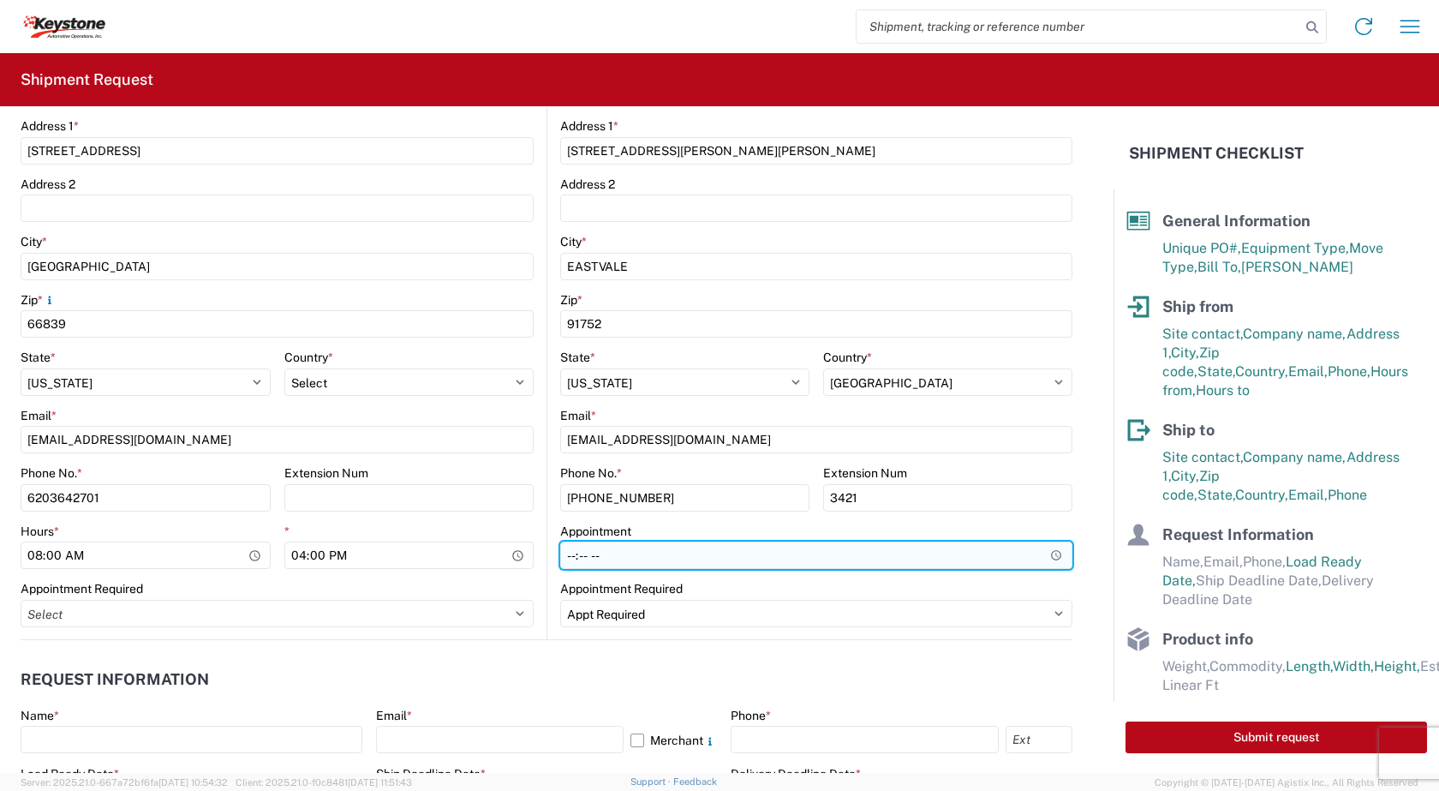
click at [1046, 561] on input "Hours *" at bounding box center [816, 554] width 512 height 27
click at [633, 554] on input "Hours *" at bounding box center [816, 554] width 512 height 27
type input "08:00"
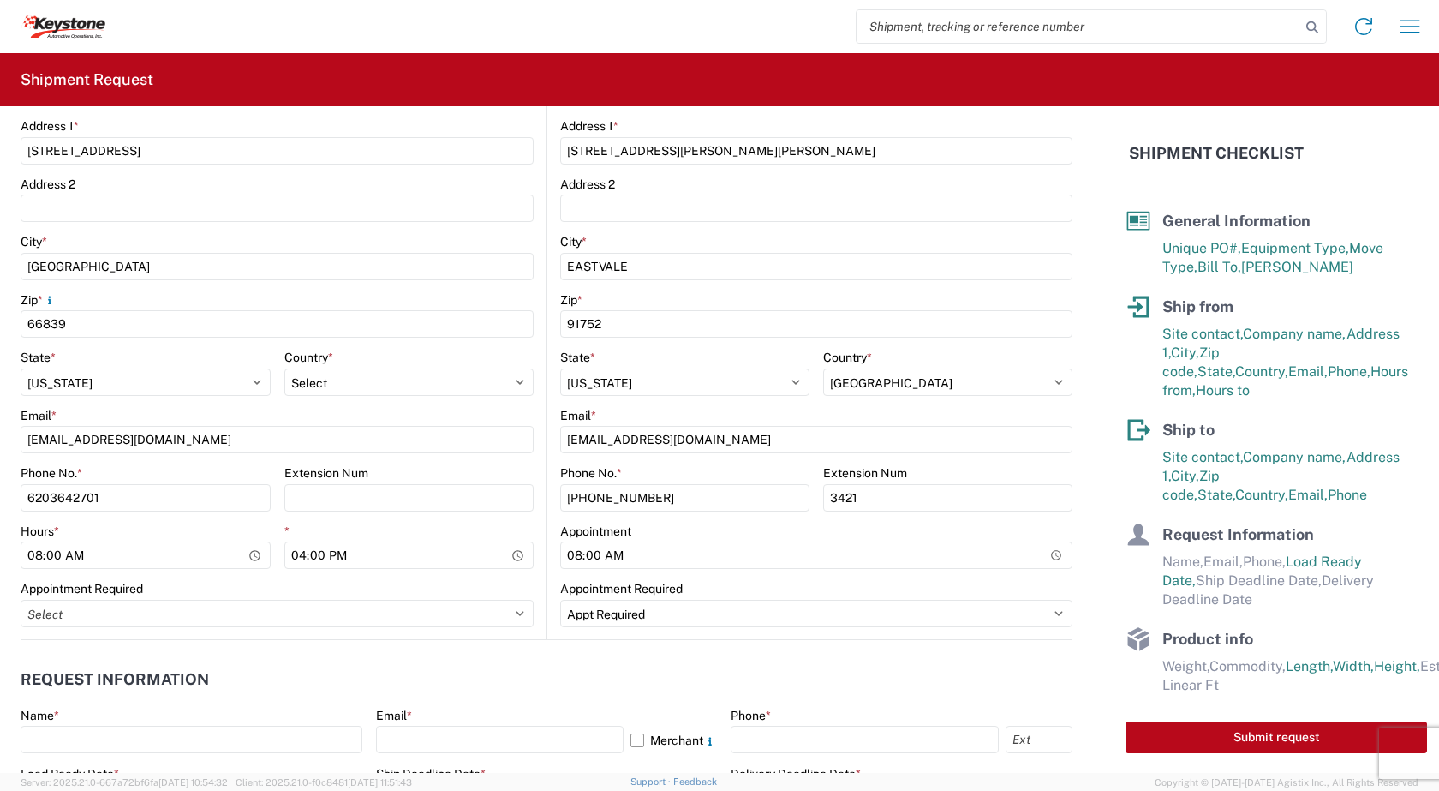
click at [468, 651] on agx-request-info "Request Information Name * Email * Merchant Phone * Load Ready Date * 2025-10-1…" at bounding box center [547, 732] width 1052 height 184
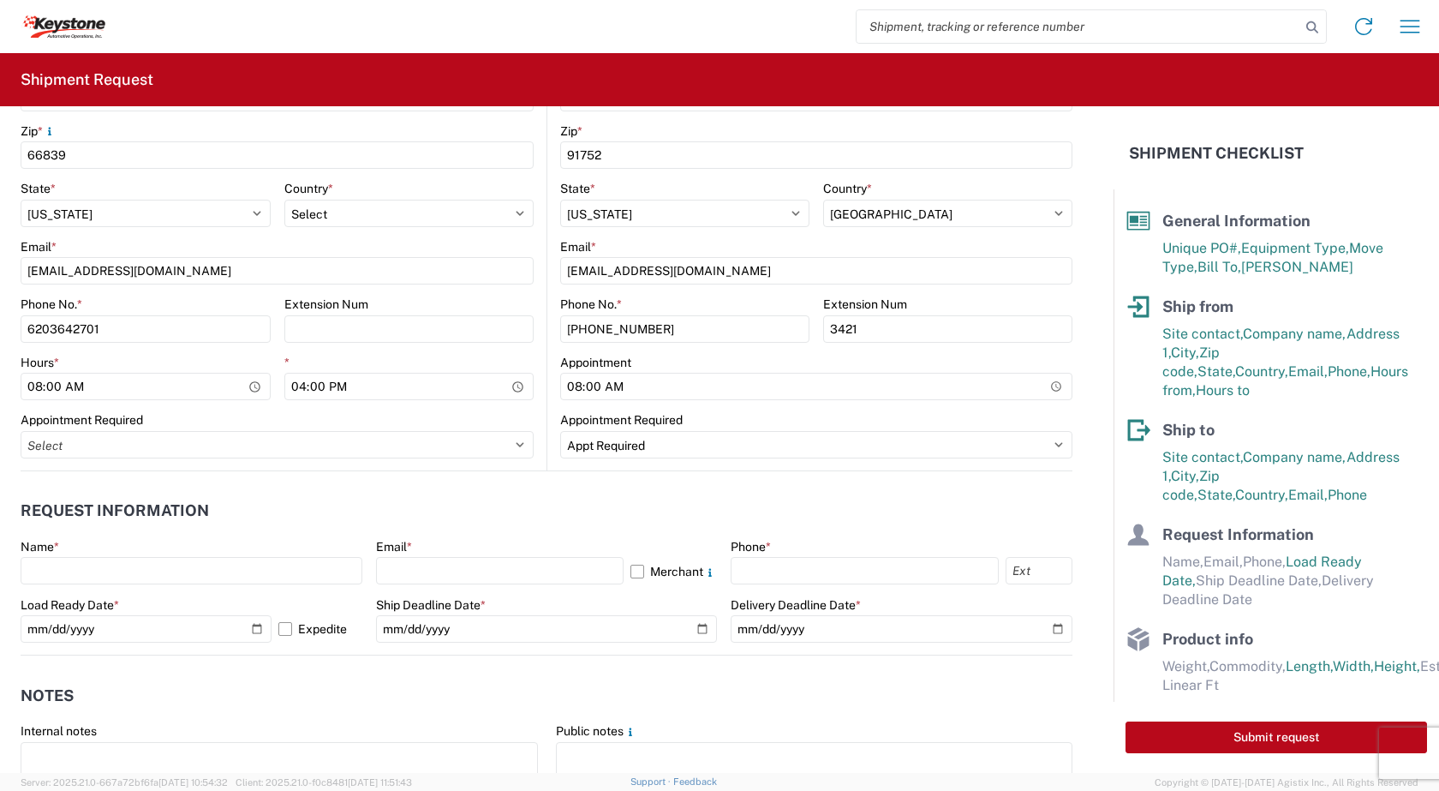
scroll to position [642, 0]
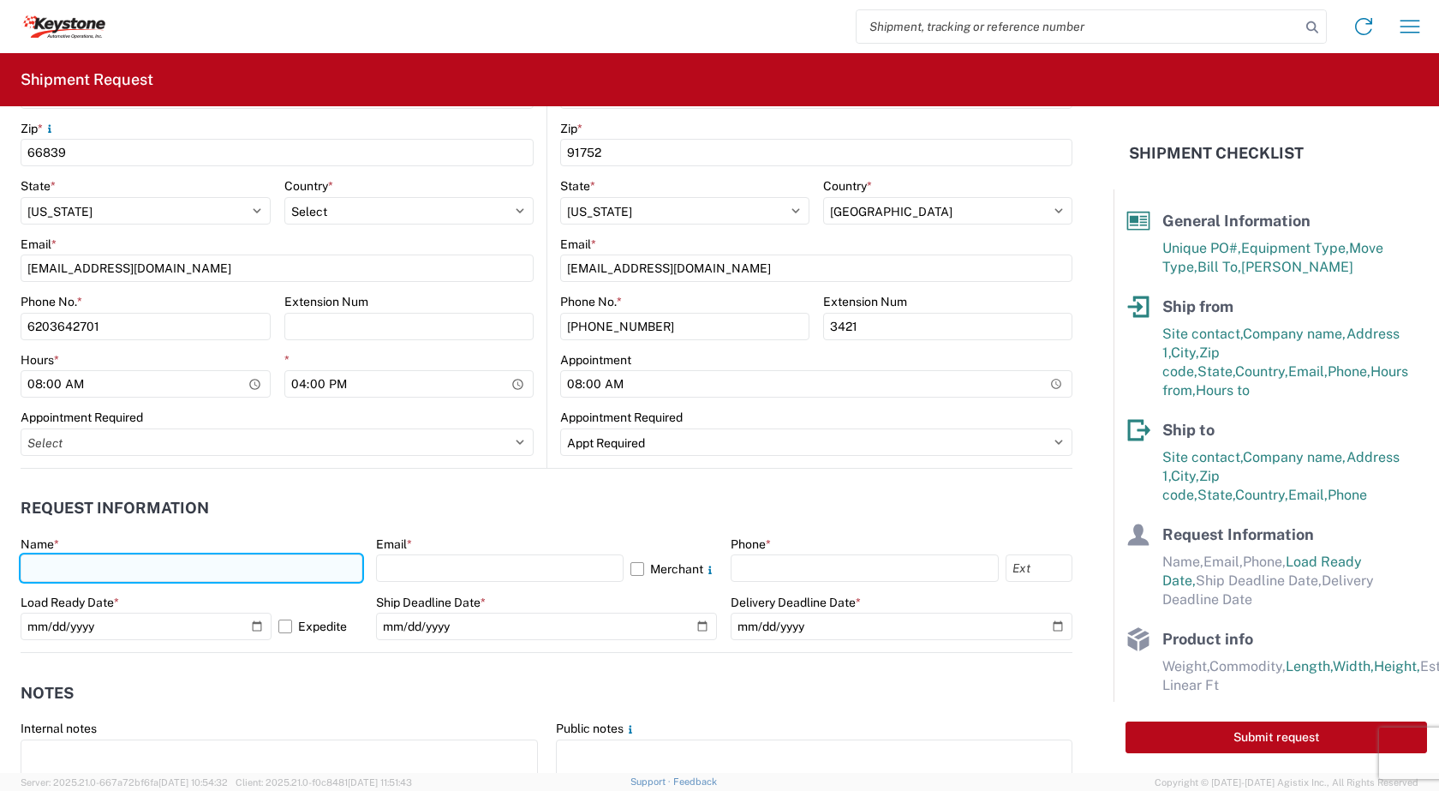
click at [115, 574] on input "text" at bounding box center [192, 567] width 342 height 27
type input "Sarah Thomas"
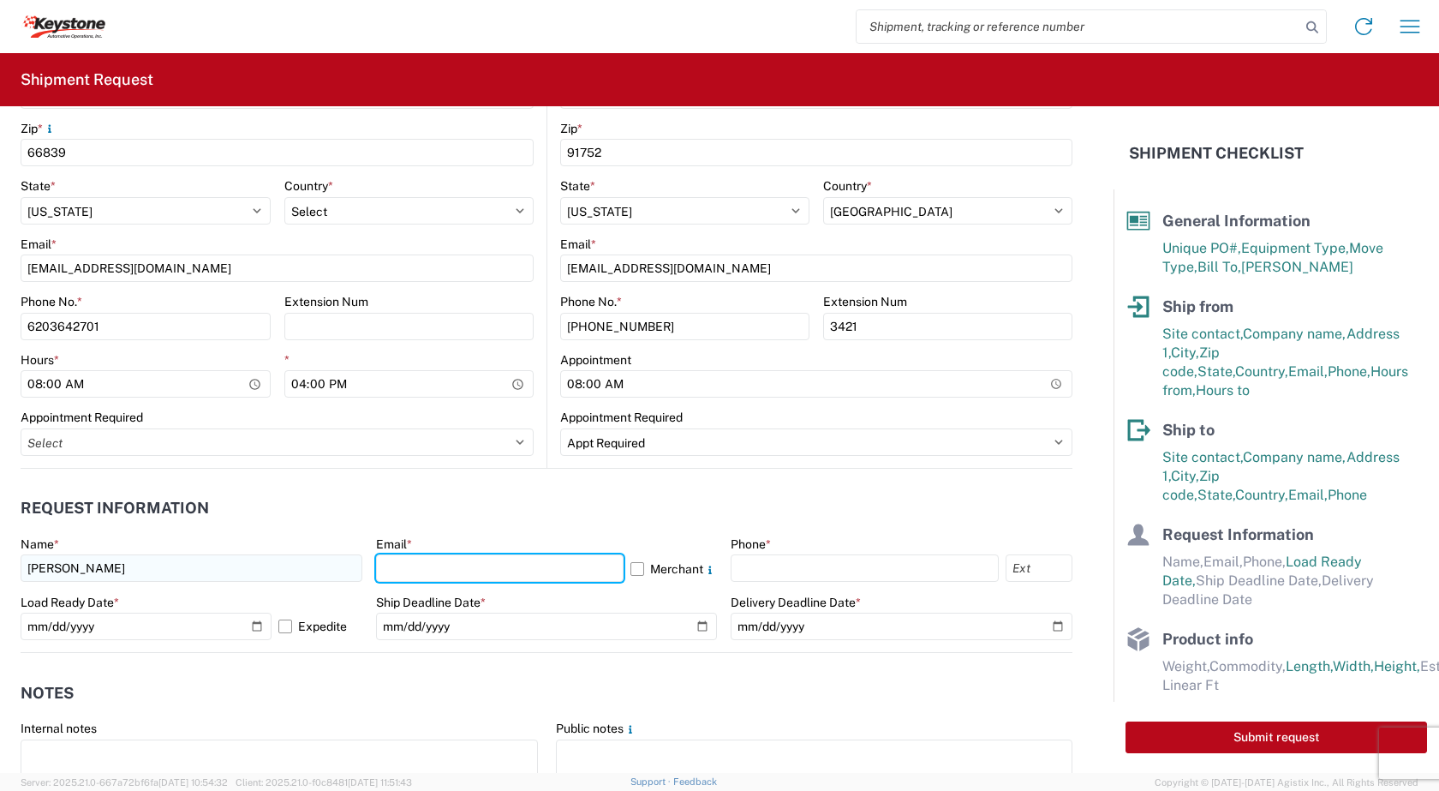
type input "[EMAIL_ADDRESS][DOMAIN_NAME]"
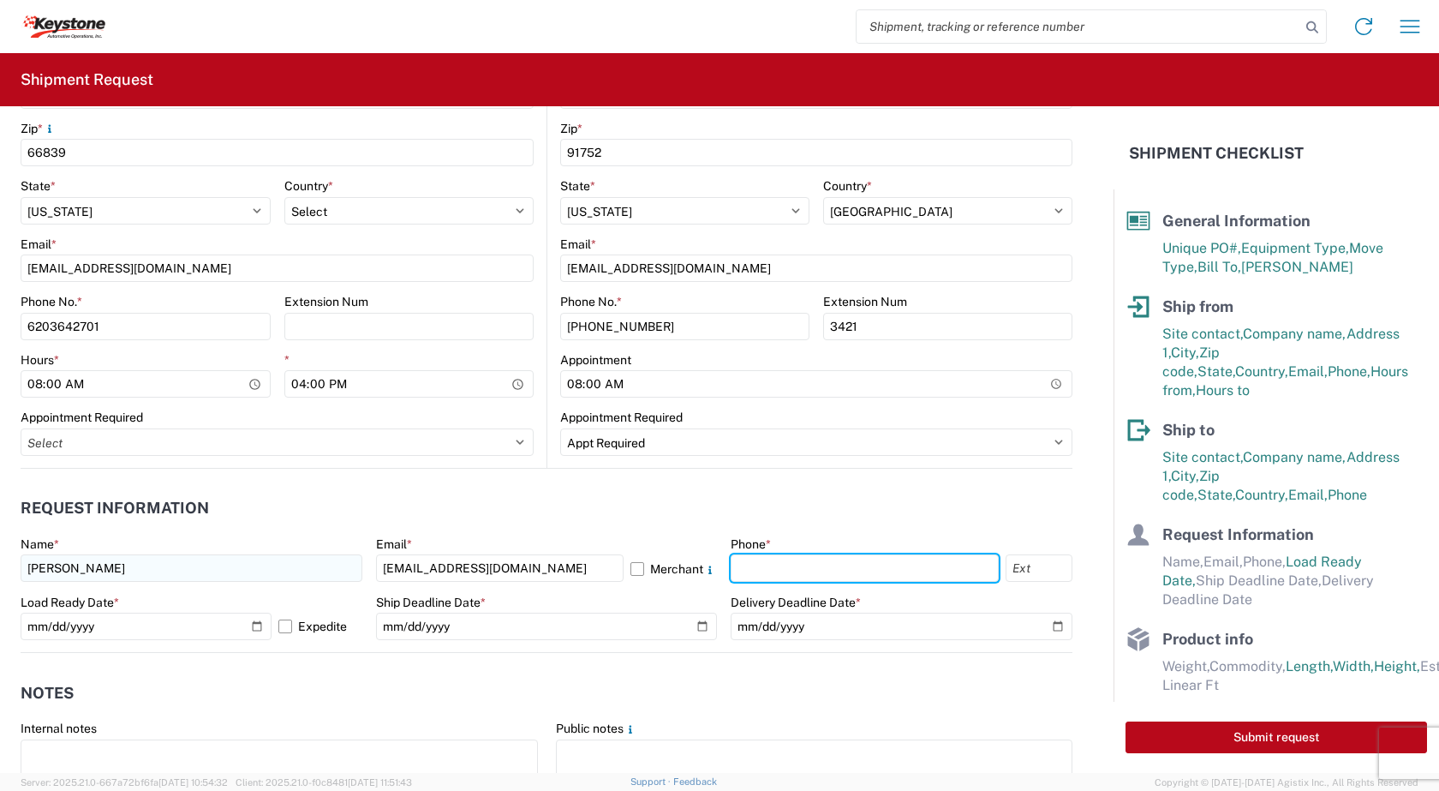
type input "6203642701"
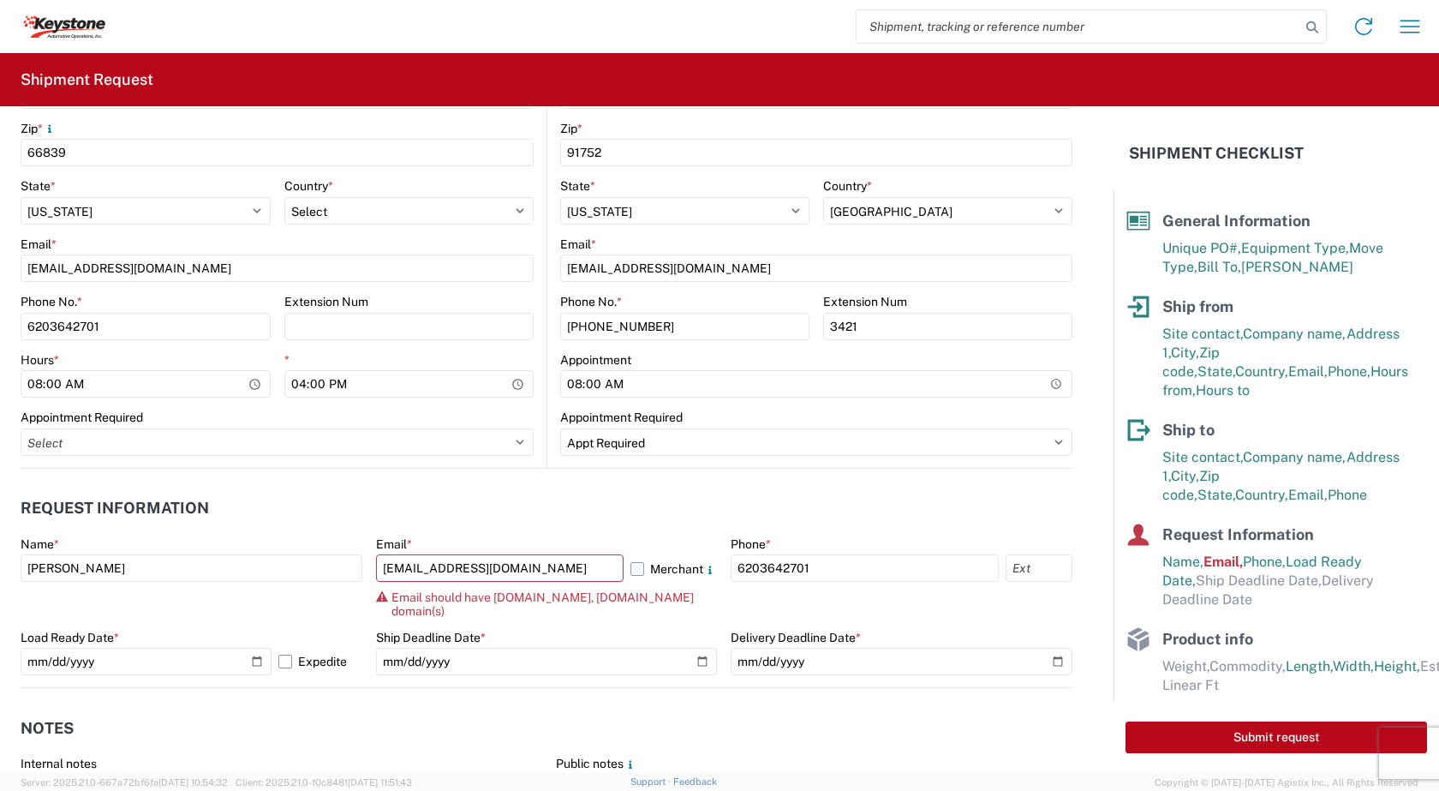
click at [630, 569] on label "Merchant" at bounding box center [673, 567] width 87 height 27
click at [0, 0] on input "Merchant" at bounding box center [0, 0] width 0 height 0
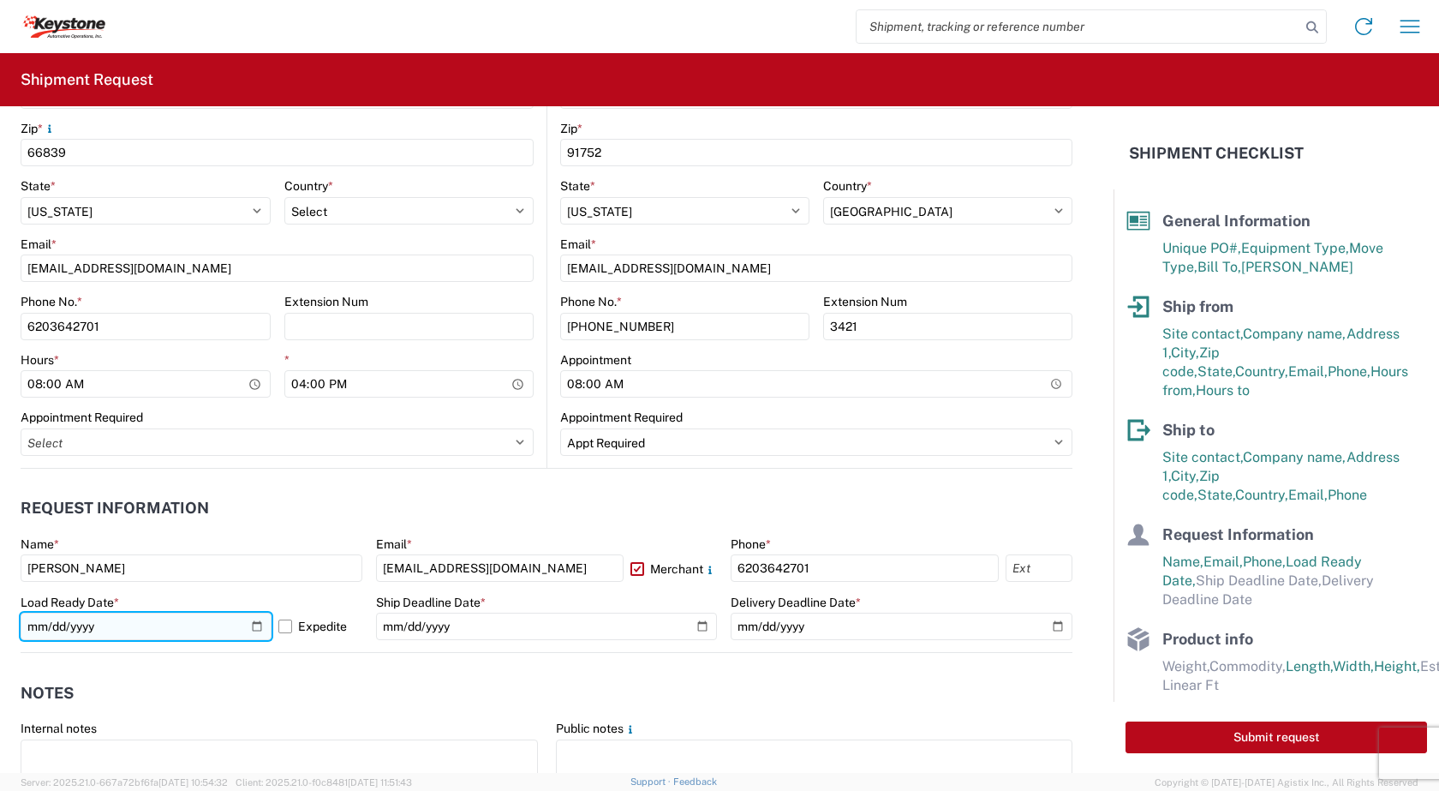
click at [48, 628] on input "2025-10-15" at bounding box center [146, 625] width 251 height 27
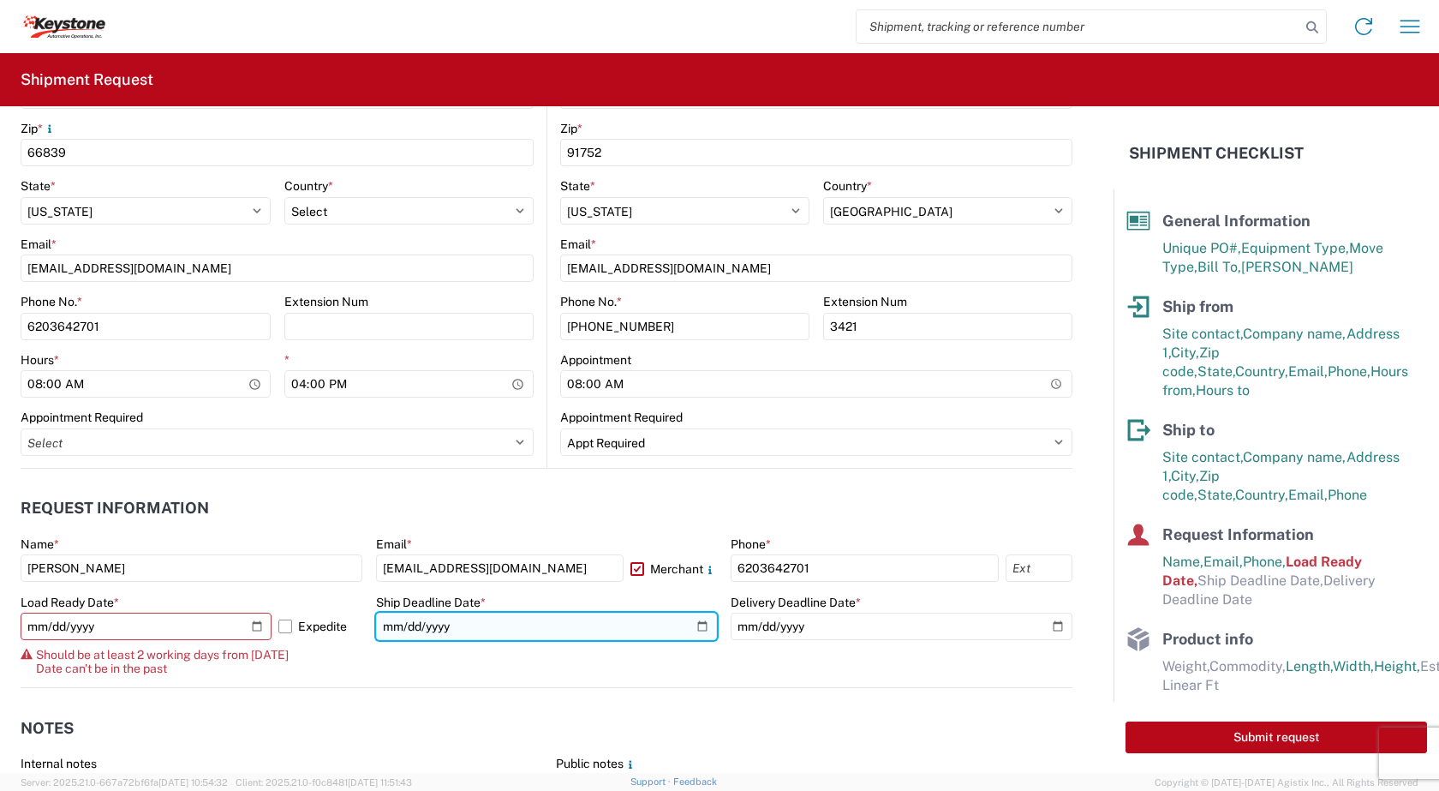
click at [482, 624] on input "date" at bounding box center [547, 625] width 342 height 27
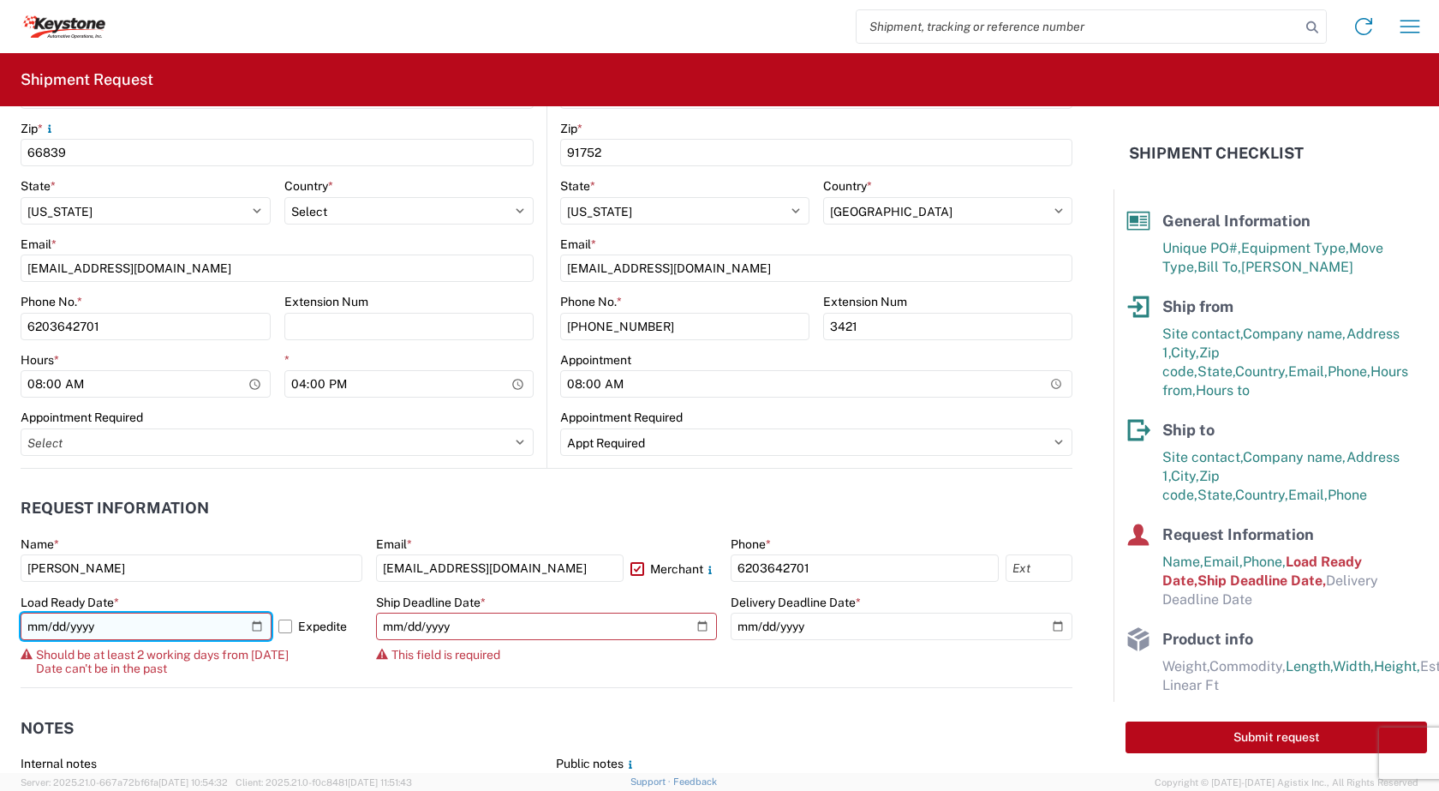
click at [53, 624] on input "2025-10-13" at bounding box center [146, 625] width 251 height 27
type input "2025-10-15"
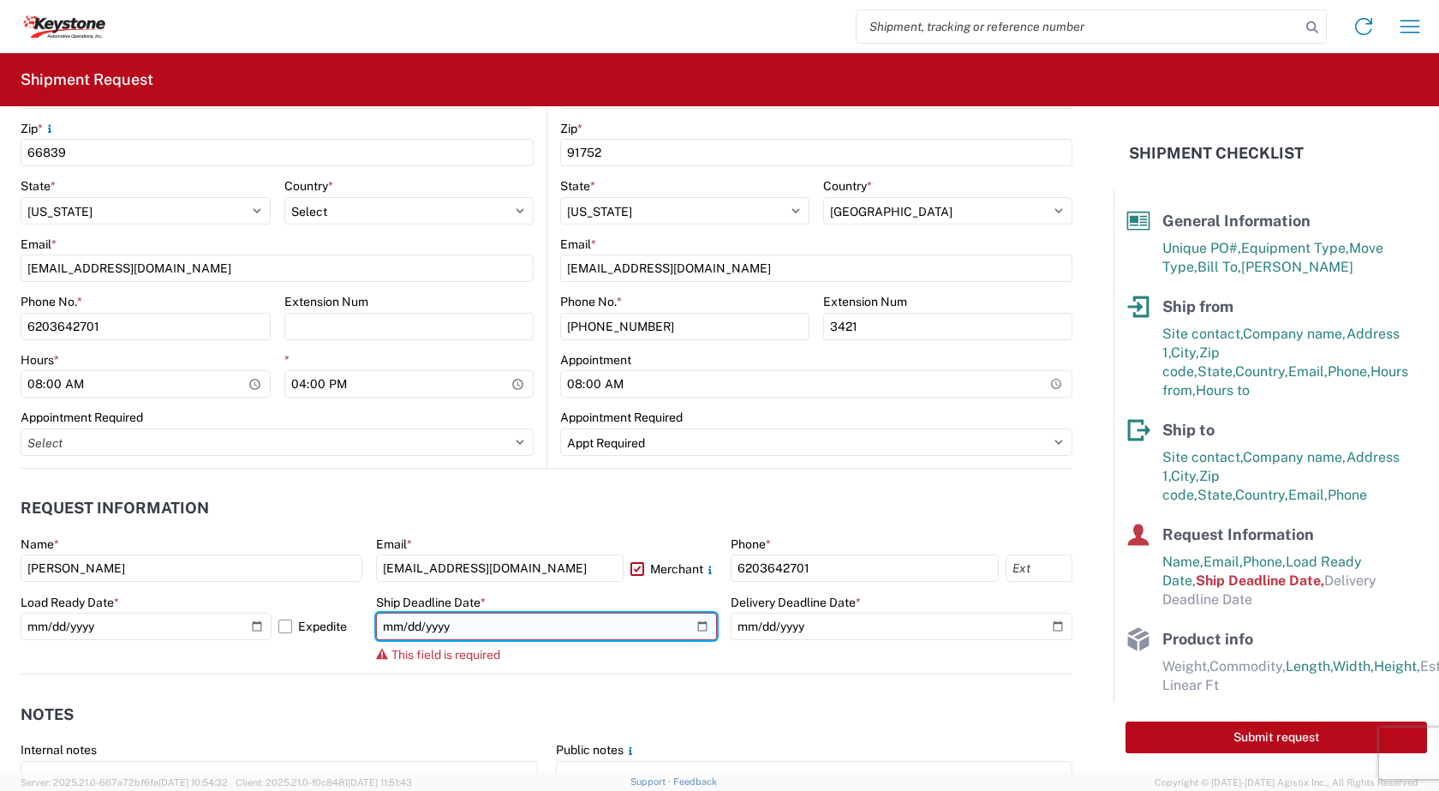
click at [485, 626] on input "date" at bounding box center [547, 625] width 342 height 27
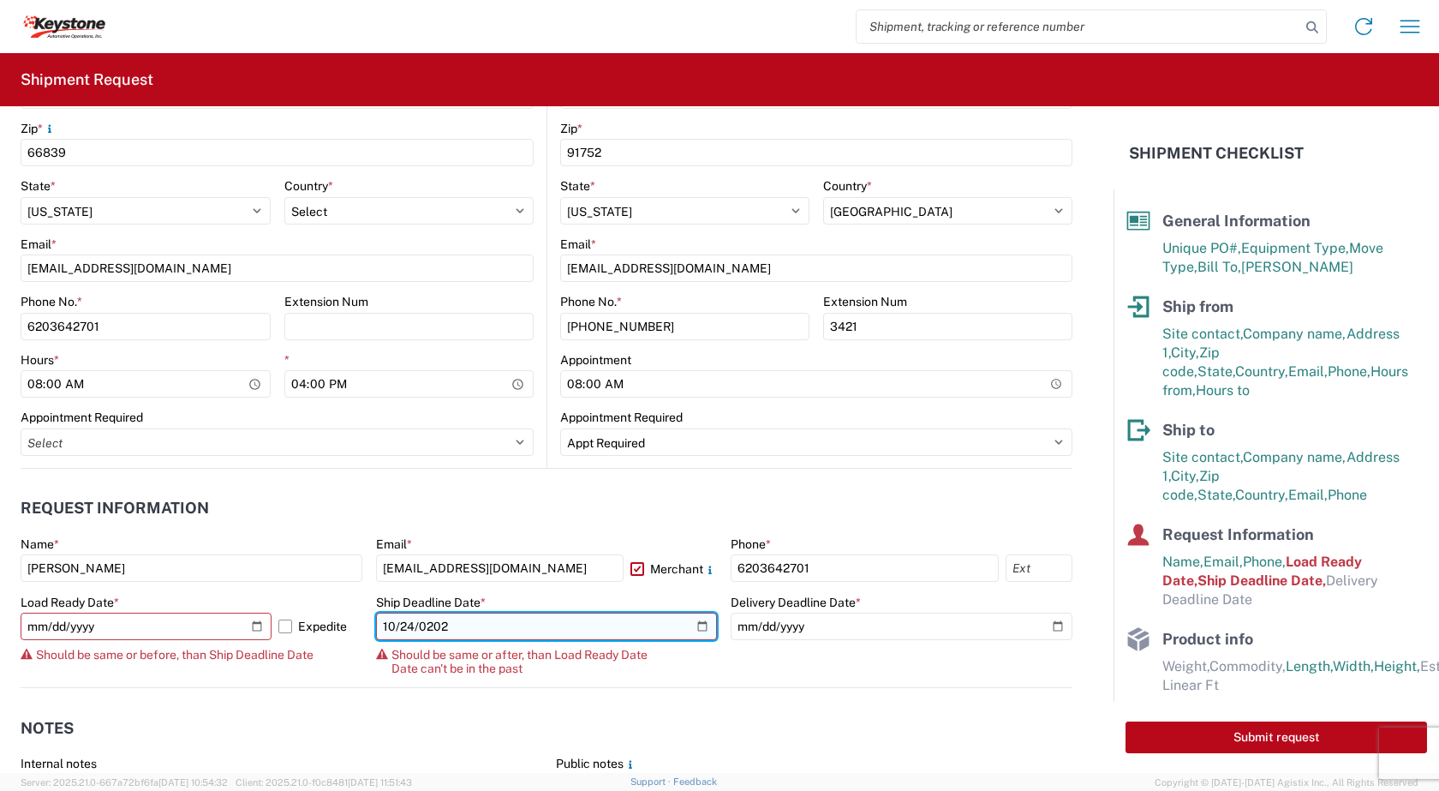
type input "2025-10-24"
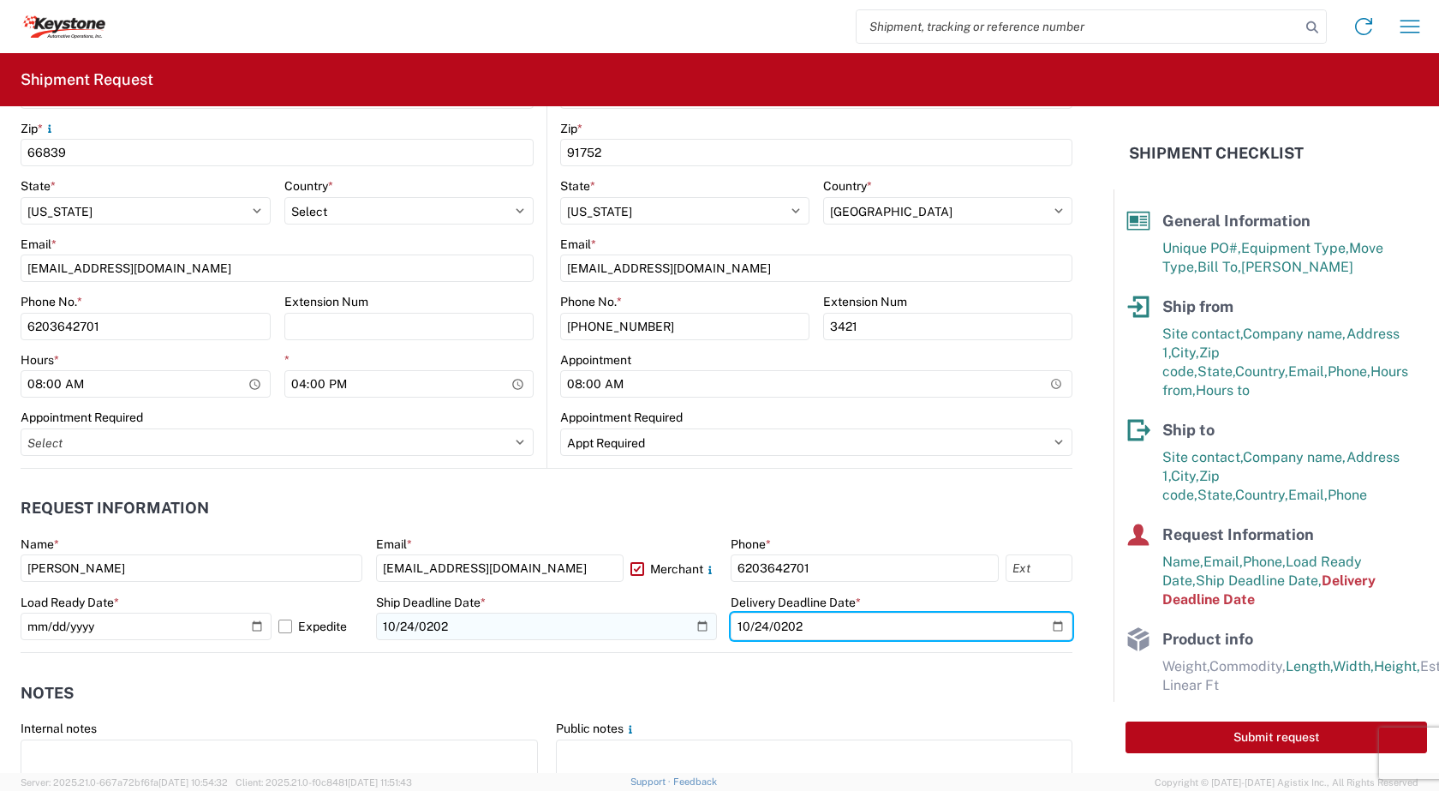
type input "2025-10-24"
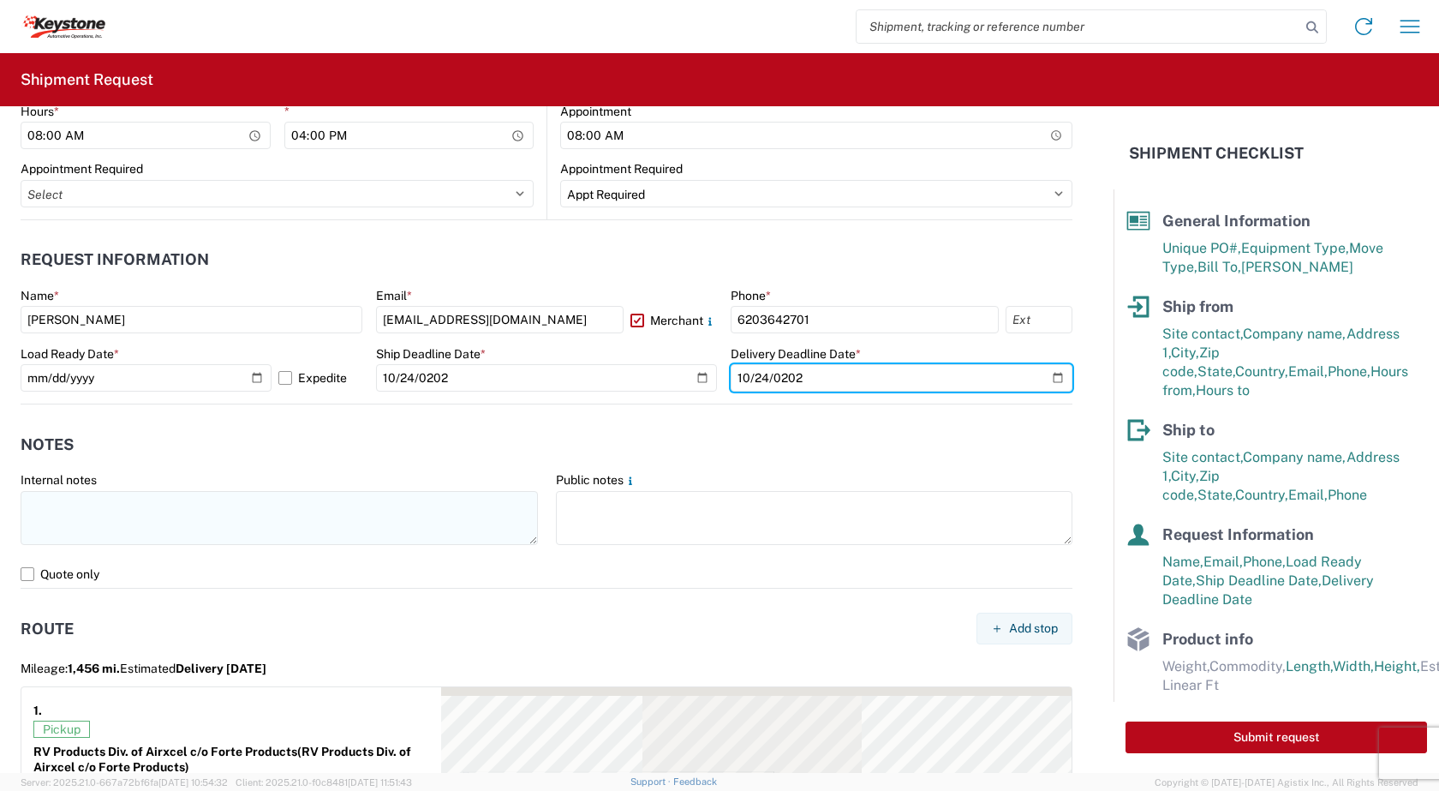
scroll to position [899, 0]
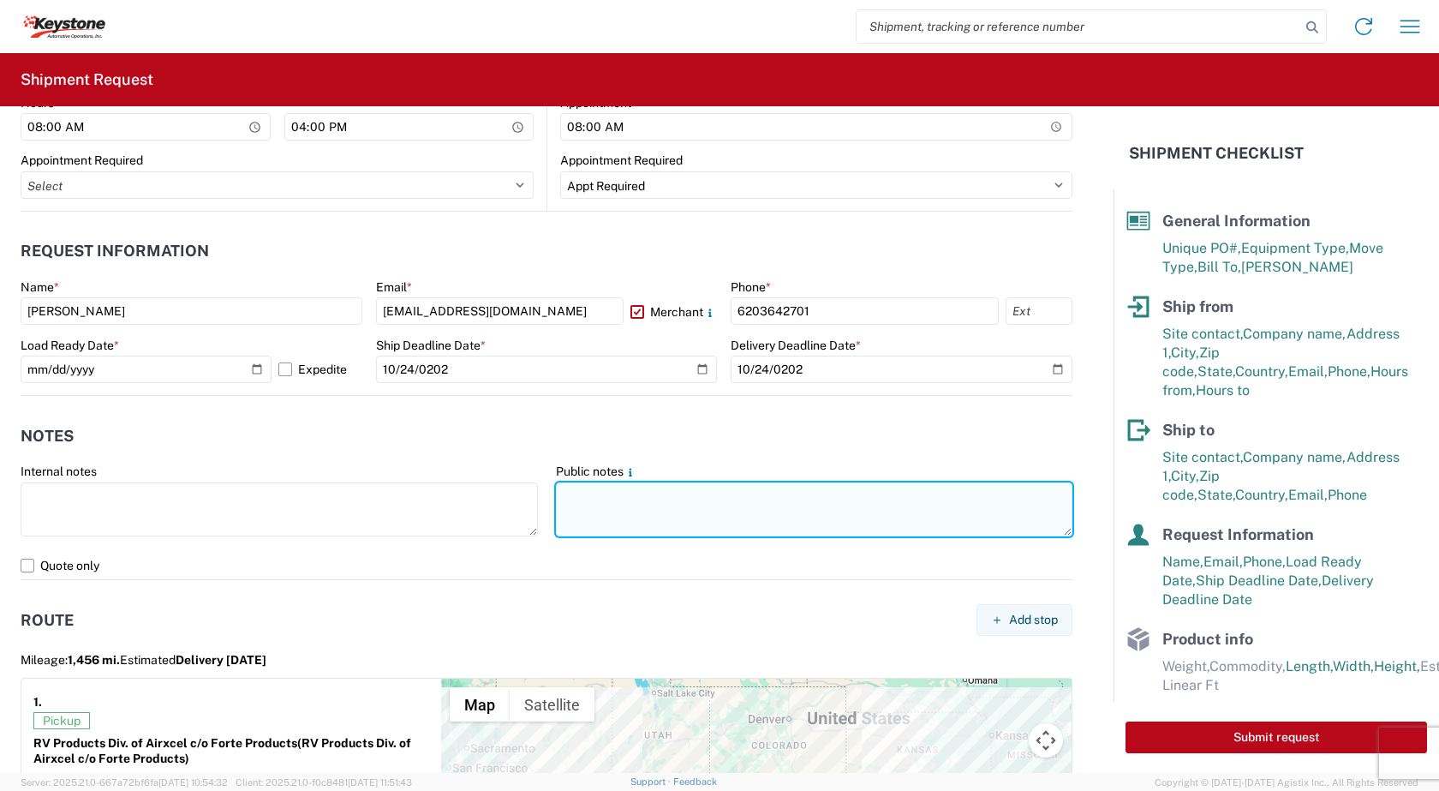
click at [595, 493] on textarea at bounding box center [814, 509] width 517 height 54
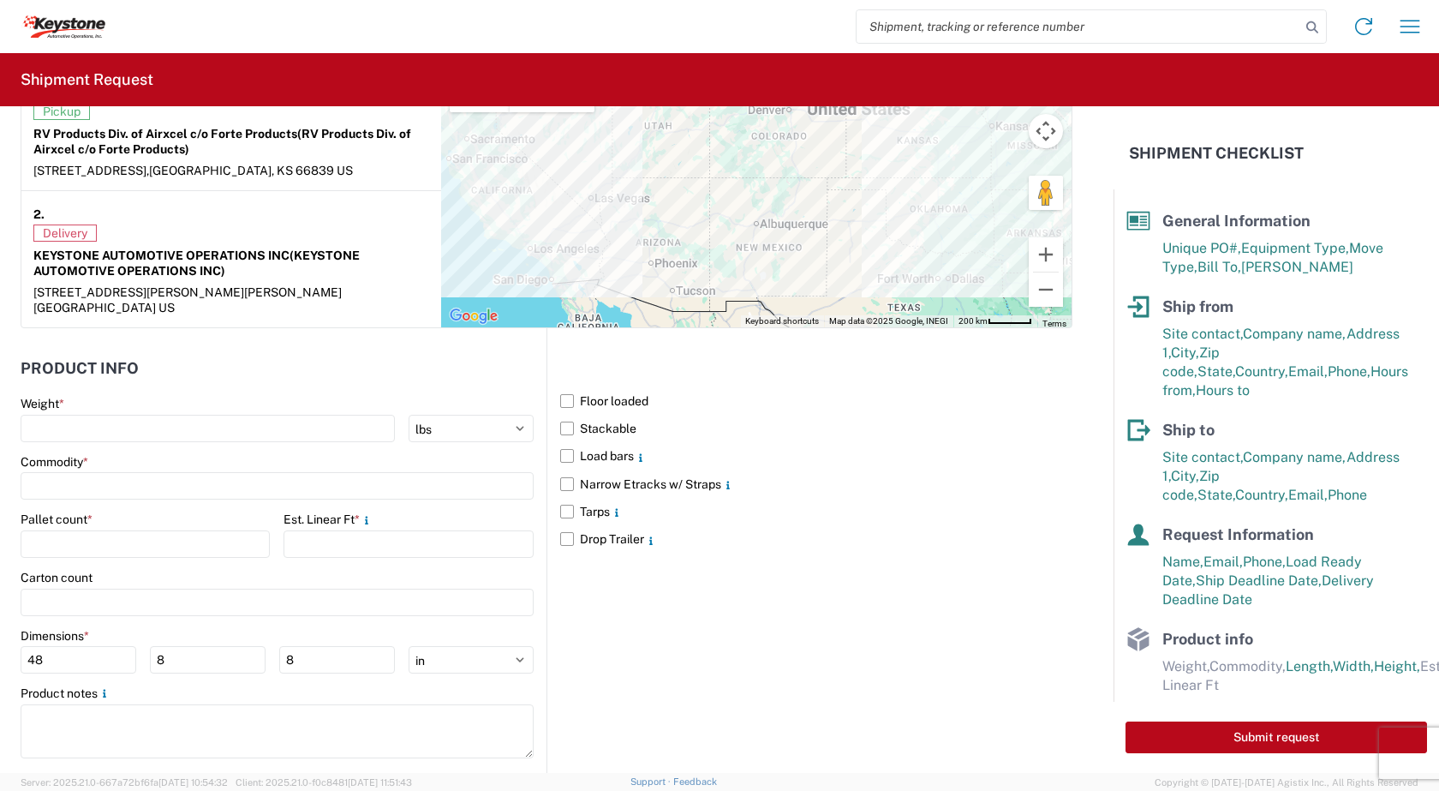
scroll to position [1521, 0]
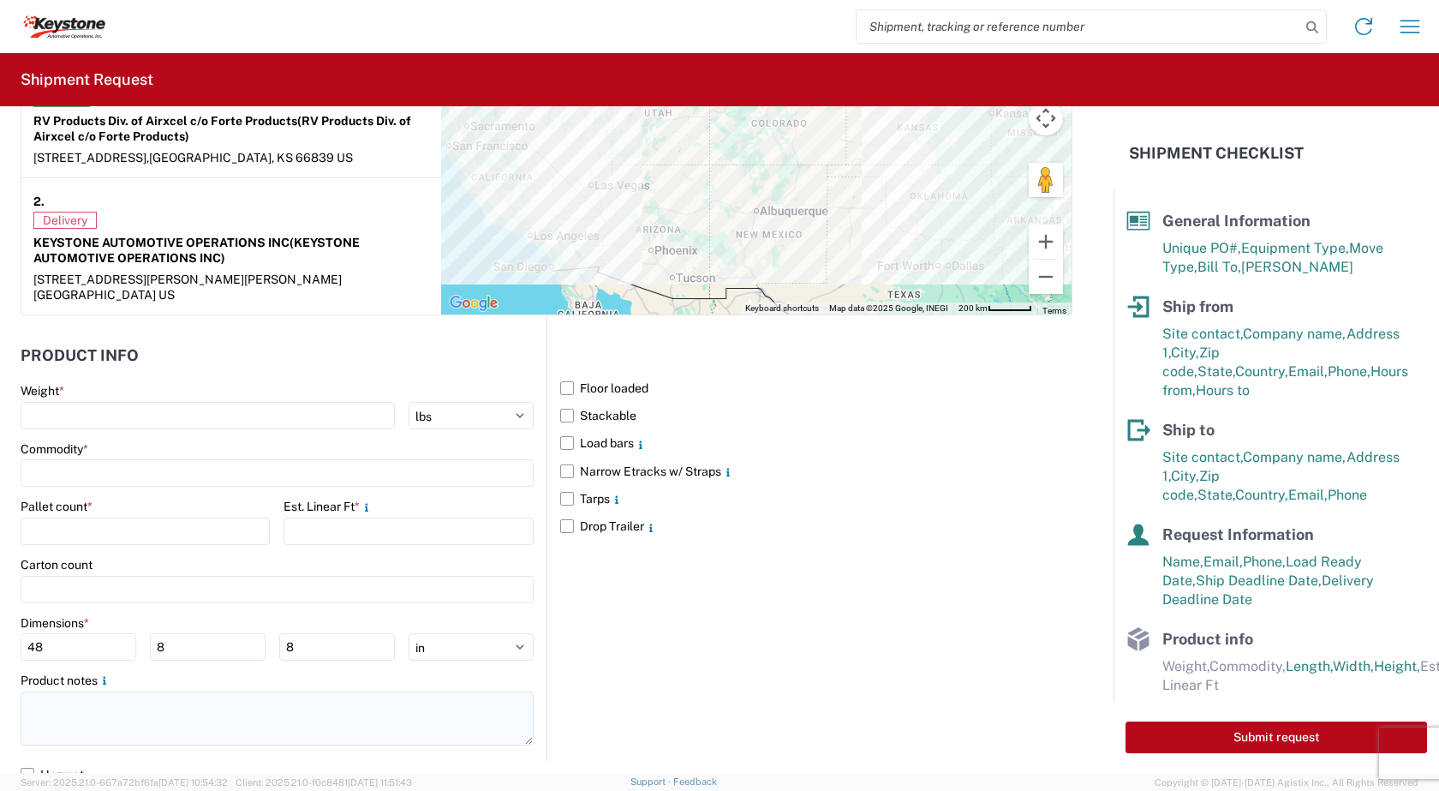
type textarea "WE DO NOT ACCEPT 26' BOX TRUCKS. REEFER TRAILERS ARE ACCEPTED."
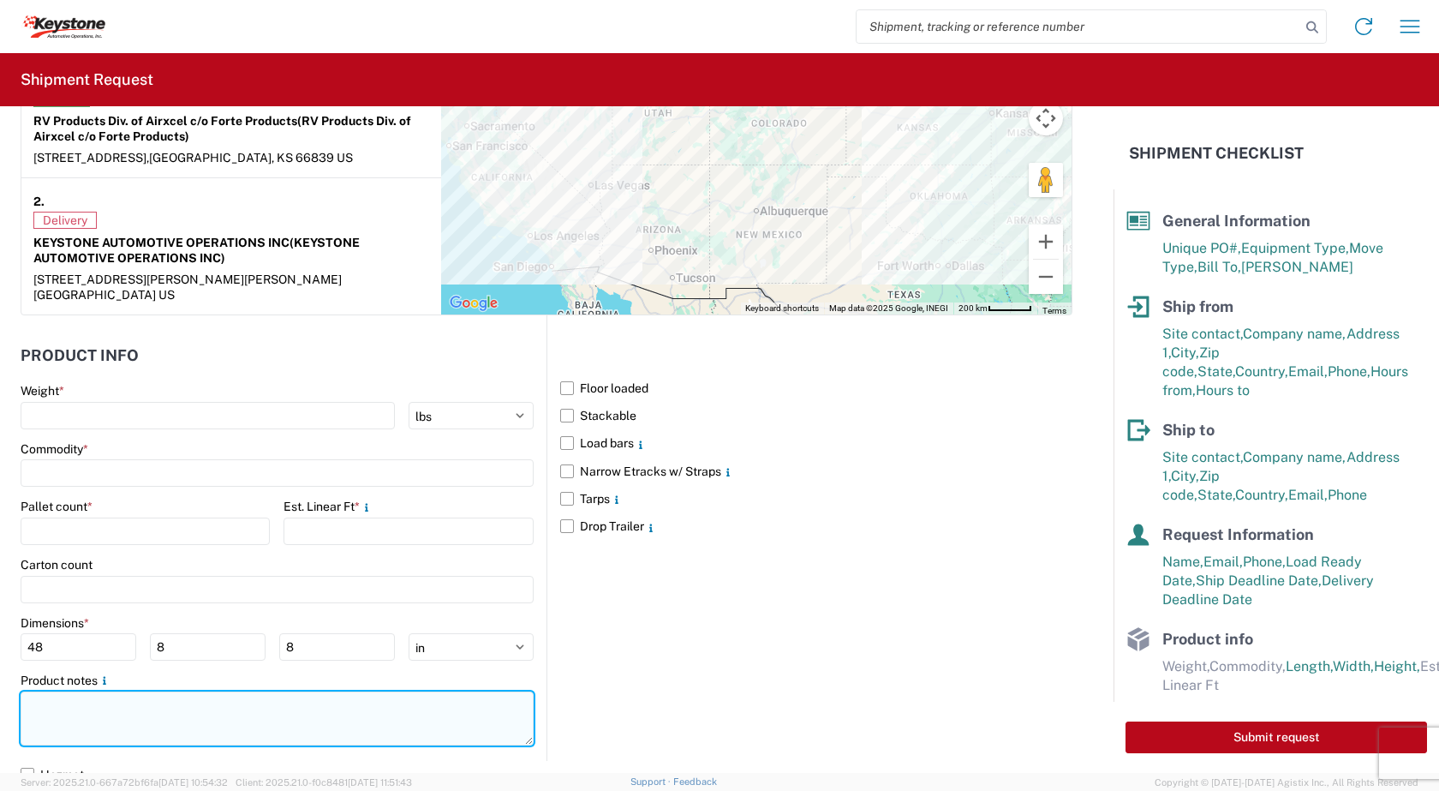
click at [104, 696] on textarea at bounding box center [277, 718] width 513 height 54
paste textarea "WE DO NOT ACCEPT 26' BOX TRUCKS. REEFER TRAILERS ARE ACCEPTED."
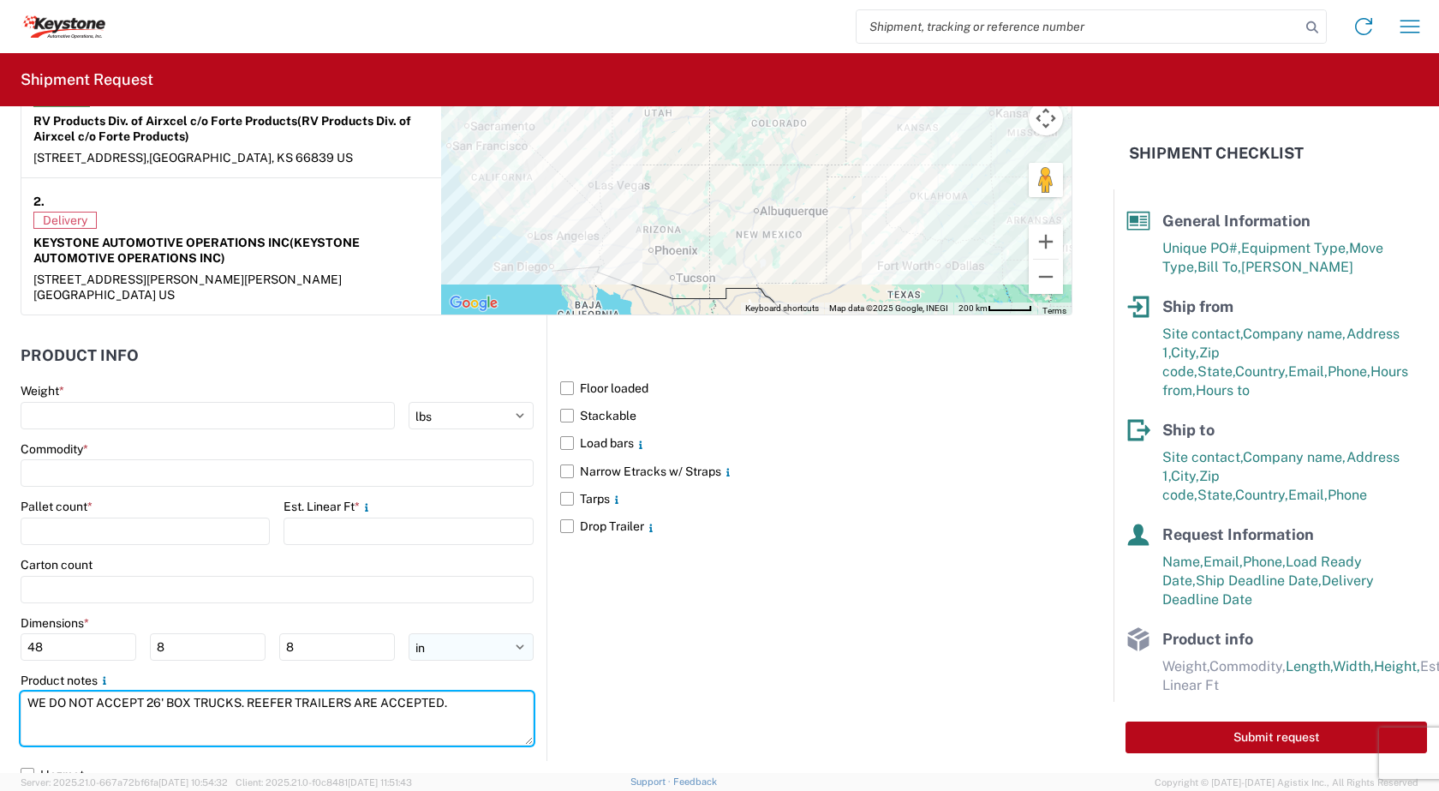
type textarea "WE DO NOT ACCEPT 26' BOX TRUCKS. REEFER TRAILERS ARE ACCEPTED."
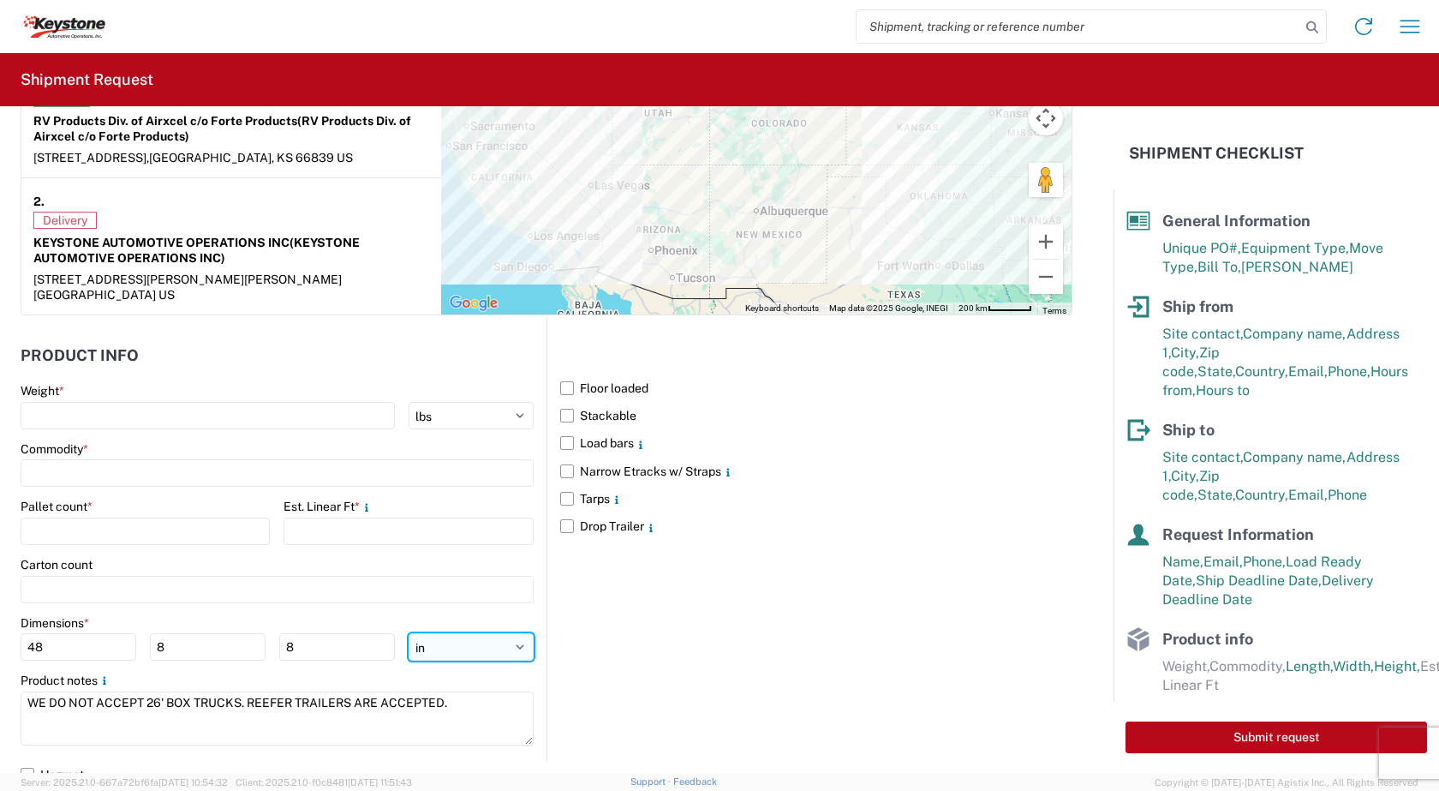
click at [513, 634] on select "ft in cm" at bounding box center [471, 646] width 125 height 27
select select "FT"
click at [409, 633] on select "ft in cm" at bounding box center [471, 646] width 125 height 27
type input "4"
type input "0.67"
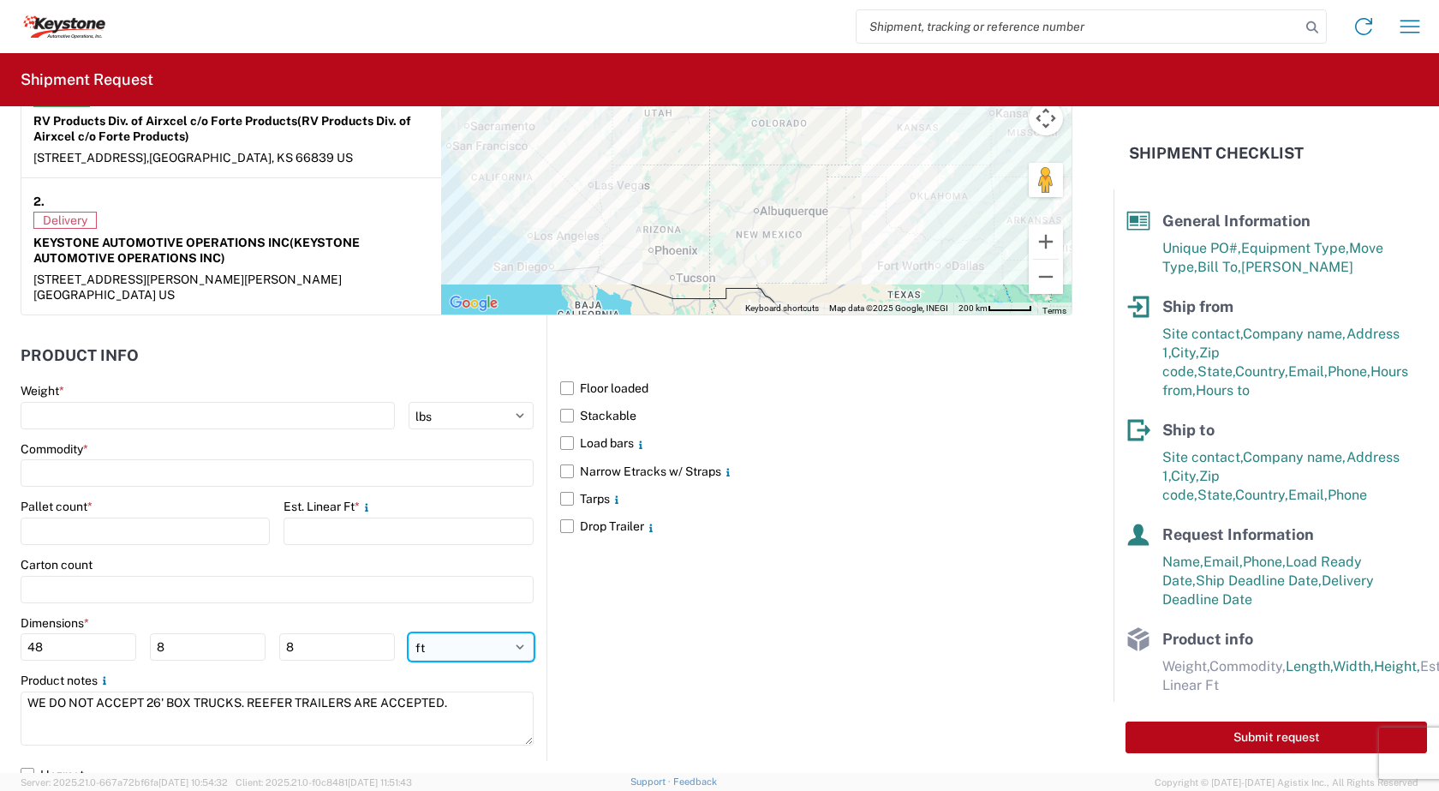
type input "0.67"
click at [56, 636] on input "4" at bounding box center [79, 646] width 116 height 27
type input "52"
type input "40"
type input "91"
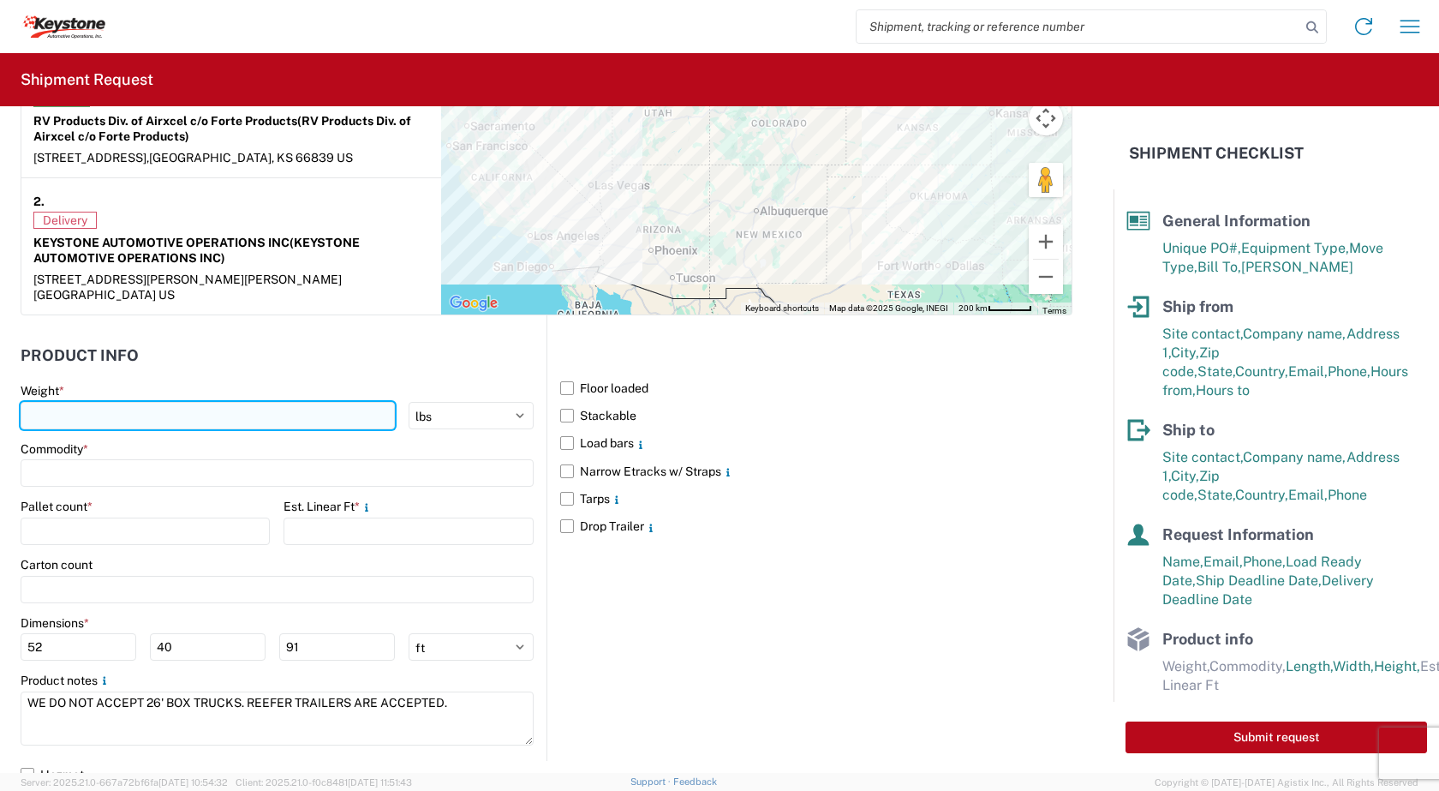
click at [48, 409] on input "number" at bounding box center [208, 415] width 374 height 27
type input "3036"
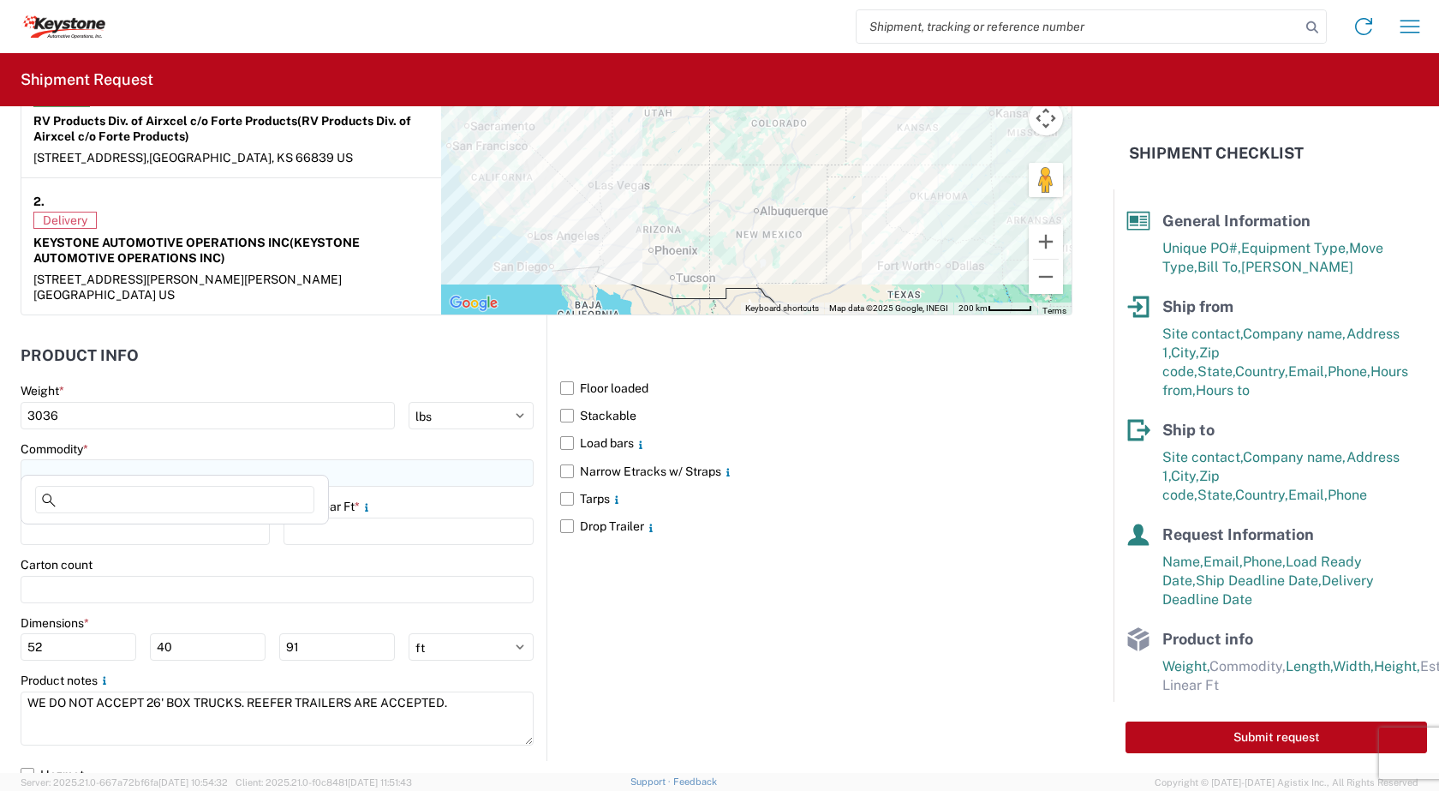
click at [56, 459] on input at bounding box center [277, 472] width 513 height 27
type input "PLASTIC RV PARTS"
click at [181, 576] on span "Add new "PLASTIC RV PARTS"..." at bounding box center [143, 573] width 178 height 15
type input "PLASTIC RV PARTS"
click at [54, 517] on input "number" at bounding box center [145, 530] width 249 height 27
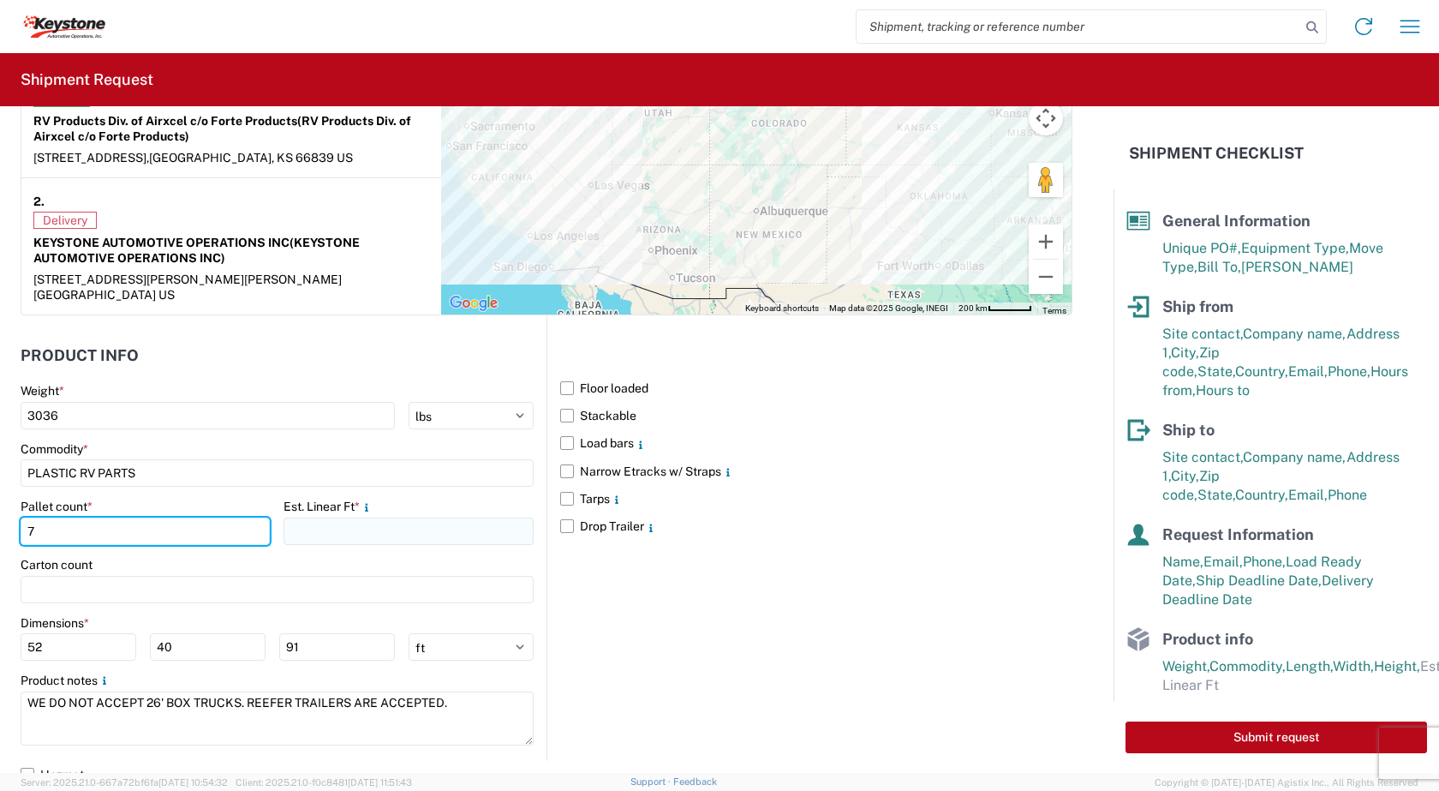
type input "7"
click at [304, 519] on input "number" at bounding box center [408, 530] width 249 height 27
click at [512, 630] on div "Dimensions * 52 40 91 ft in cm" at bounding box center [277, 638] width 513 height 46
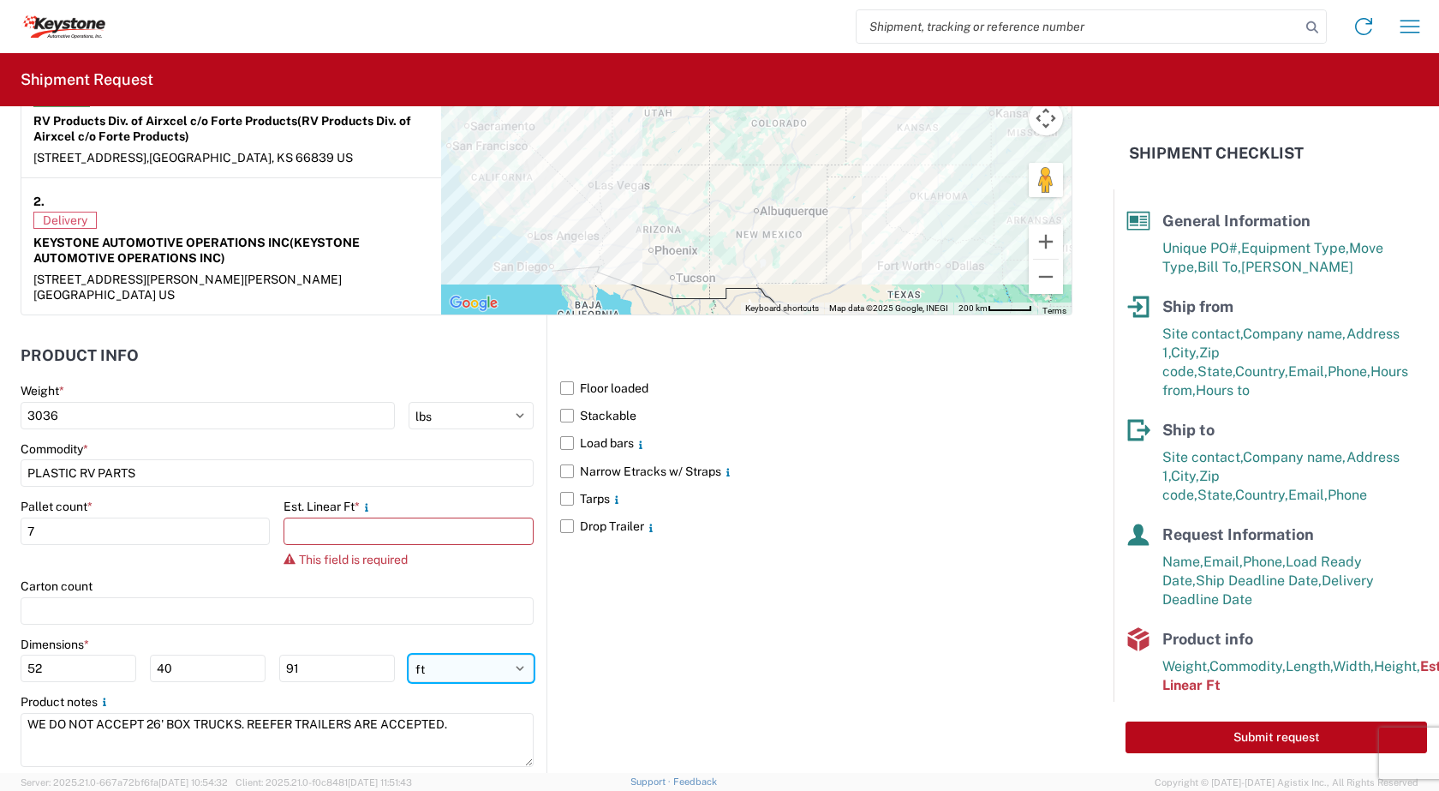
select select "IN"
click at [409, 654] on select "ft in cm" at bounding box center [471, 667] width 125 height 27
type input "624"
type input "480"
type input "1092"
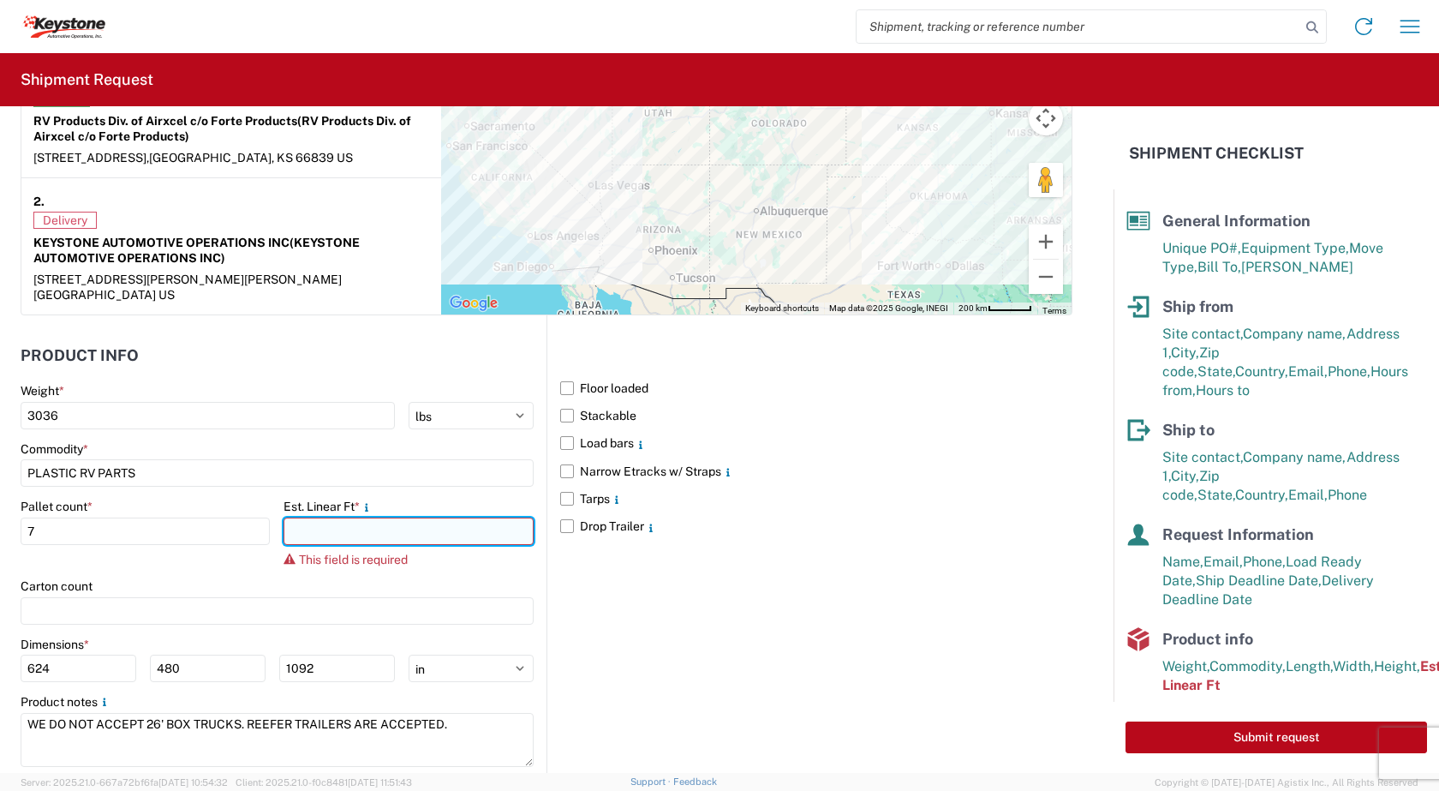
click at [337, 517] on input "number" at bounding box center [408, 530] width 249 height 27
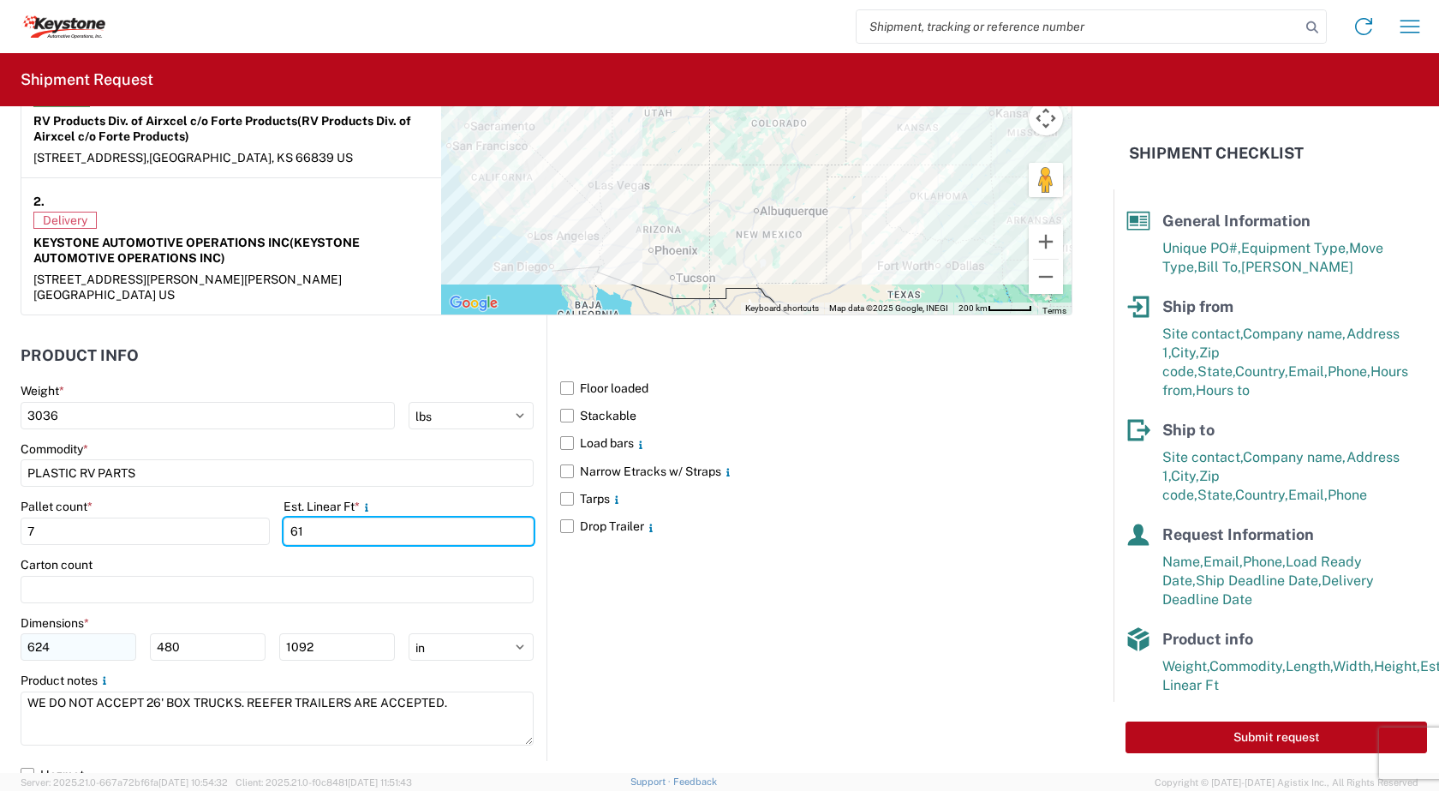
type input "61"
click at [56, 636] on input "624" at bounding box center [79, 646] width 116 height 27
type input "6"
type input "52"
type input "40"
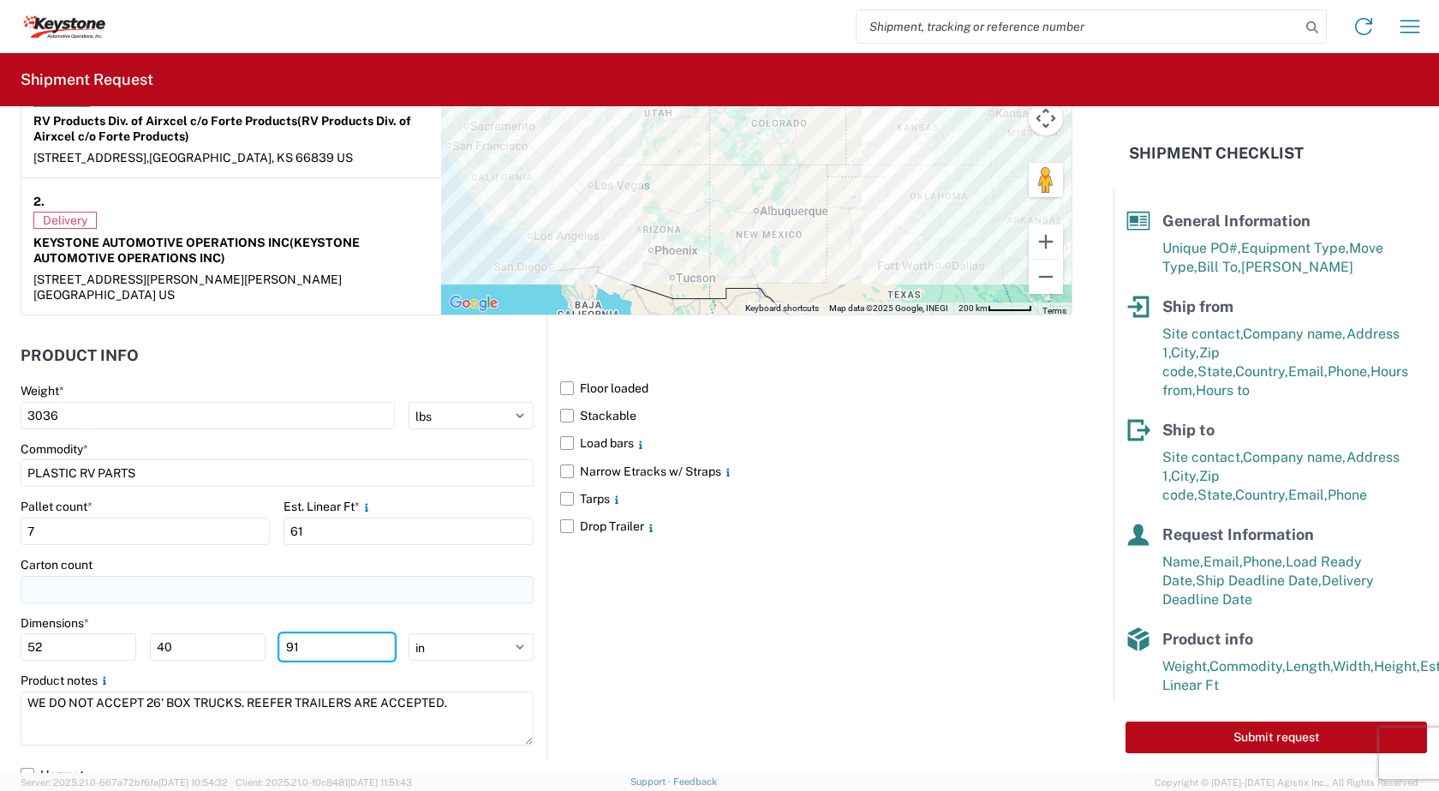
type input "91"
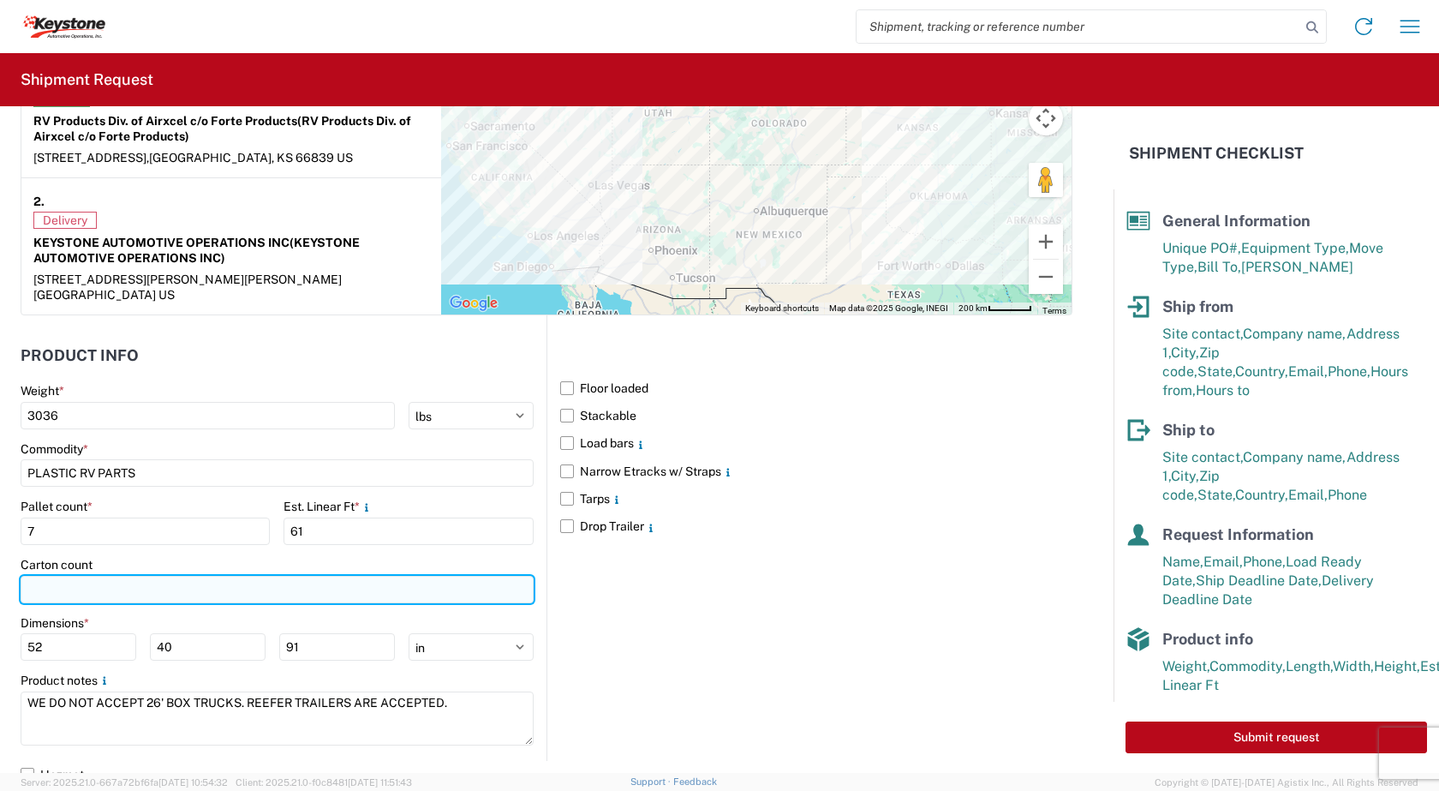
click at [110, 576] on input "number" at bounding box center [277, 589] width 513 height 27
type input "229"
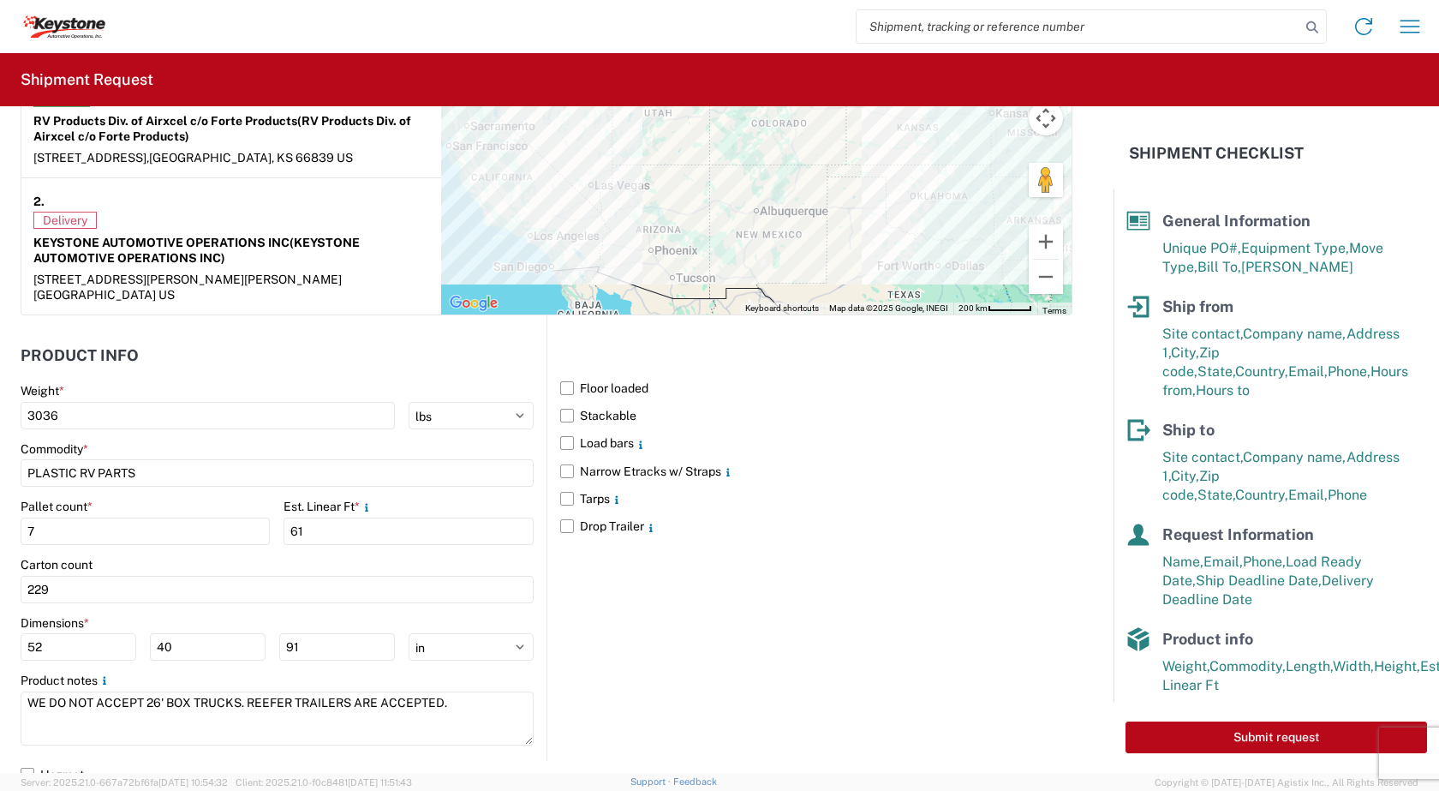
click at [644, 597] on div "Floor loaded Stackable Load bars Narrow Etracks w/ Straps Tarps Drop Trailer" at bounding box center [809, 537] width 526 height 445
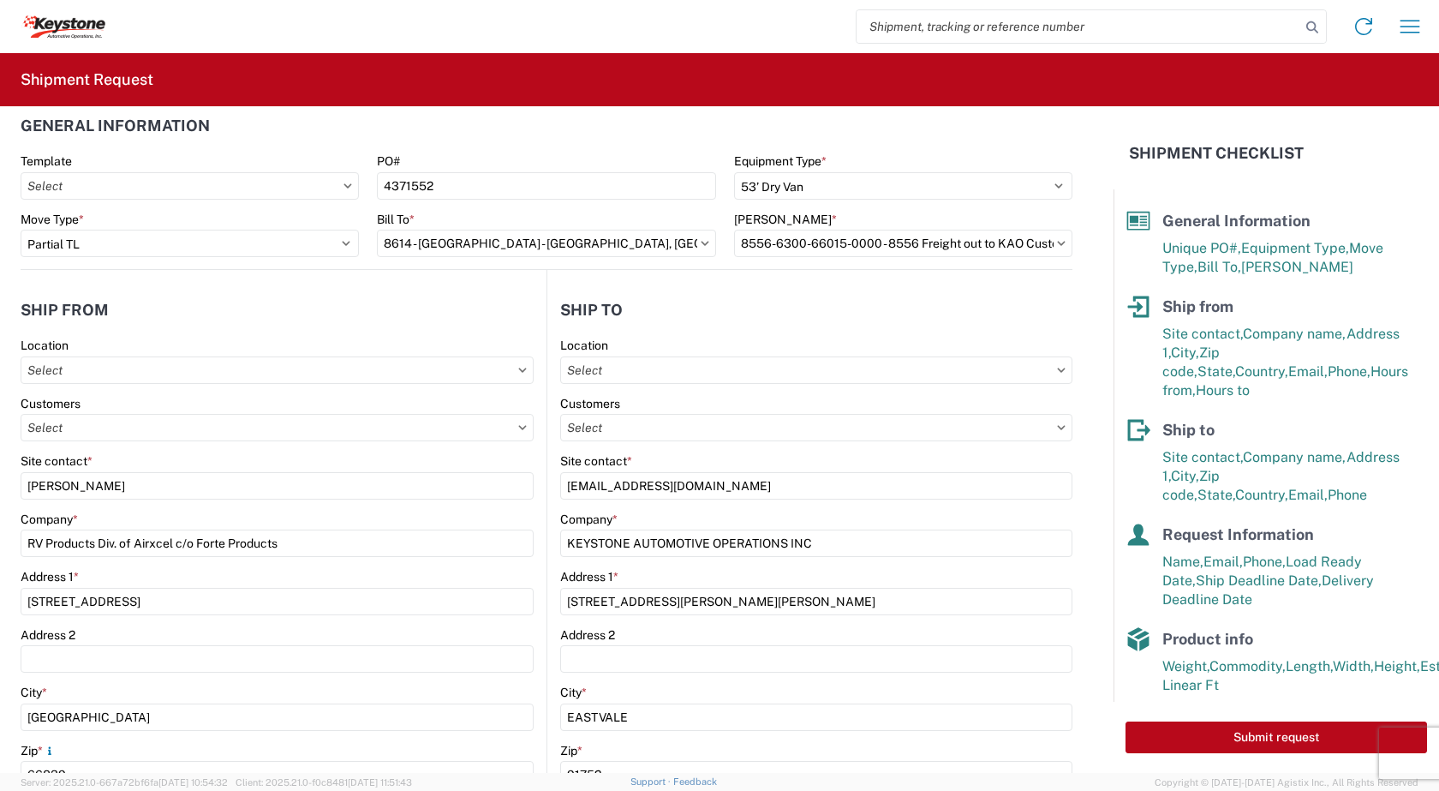
scroll to position [0, 0]
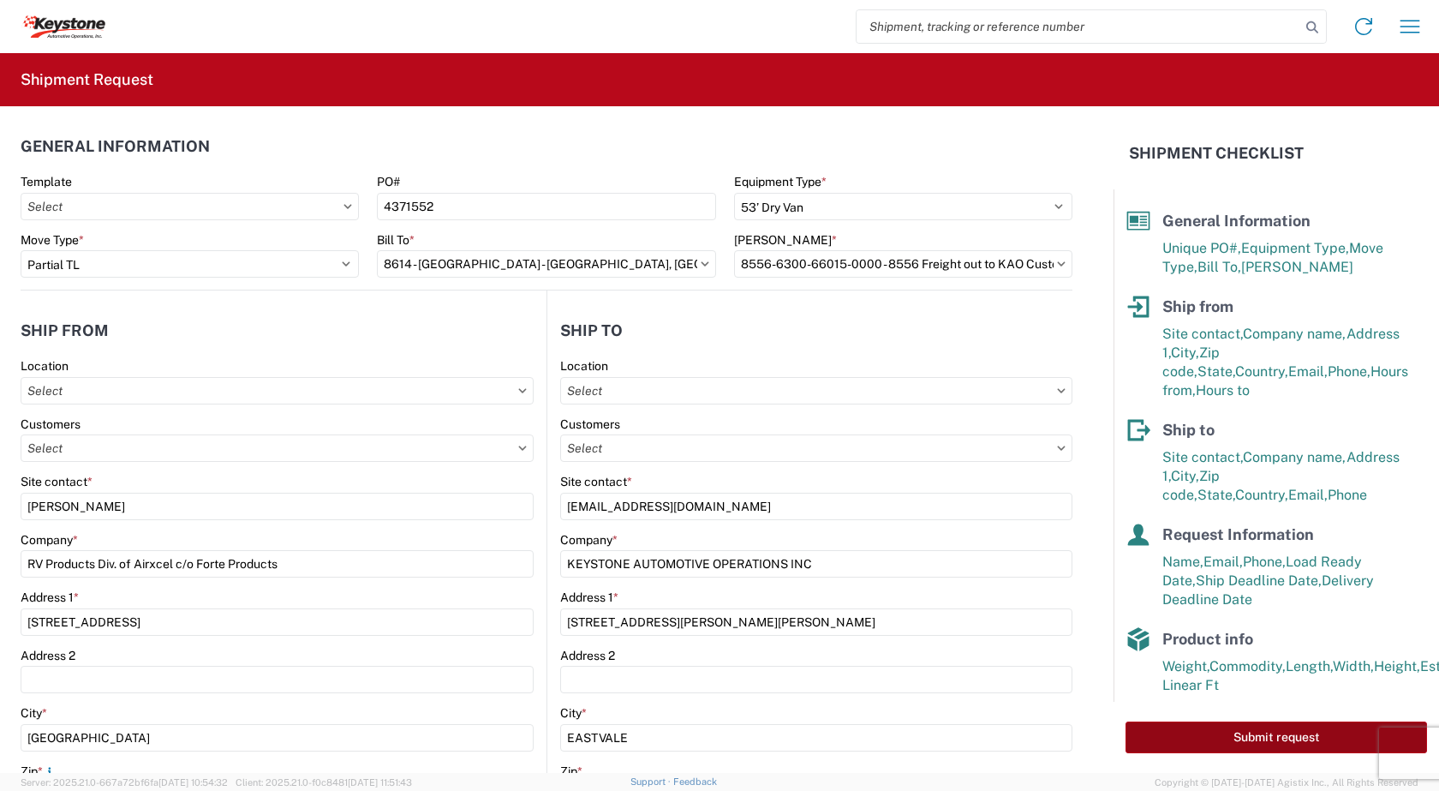
click at [1274, 737] on button "Submit request" at bounding box center [1277, 737] width 302 height 32
